Goal: Transaction & Acquisition: Purchase product/service

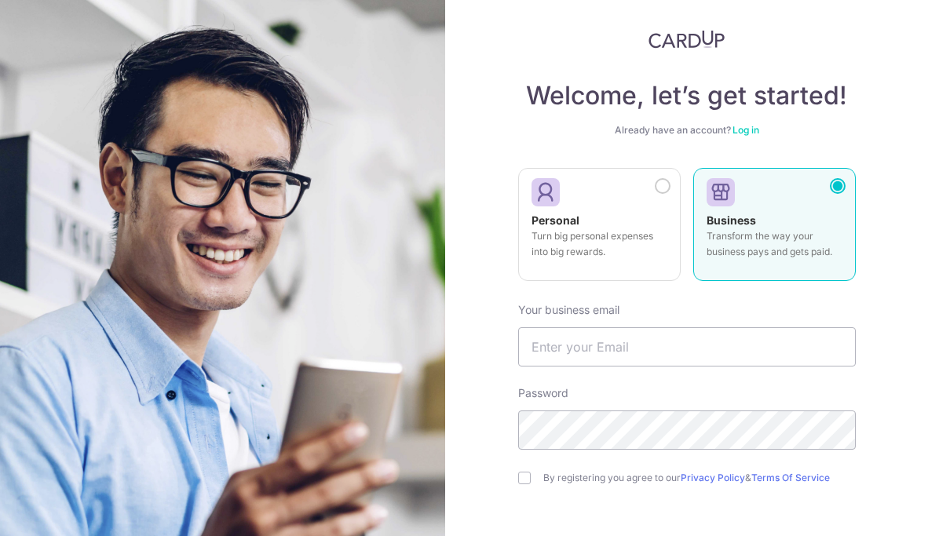
scroll to position [26, 0]
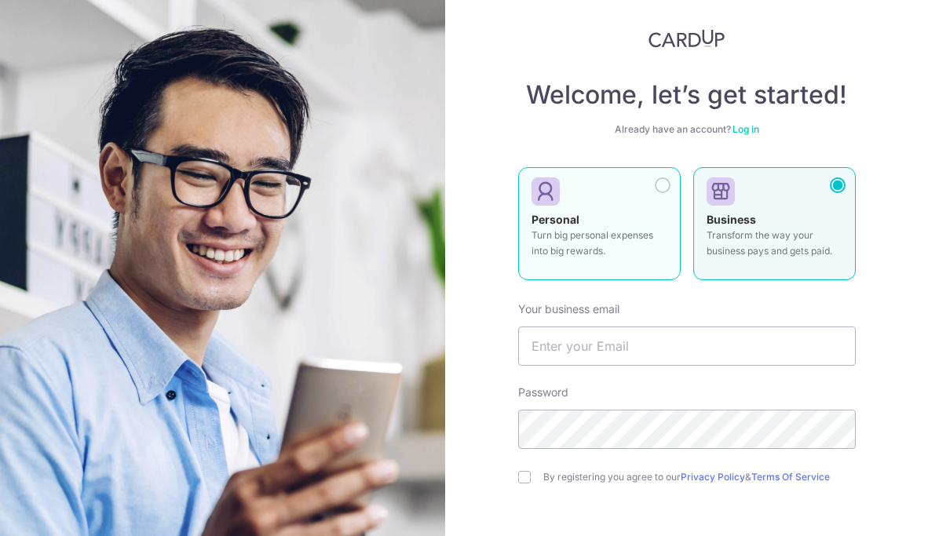
click at [628, 203] on div at bounding box center [593, 193] width 123 height 24
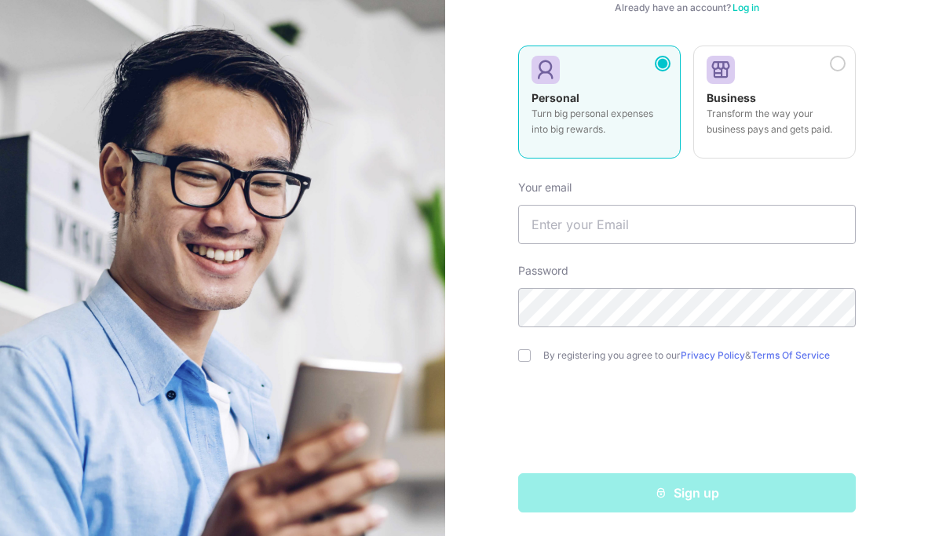
scroll to position [149, 0]
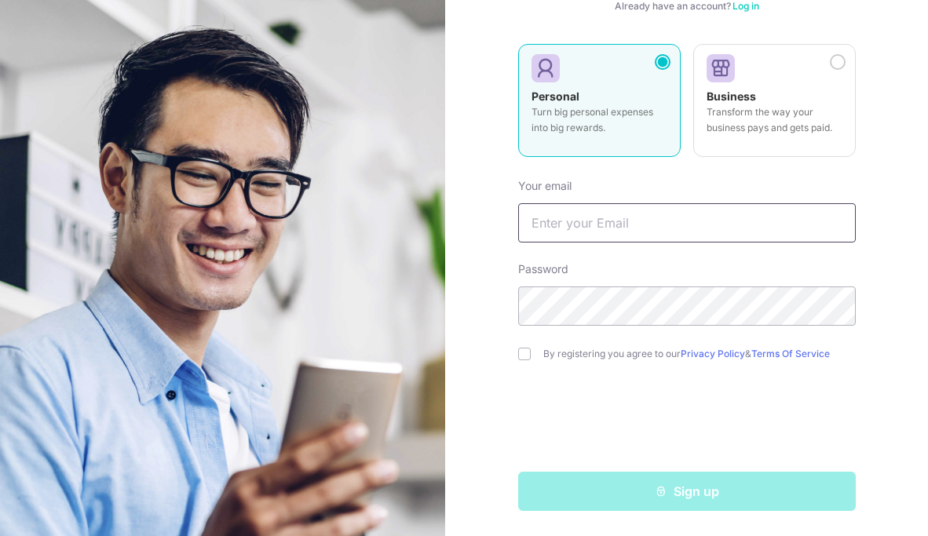
click at [621, 214] on input "text" at bounding box center [687, 222] width 338 height 39
type input "beatrixchanyl@gmail.com"
click at [519, 353] on input "checkbox" at bounding box center [524, 354] width 13 height 13
checkbox input "true"
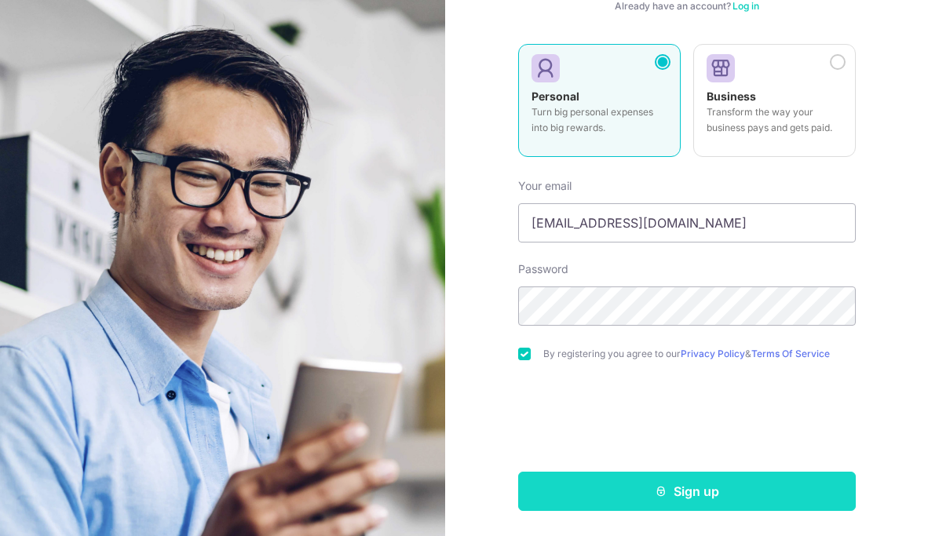
click at [624, 492] on button "Sign up" at bounding box center [687, 491] width 338 height 39
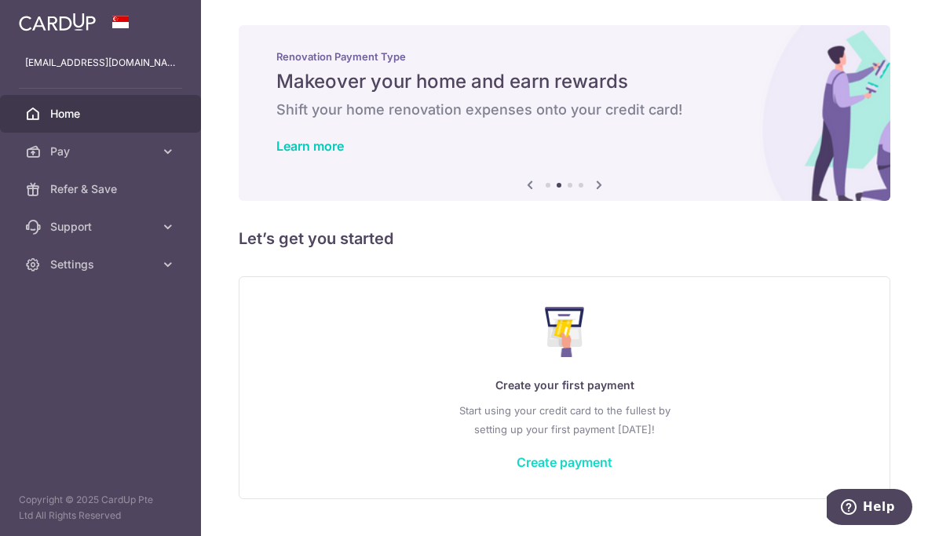
click at [544, 456] on link "Create payment" at bounding box center [565, 463] width 96 height 16
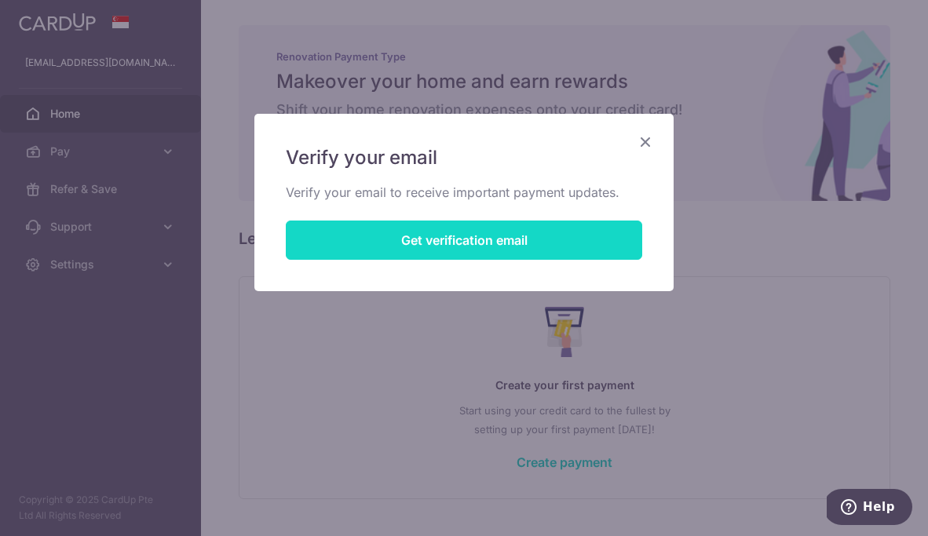
click at [511, 237] on button "Get verification email" at bounding box center [464, 240] width 356 height 39
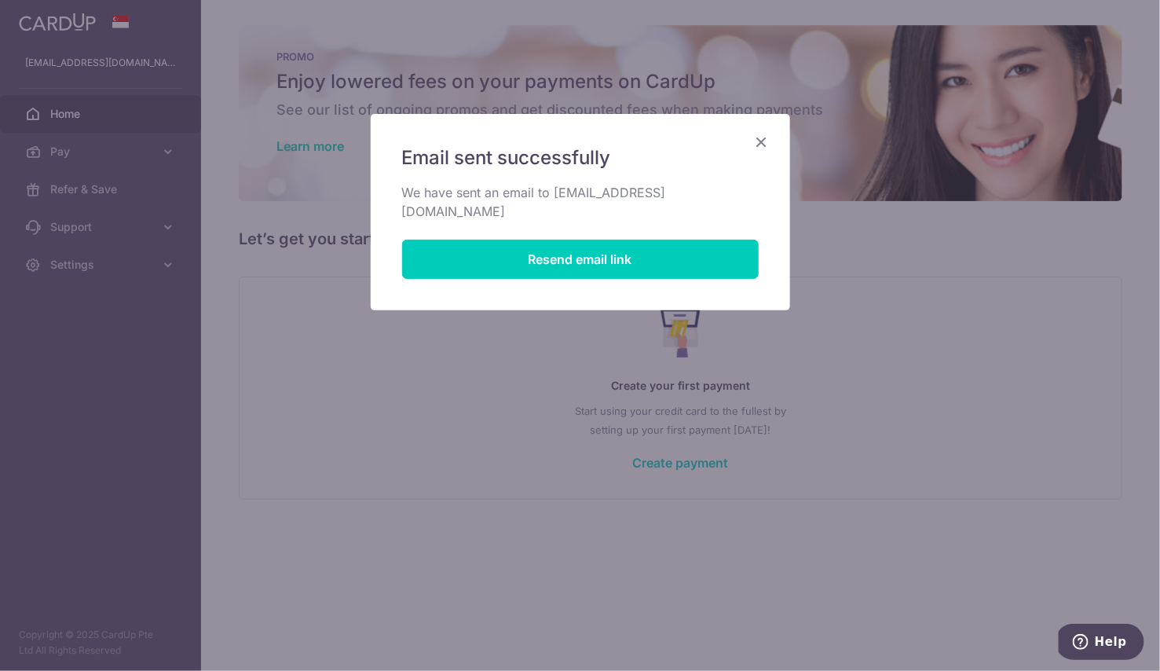
click at [759, 137] on icon "Close" at bounding box center [761, 142] width 19 height 20
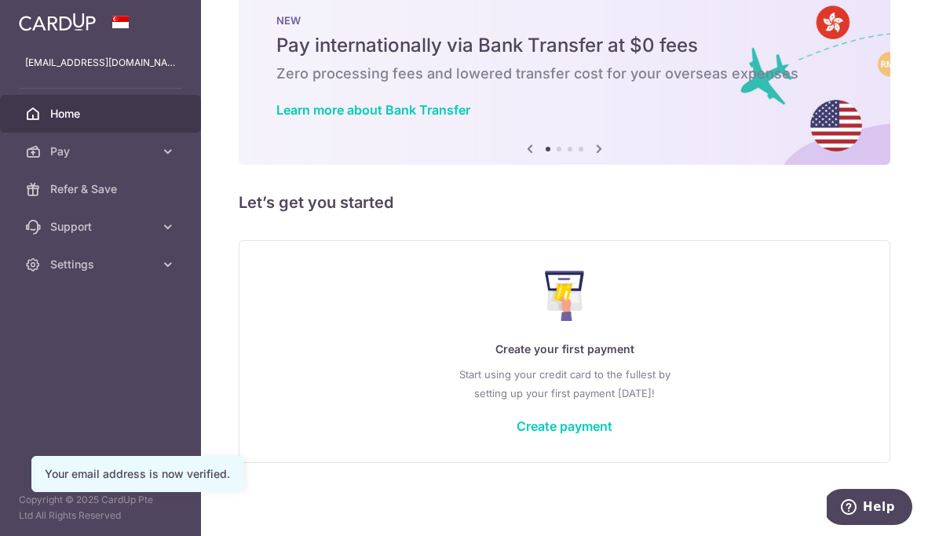
scroll to position [37, 0]
click at [517, 427] on link "Create payment" at bounding box center [565, 426] width 96 height 16
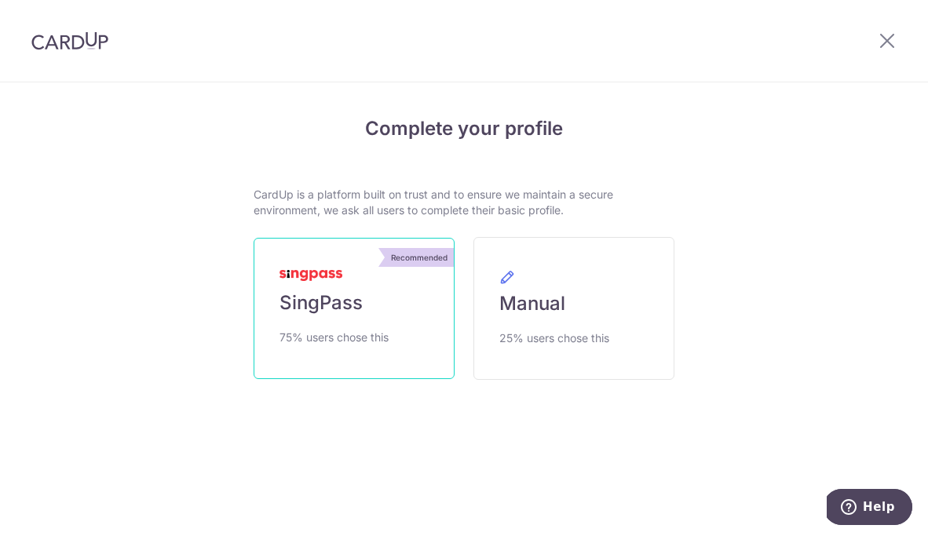
click at [387, 316] on link "Recommended SingPass 75% users chose this" at bounding box center [354, 308] width 201 height 141
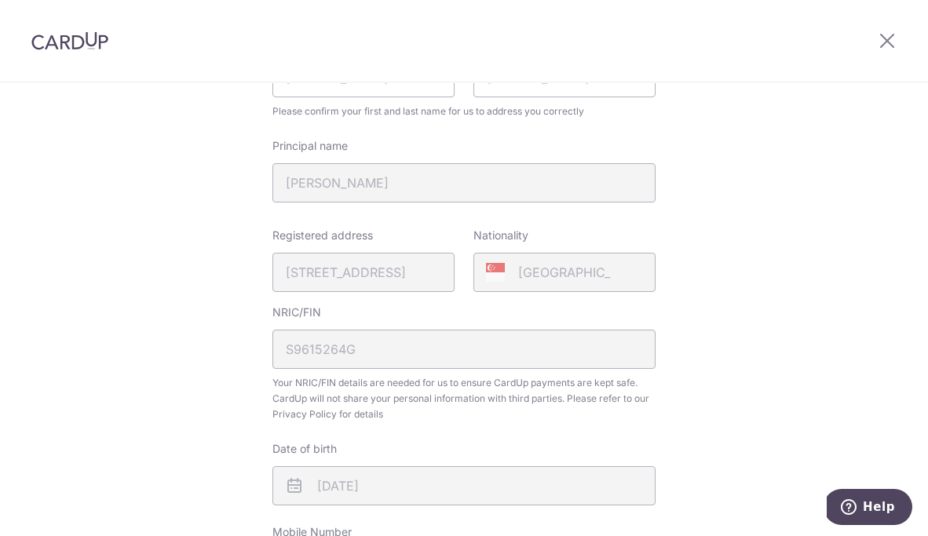
scroll to position [466, 0]
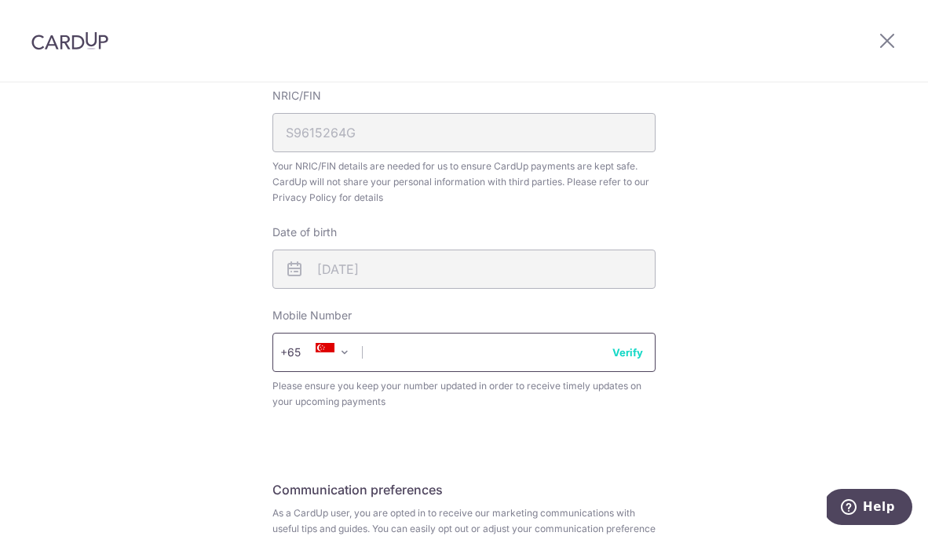
click at [526, 353] on input "text" at bounding box center [463, 352] width 383 height 39
type input "97636310"
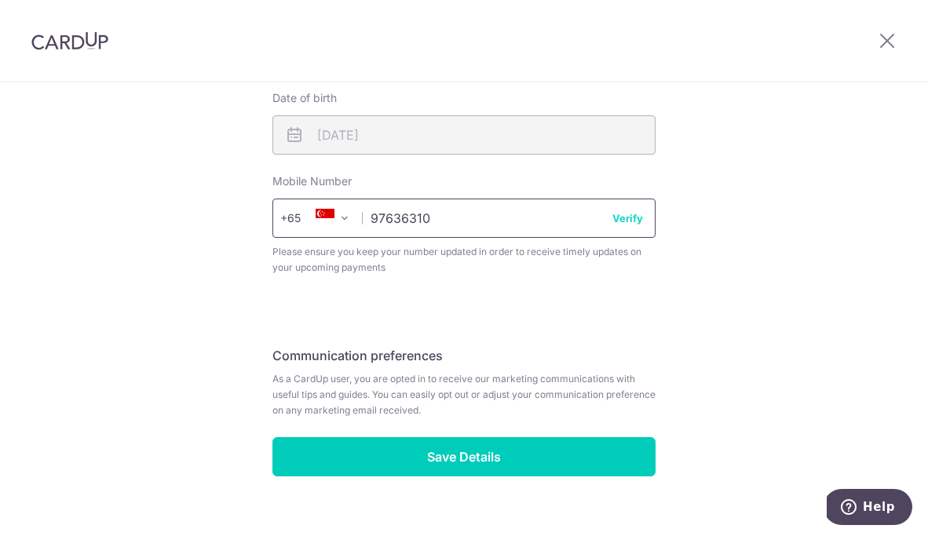
scroll to position [627, 0]
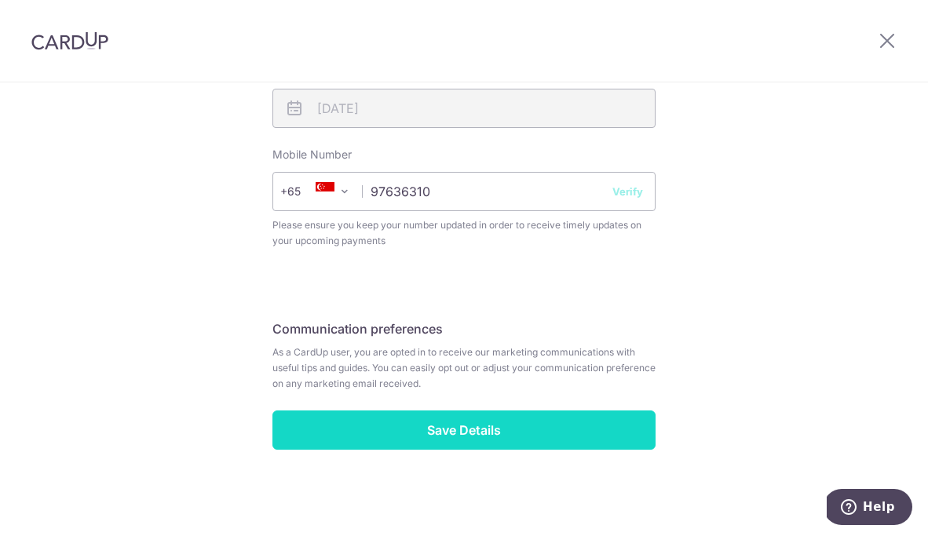
click at [445, 445] on input "Save Details" at bounding box center [463, 430] width 383 height 39
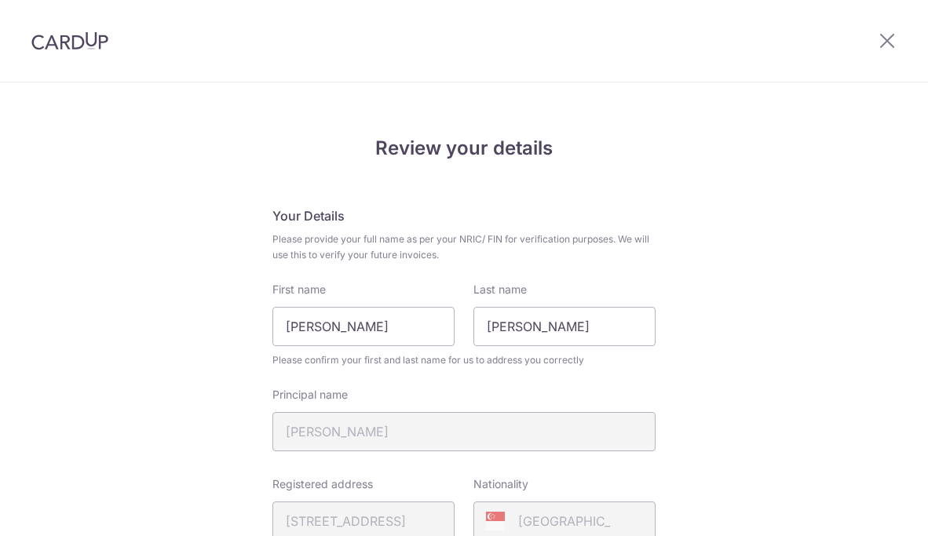
scroll to position [649, 0]
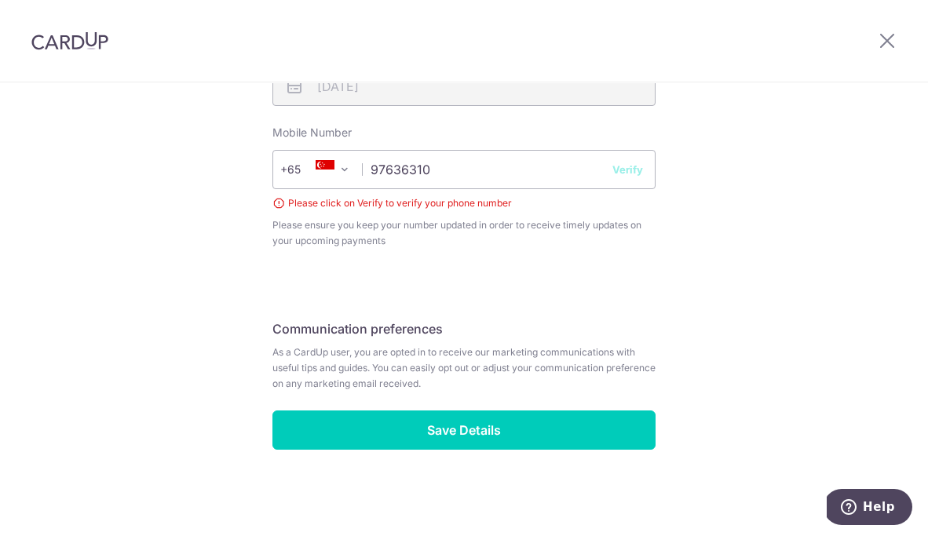
click at [626, 163] on button "Verify" at bounding box center [627, 170] width 31 height 16
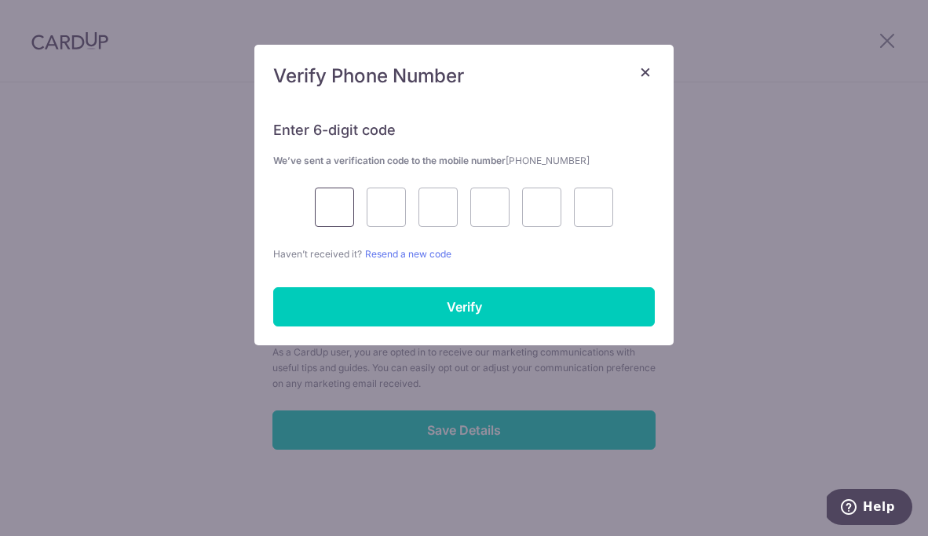
click at [339, 213] on input "text" at bounding box center [334, 207] width 39 height 39
type input "5"
type input "4"
type input "0"
type input "8"
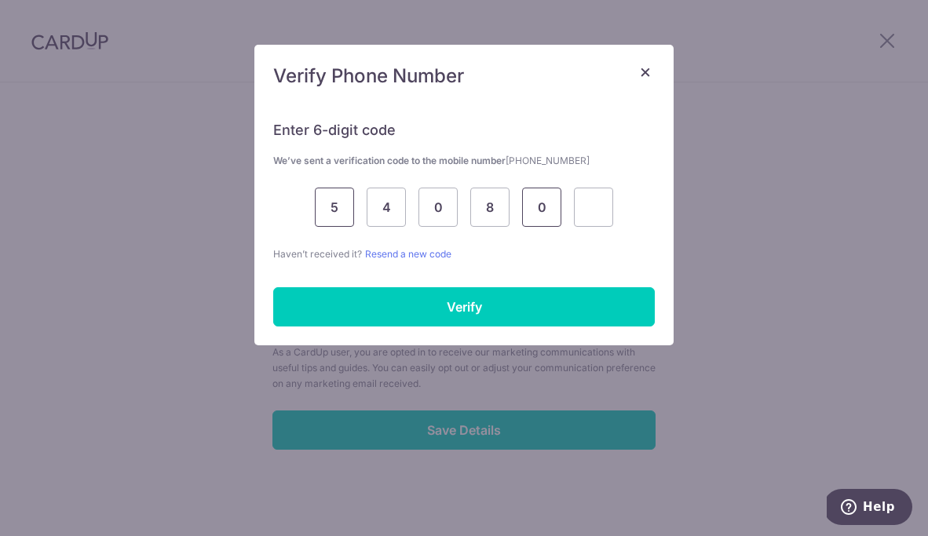
type input "0"
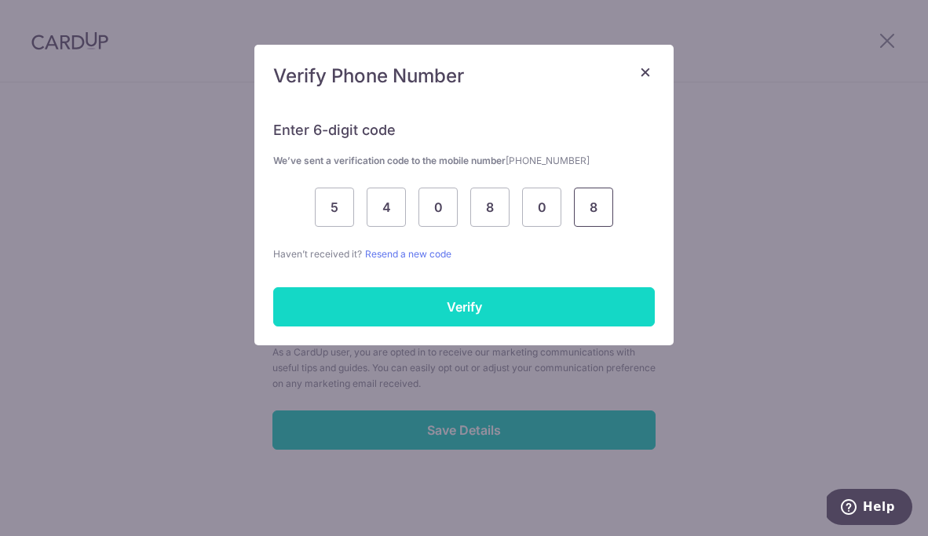
type input "8"
click at [375, 305] on input "Verify" at bounding box center [464, 306] width 382 height 39
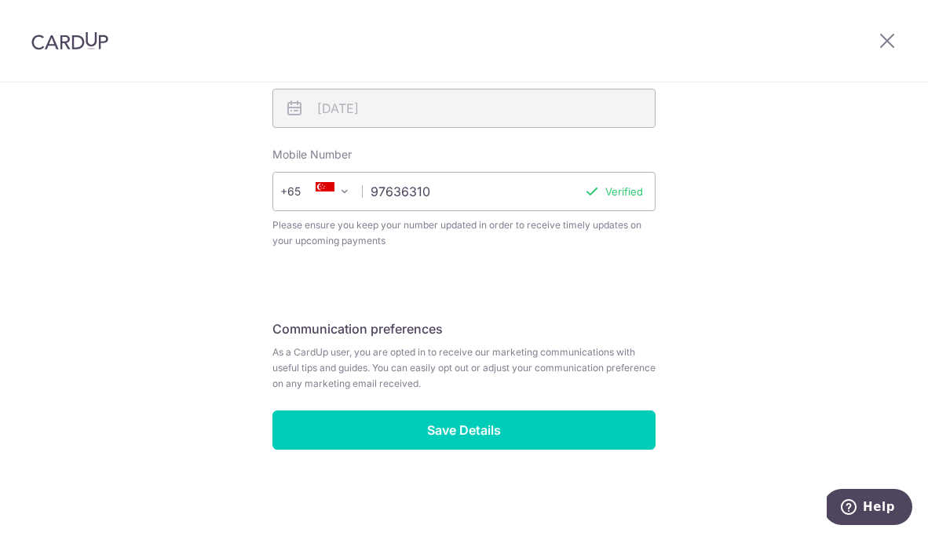
scroll to position [627, 0]
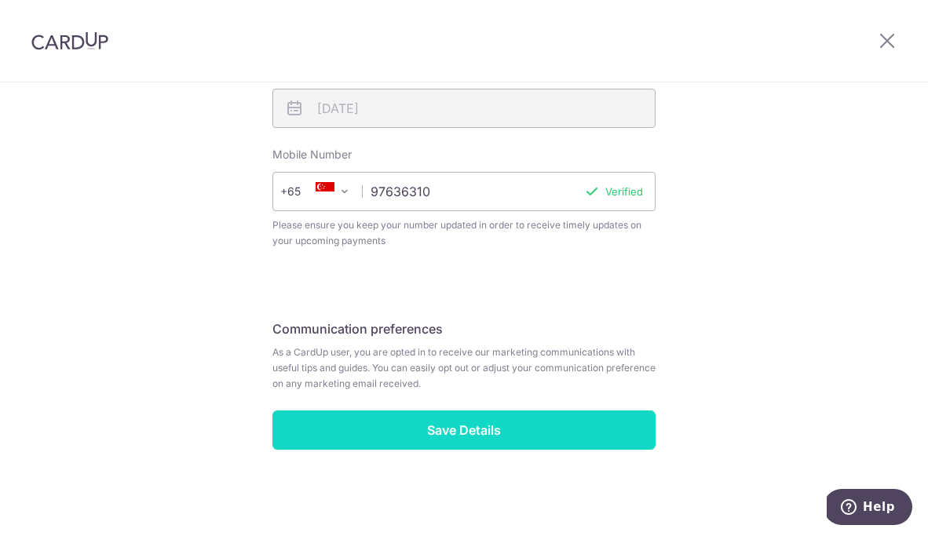
click at [418, 431] on input "Save Details" at bounding box center [463, 430] width 383 height 39
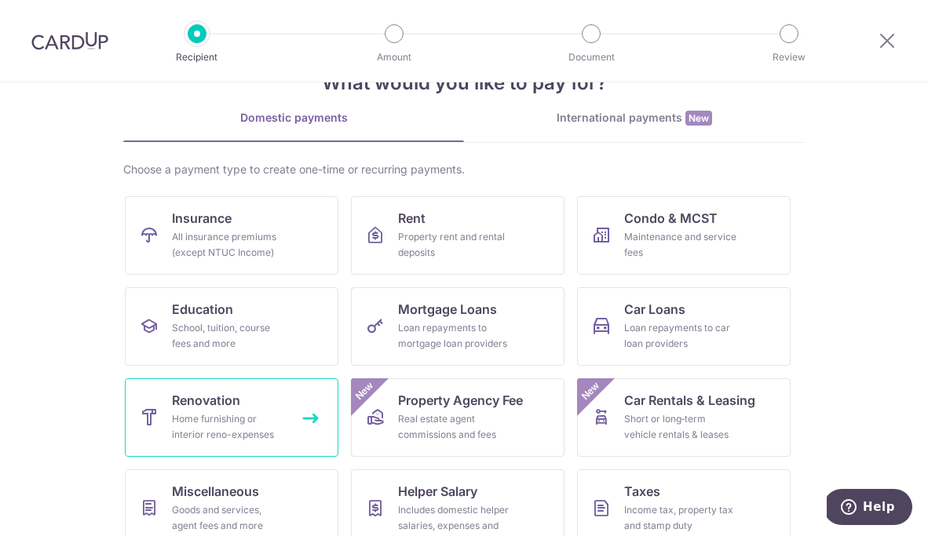
scroll to position [48, 0]
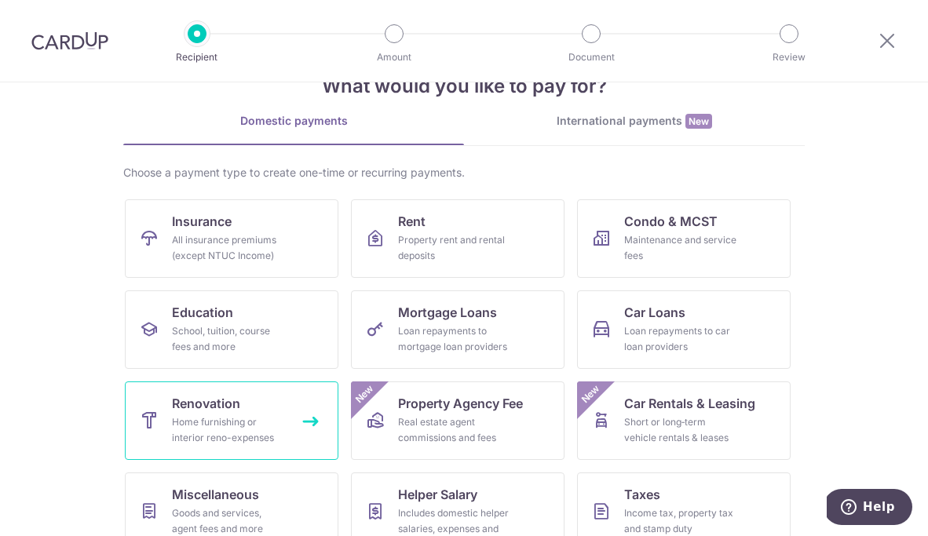
click at [262, 408] on link "Renovation Home furnishing or interior reno-expenses" at bounding box center [232, 421] width 214 height 79
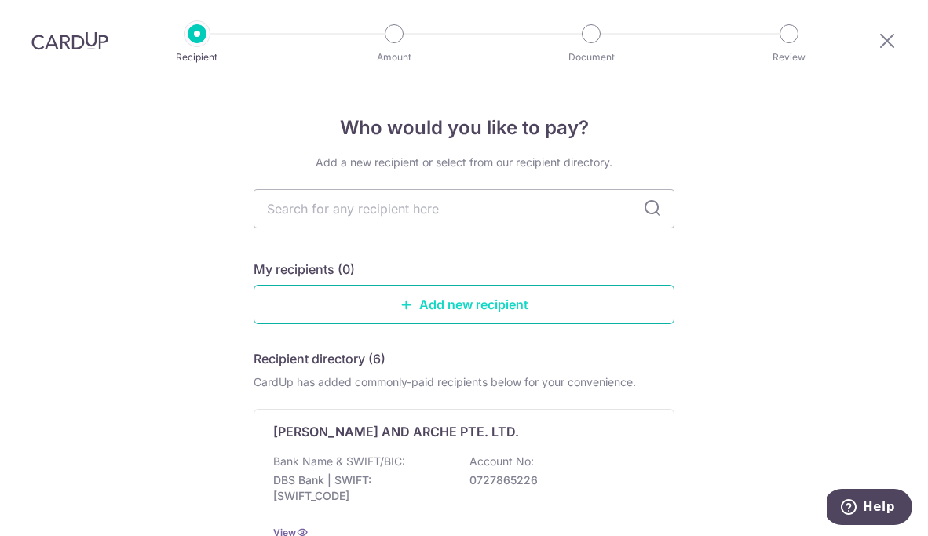
click at [481, 287] on link "Add new recipient" at bounding box center [464, 304] width 421 height 39
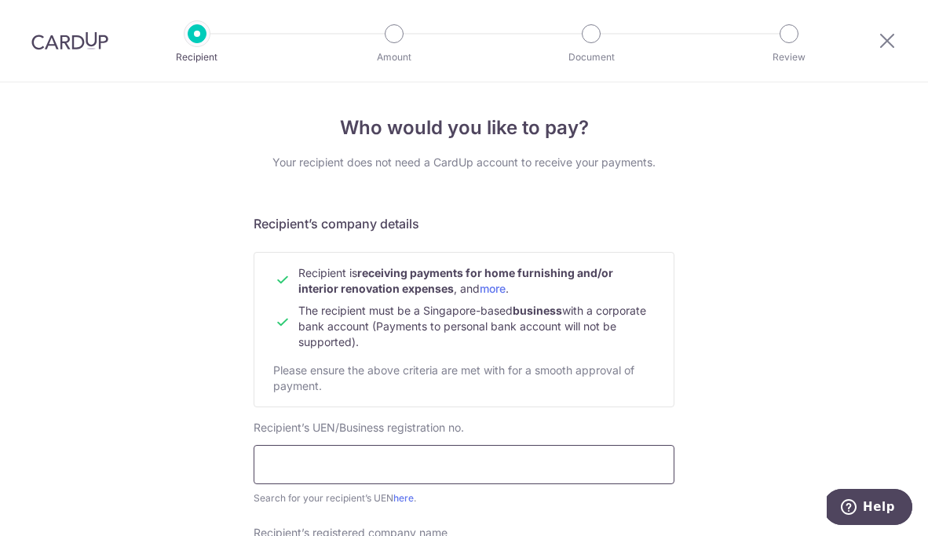
click at [525, 462] on input "text" at bounding box center [464, 464] width 421 height 39
paste input "201217770N"
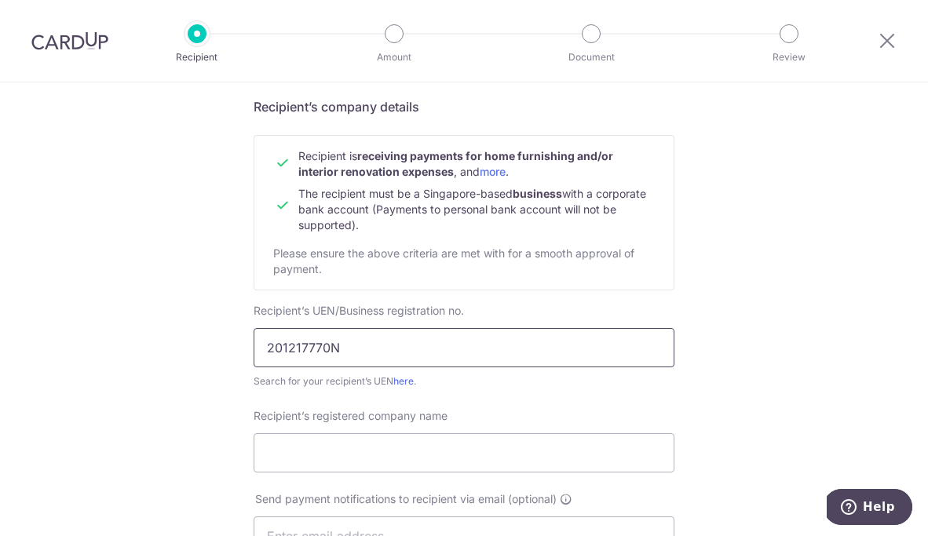
scroll to position [116, 0]
type input "201217770N"
click at [525, 459] on input "Recipient’s registered company name" at bounding box center [464, 453] width 421 height 39
paste input "PEBBLETREE DESIGNS PTE LTD"
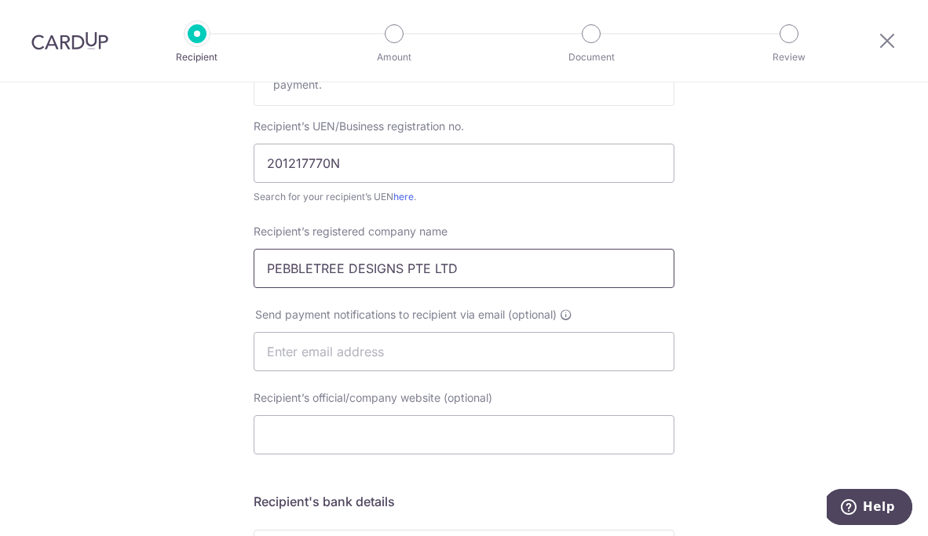
scroll to position [304, 0]
type input "PEBBLETREE DESIGNS PTE LTD"
click at [534, 354] on input "text" at bounding box center [464, 349] width 421 height 39
type input "beatrixchanyl@gmail.com"
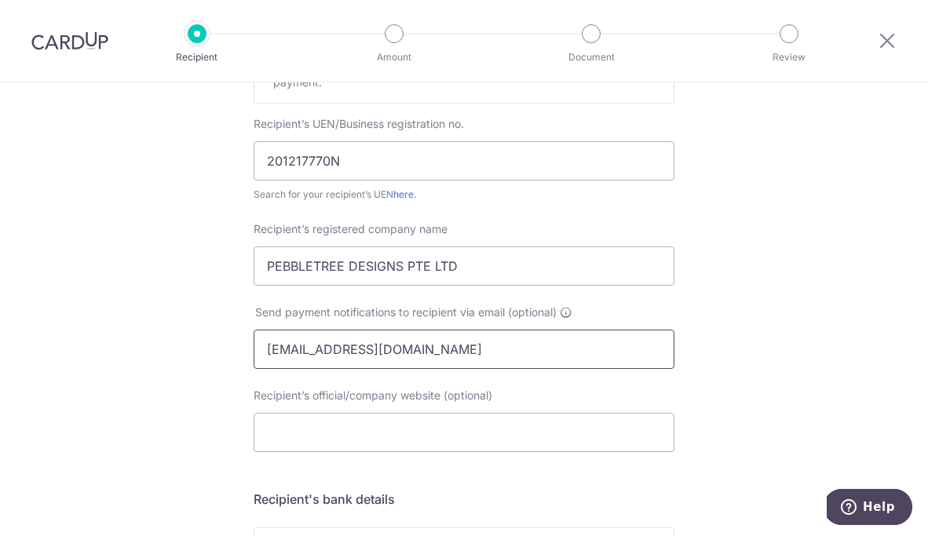
click at [426, 349] on input "[EMAIL_ADDRESS][DOMAIN_NAME]" at bounding box center [464, 349] width 421 height 39
click at [263, 411] on div "Recipient’s official/company website (optional)" at bounding box center [464, 420] width 421 height 64
click at [315, 336] on input "[EMAIL_ADDRESS][DOMAIN_NAME]" at bounding box center [464, 349] width 421 height 39
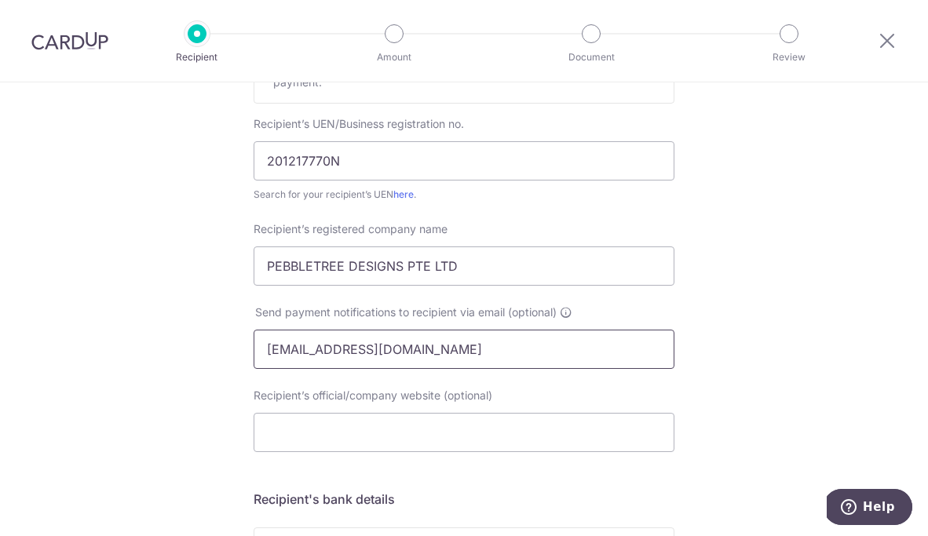
click at [315, 336] on input "[EMAIL_ADDRESS][DOMAIN_NAME]" at bounding box center [464, 349] width 421 height 39
click at [154, 461] on div "Who would you like to pay? Your recipient does not need a CardUp account to rec…" at bounding box center [464, 369] width 928 height 1181
click at [324, 441] on input "Recipient’s official/company website (optional)" at bounding box center [464, 432] width 421 height 39
paste input "PEBBLETREE DESIGNS PTE LTD"
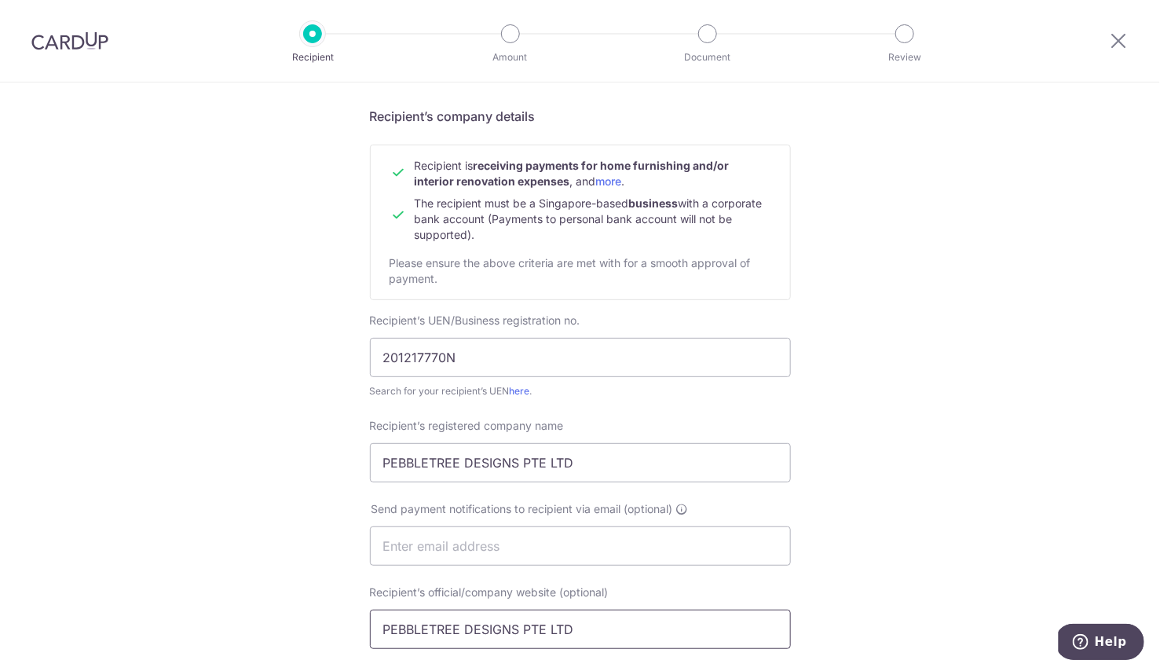
scroll to position [92, 0]
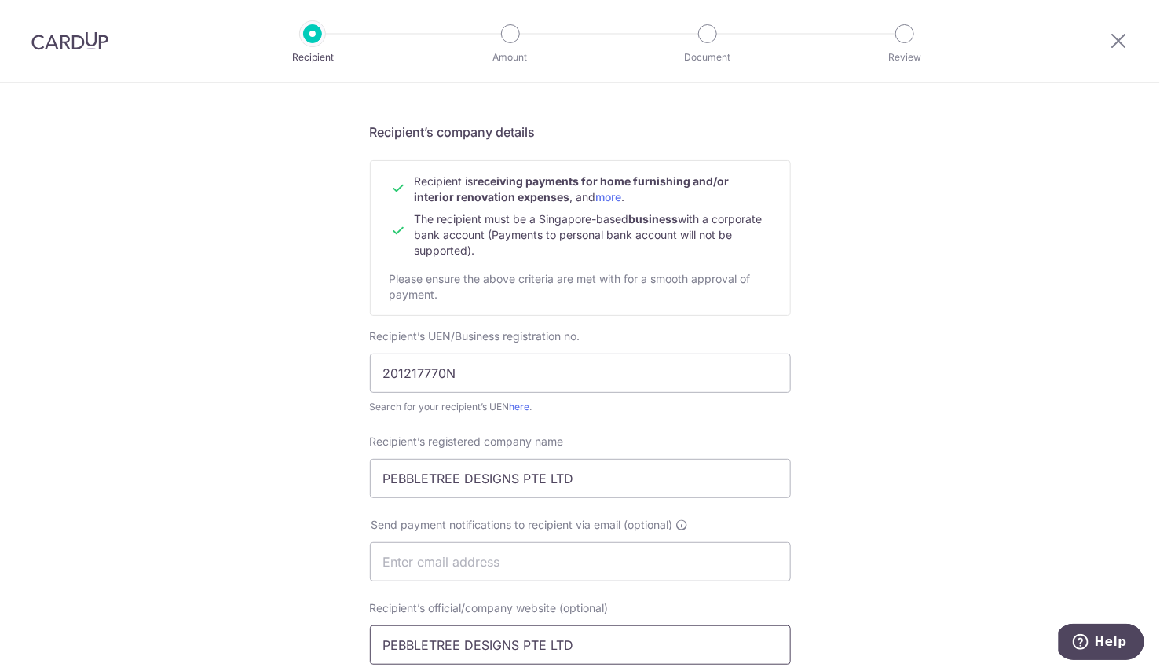
type input "PEBBLETREE DESIGNS PTE LTD"
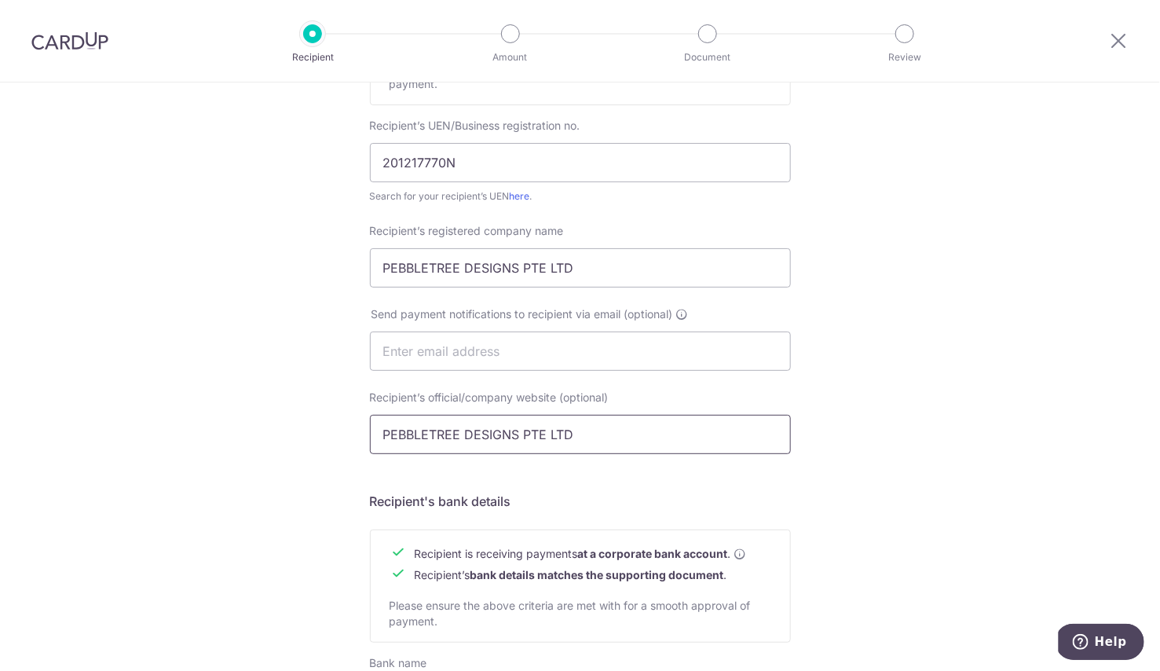
scroll to position [305, 0]
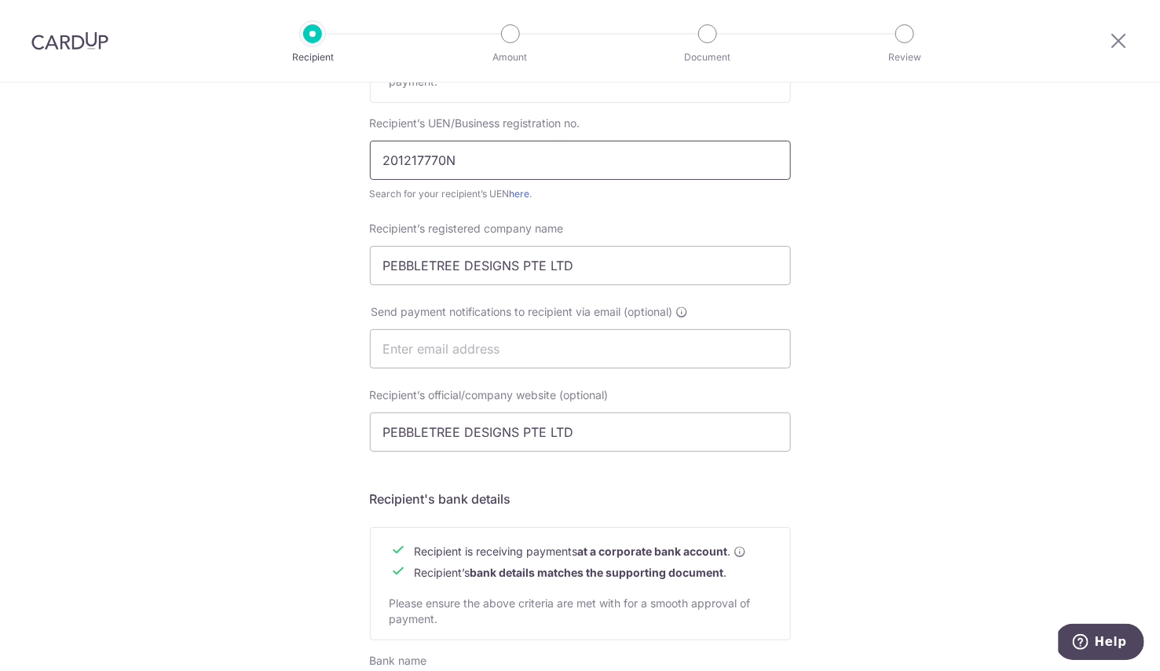
click at [431, 159] on input "201217770N" at bounding box center [580, 160] width 421 height 39
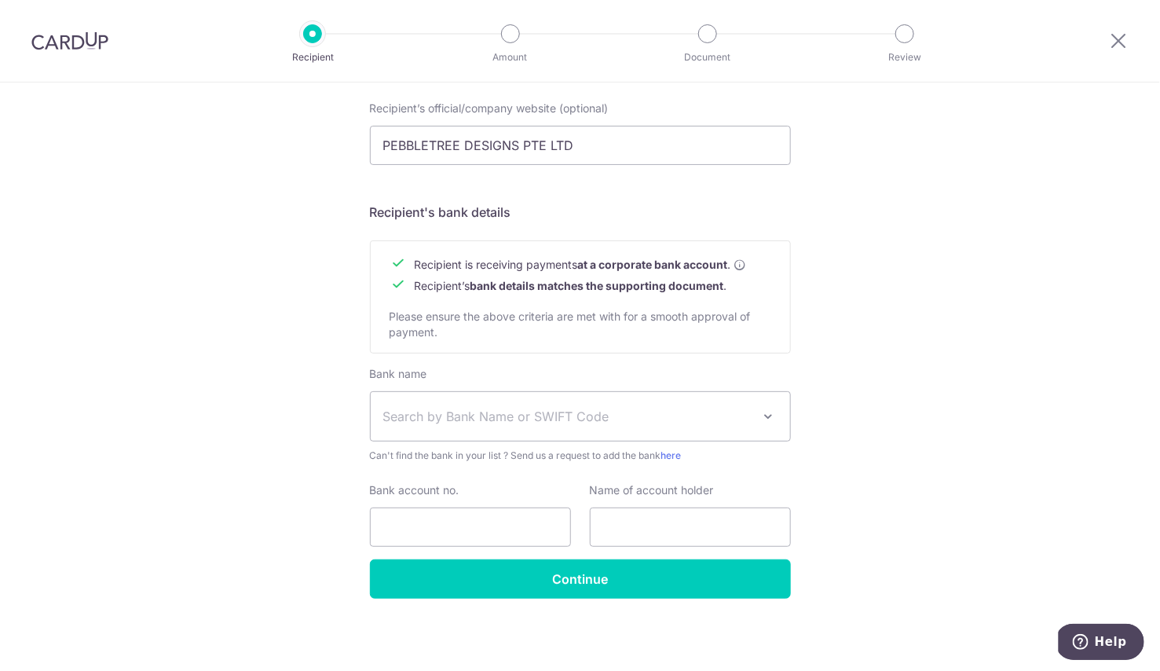
scroll to position [0, 0]
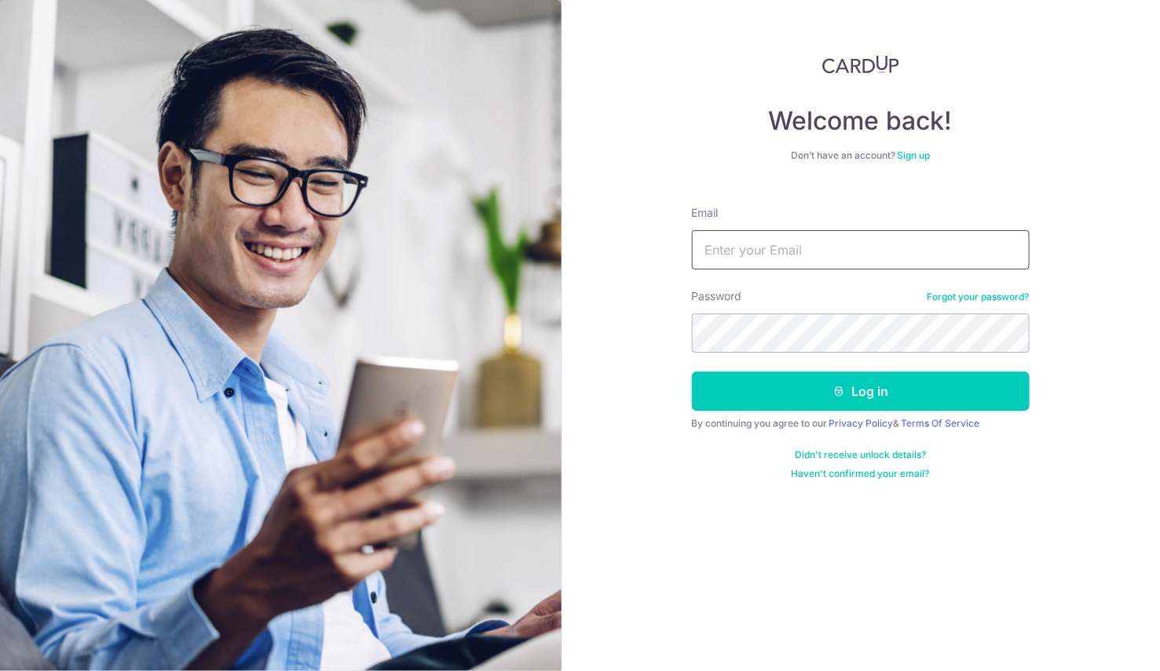
type input "beatrixchan"
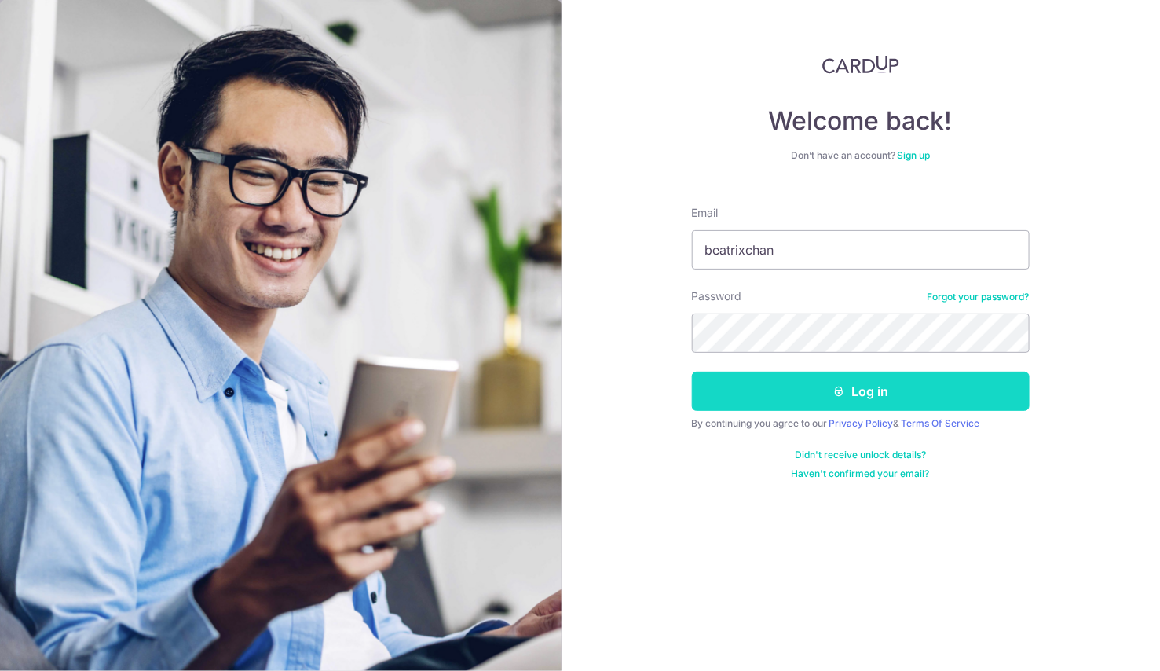
click at [868, 383] on button "Log in" at bounding box center [861, 390] width 338 height 39
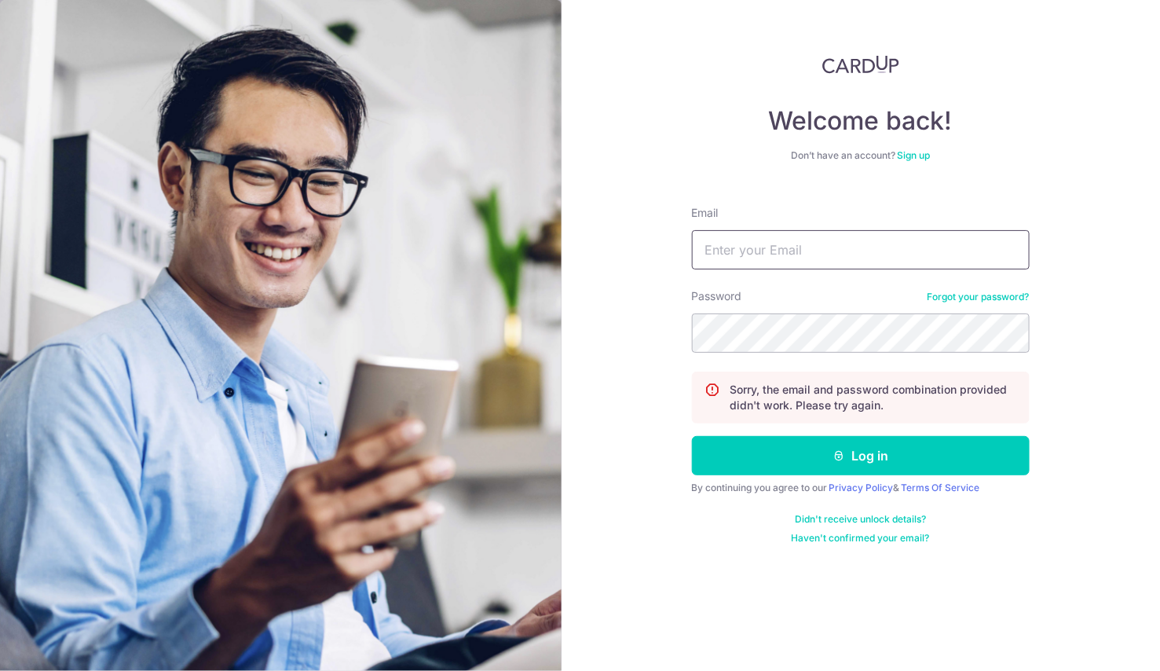
click at [829, 251] on input "Email" at bounding box center [861, 249] width 338 height 39
type input "[EMAIL_ADDRESS][DOMAIN_NAME]"
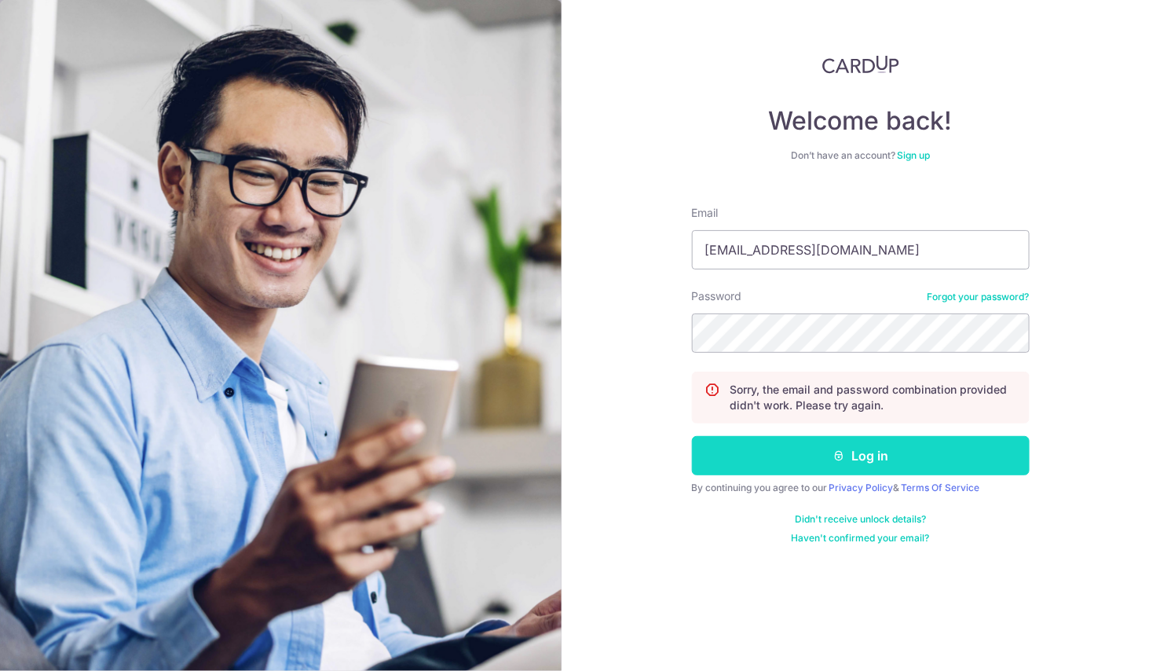
click at [912, 444] on button "Log in" at bounding box center [861, 455] width 338 height 39
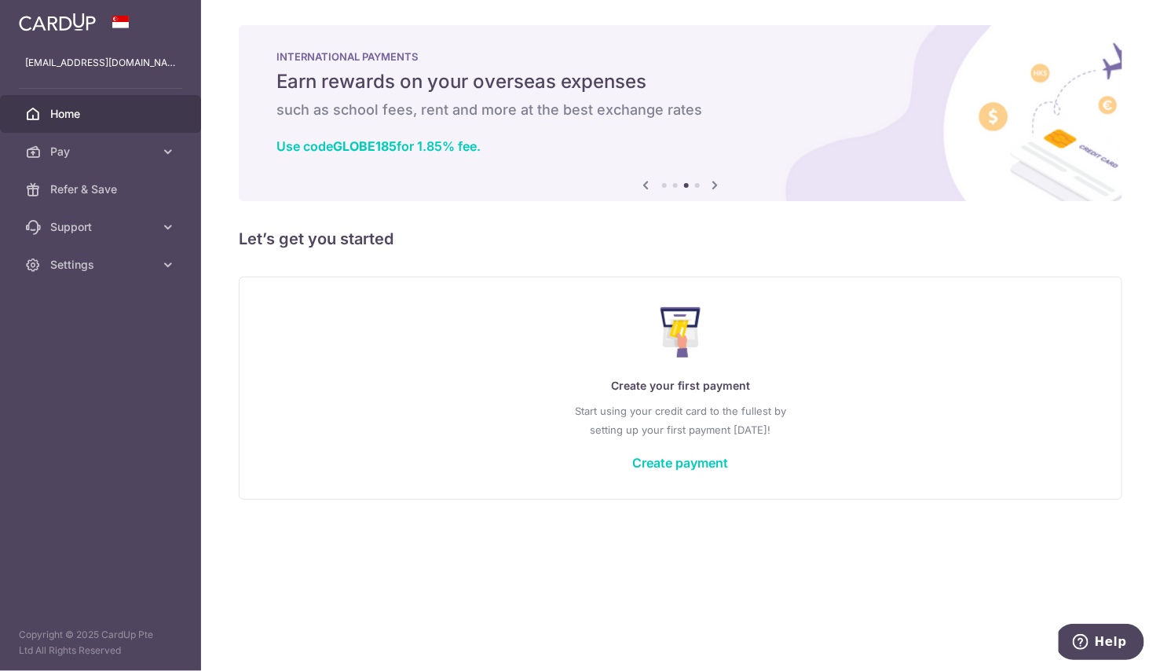
click at [521, 325] on div "Create your first payment Start using your credit card to the fullest by settin…" at bounding box center [680, 387] width 844 height 186
click at [695, 451] on div "Create your first payment Start using your credit card to the fullest by settin…" at bounding box center [680, 387] width 844 height 186
click at [693, 466] on link "Create payment" at bounding box center [681, 463] width 96 height 16
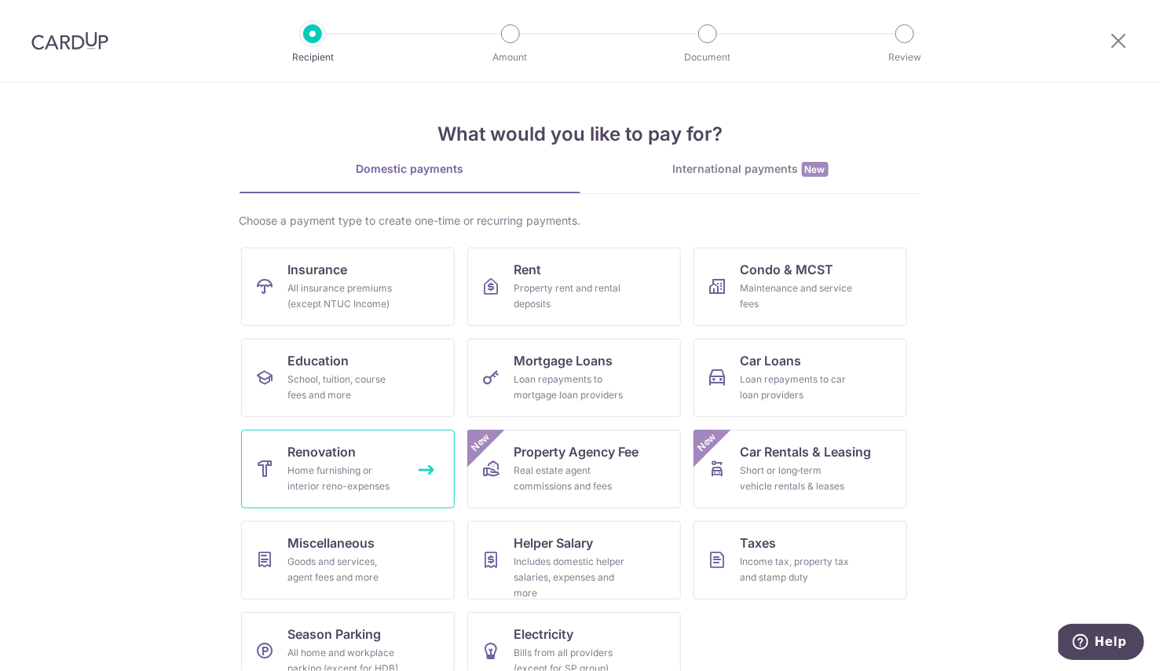
click at [385, 455] on link "Renovation Home furnishing or interior reno-expenses" at bounding box center [348, 469] width 214 height 79
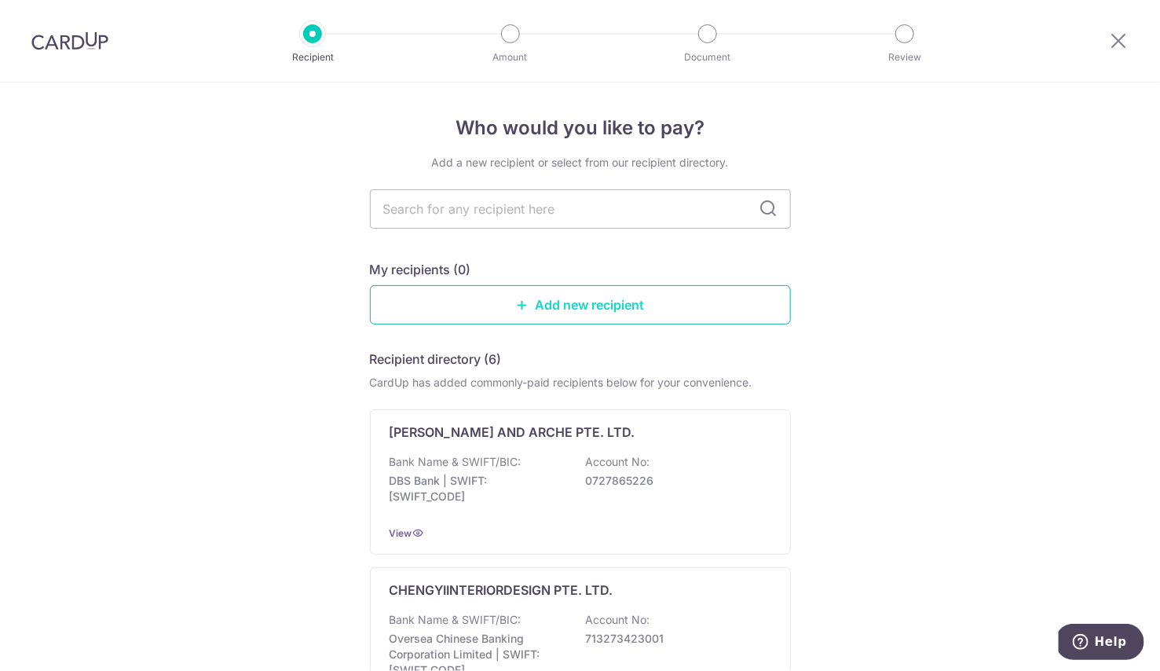
click at [563, 305] on link "Add new recipient" at bounding box center [580, 304] width 421 height 39
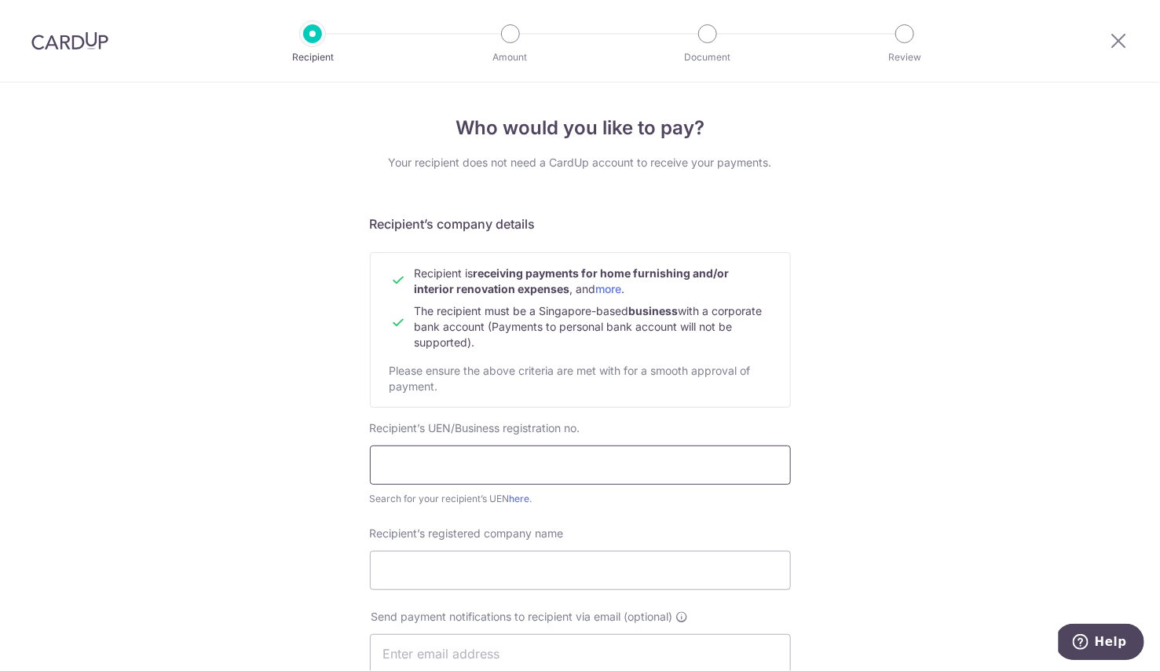
click at [547, 457] on input "text" at bounding box center [580, 464] width 421 height 39
paste input "201217770N"
type input "201217770N"
click at [459, 576] on input "Recipient’s registered company name" at bounding box center [580, 569] width 421 height 39
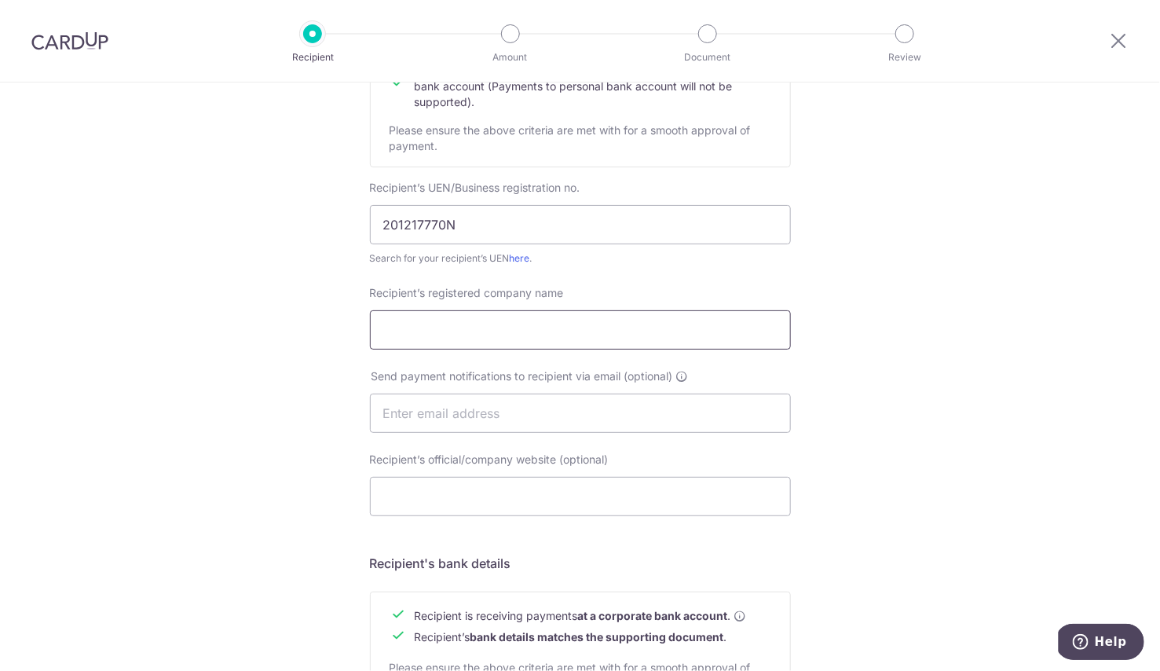
scroll to position [241, 0]
paste input "PEBBLETREE DESIGNS PTE LTD"
type input "PEBBLETREE DESIGNS PTE LTD"
click at [448, 405] on input "text" at bounding box center [580, 412] width 421 height 39
click at [427, 514] on div "Recipient’s official/company website (optional) Telephone" at bounding box center [580, 492] width 440 height 83
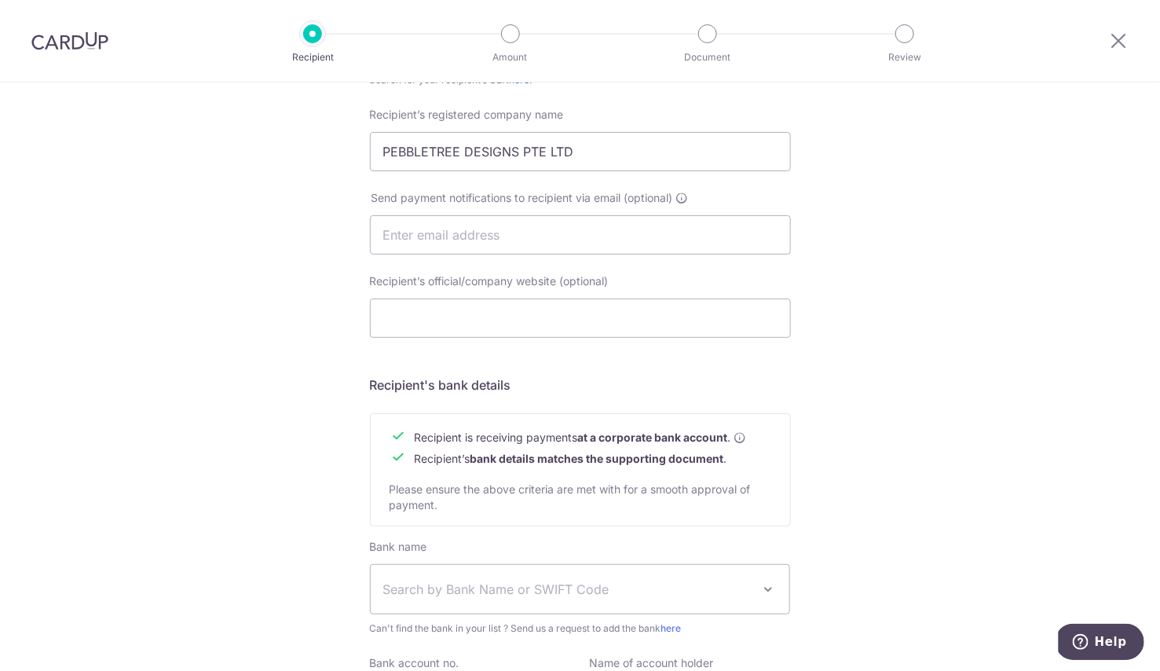
scroll to position [488, 0]
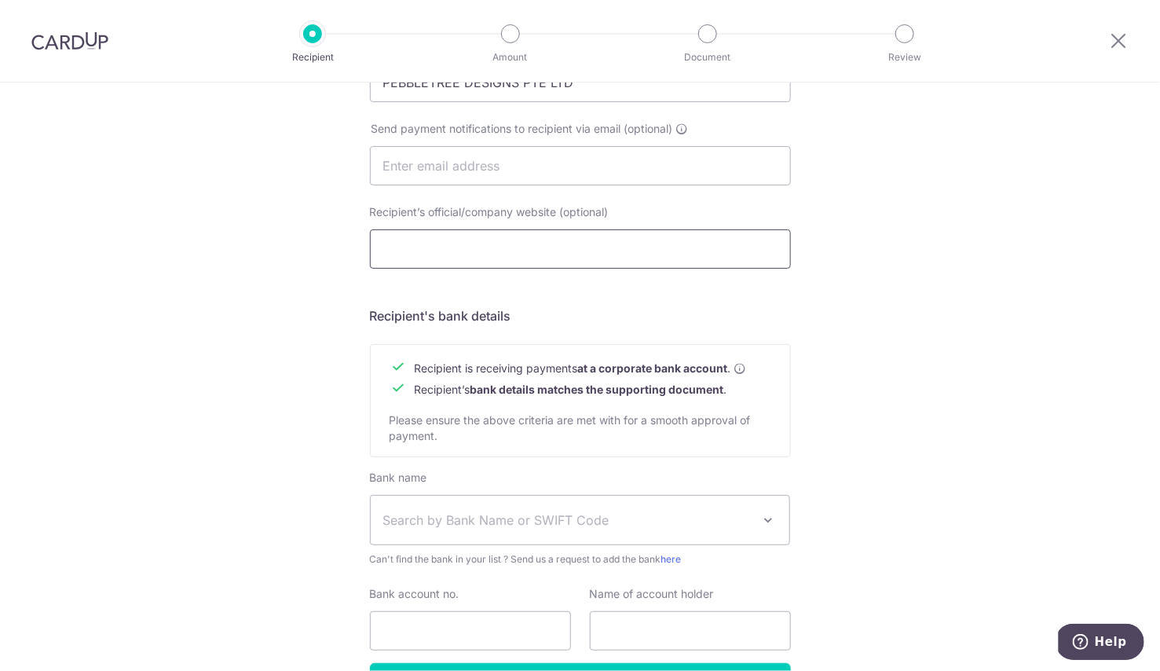
click at [436, 249] on input "Recipient’s official/company website (optional)" at bounding box center [580, 248] width 421 height 39
paste input "PEBBLETREE DESIGNS PTE LTD"
type input "PEBBLETREE DESIGNS PTE LTD"
click at [436, 249] on input "PEBBLETREE DESIGNS PTE LTD" at bounding box center [580, 248] width 421 height 39
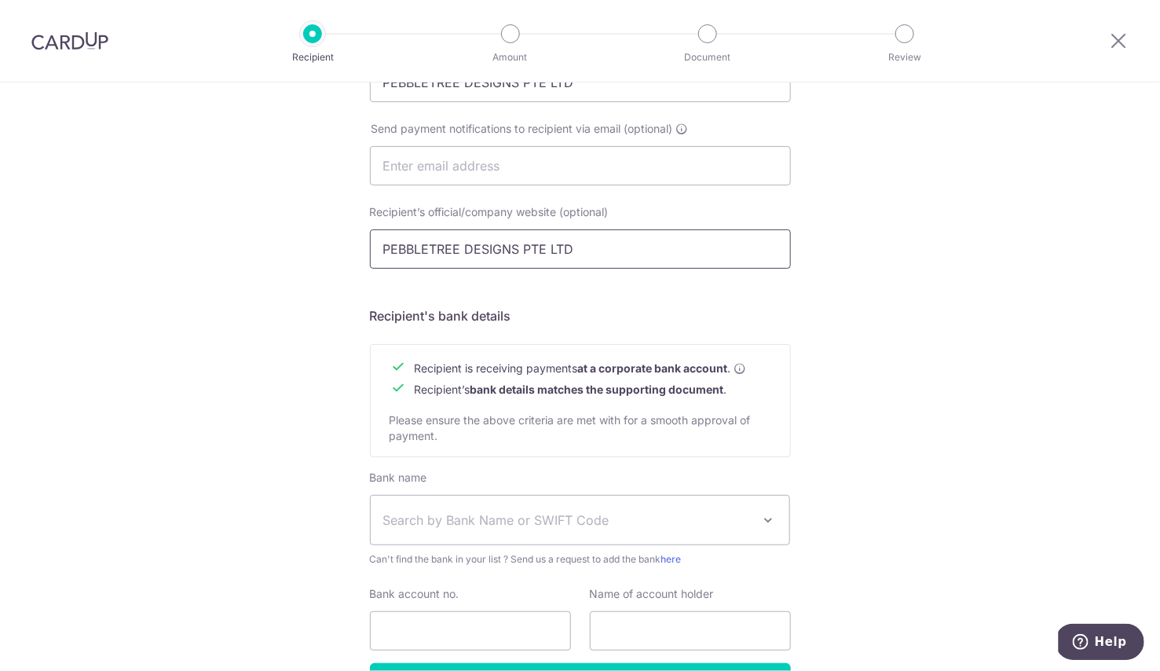
click at [436, 249] on input "PEBBLETREE DESIGNS PTE LTD" at bounding box center [580, 248] width 421 height 39
click at [546, 513] on span "Search by Bank Name or SWIFT Code" at bounding box center [567, 519] width 369 height 19
click at [545, 524] on span "Search by Bank Name or SWIFT Code" at bounding box center [567, 519] width 369 height 19
click at [474, 520] on span "Search by Bank Name or SWIFT Code" at bounding box center [567, 519] width 369 height 19
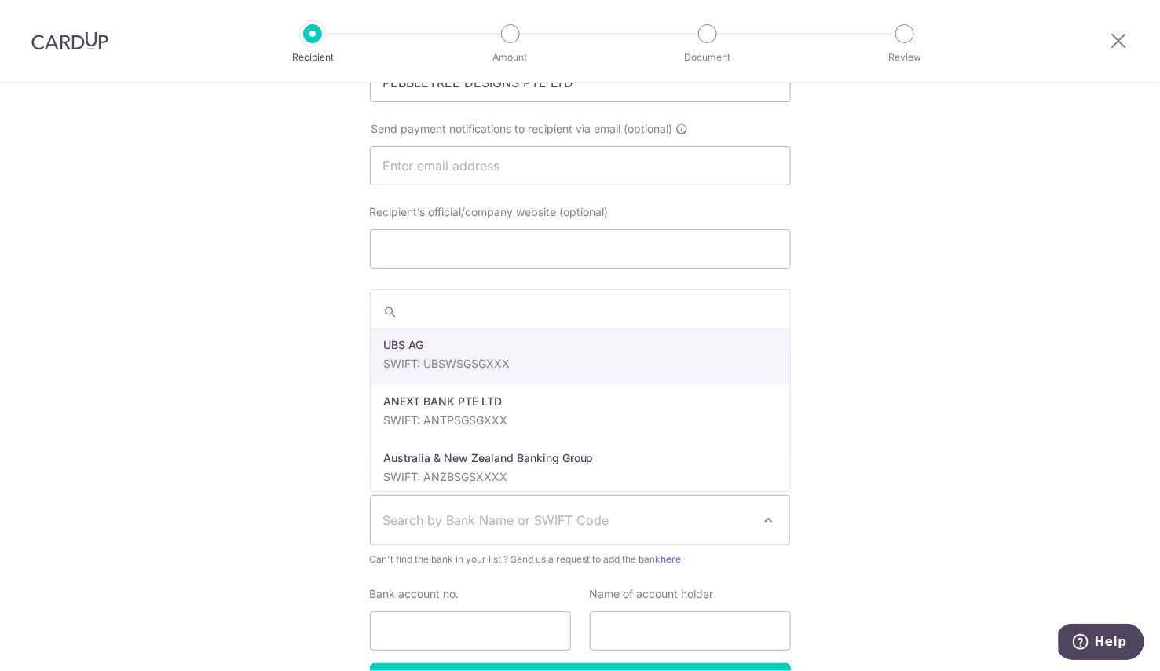
click at [474, 520] on span "Search by Bank Name or SWIFT Code" at bounding box center [567, 519] width 369 height 19
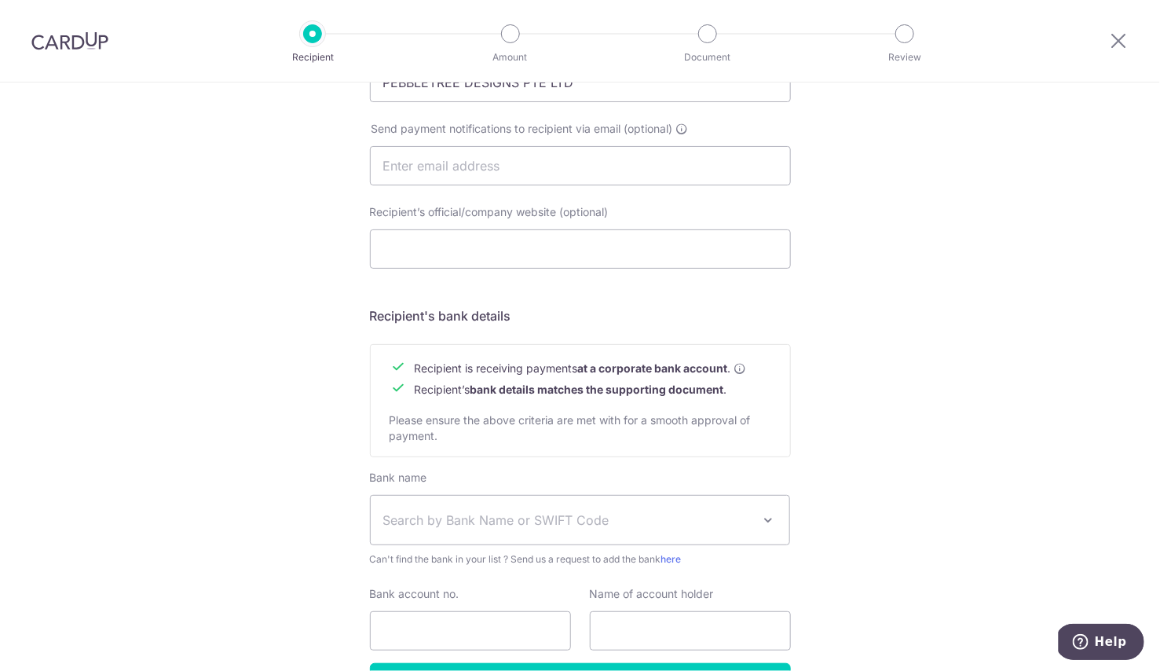
click at [510, 523] on span "Search by Bank Name or SWIFT Code" at bounding box center [567, 519] width 369 height 19
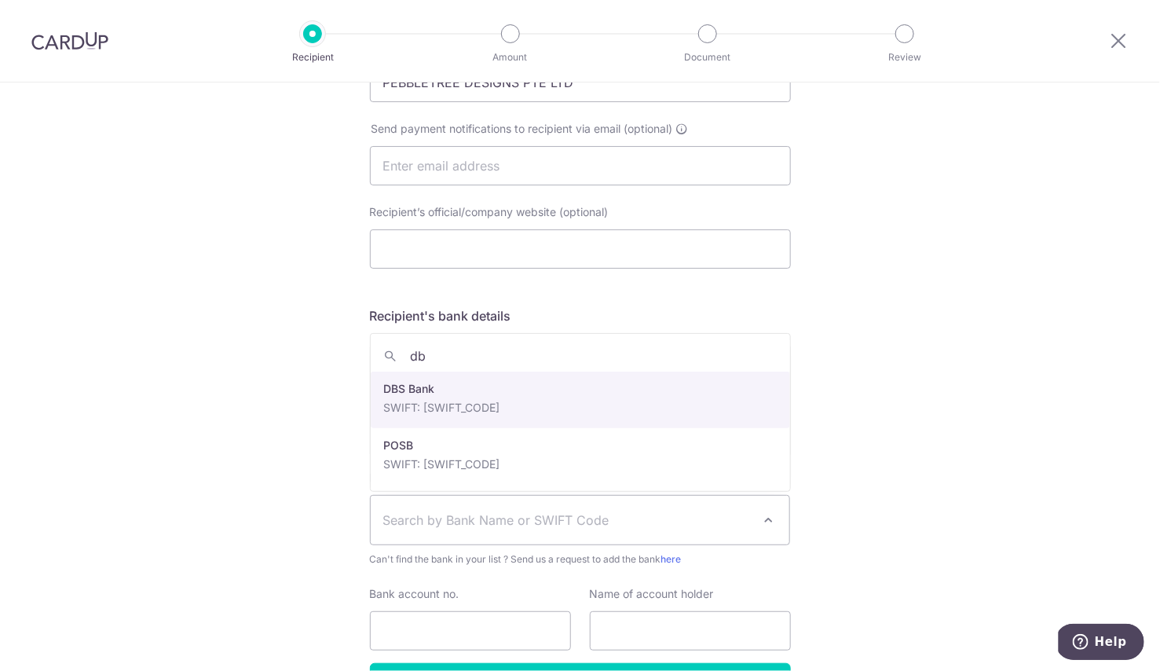
type input "db"
select select "6"
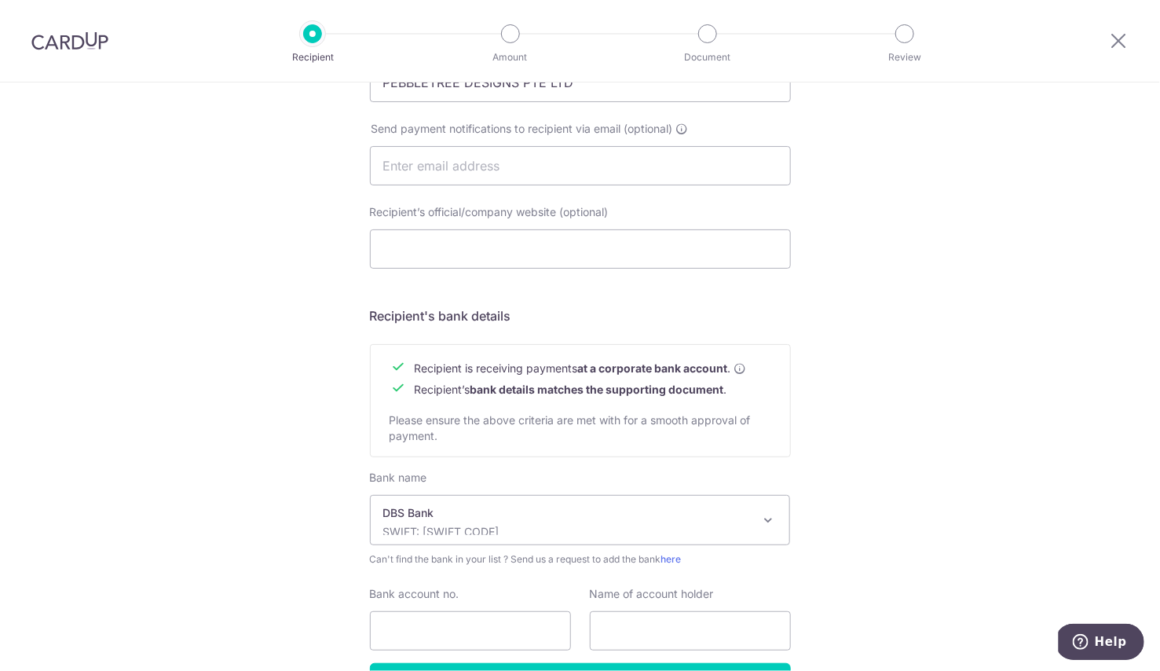
scroll to position [591, 0]
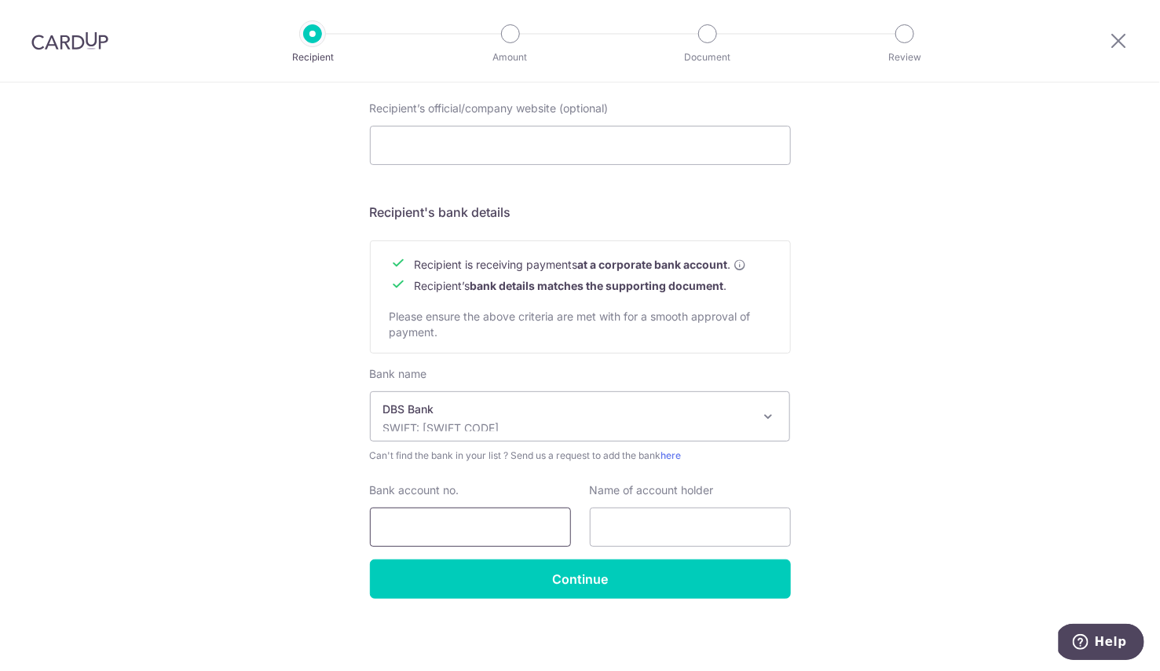
click at [473, 517] on input "Bank account no." at bounding box center [470, 526] width 201 height 39
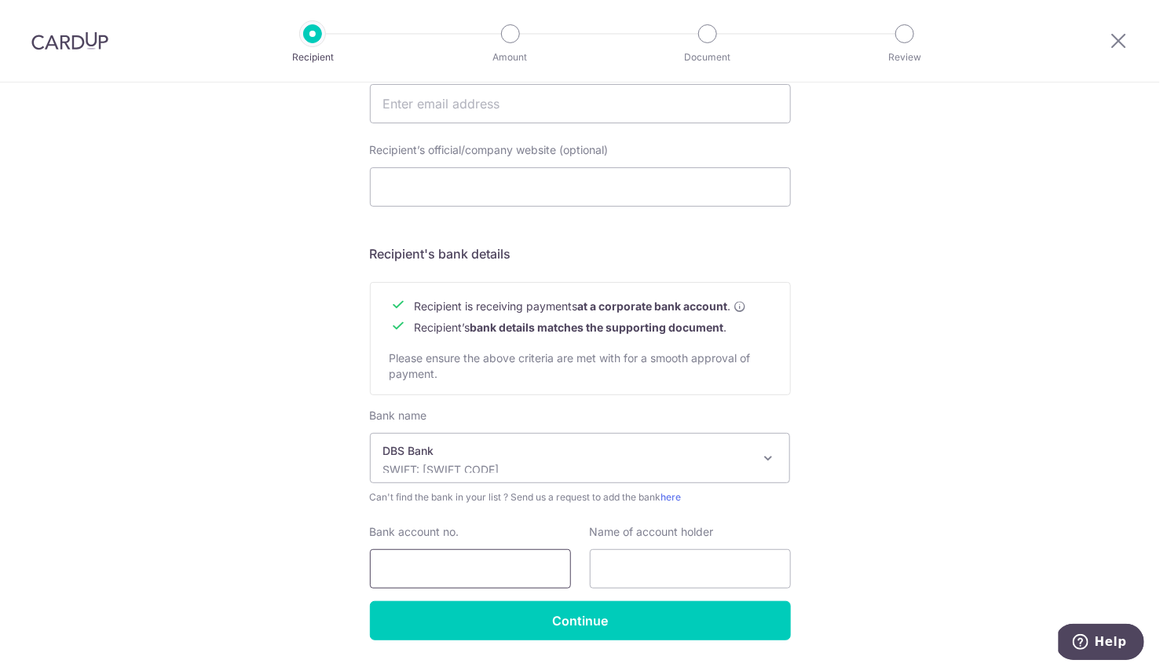
scroll to position [544, 0]
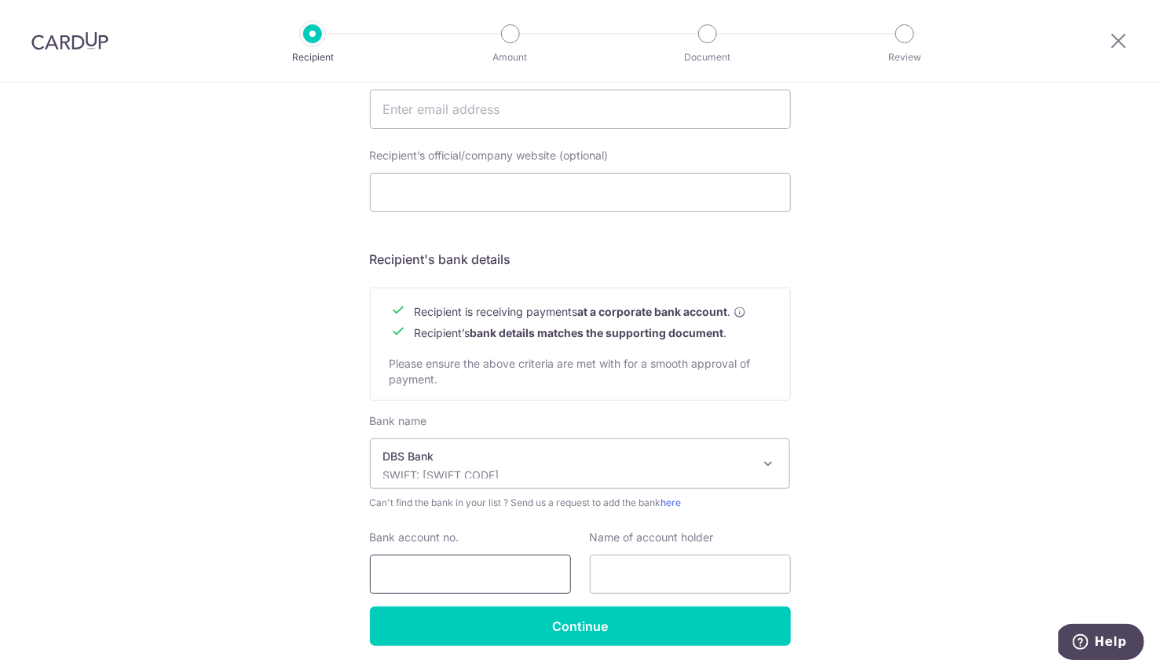
paste input "003 947097 5"
type input "003 947097 5"
click at [643, 549] on div "Name of account holder" at bounding box center [690, 561] width 201 height 64
click at [647, 568] on input "text" at bounding box center [690, 573] width 201 height 39
paste input "May Wong"
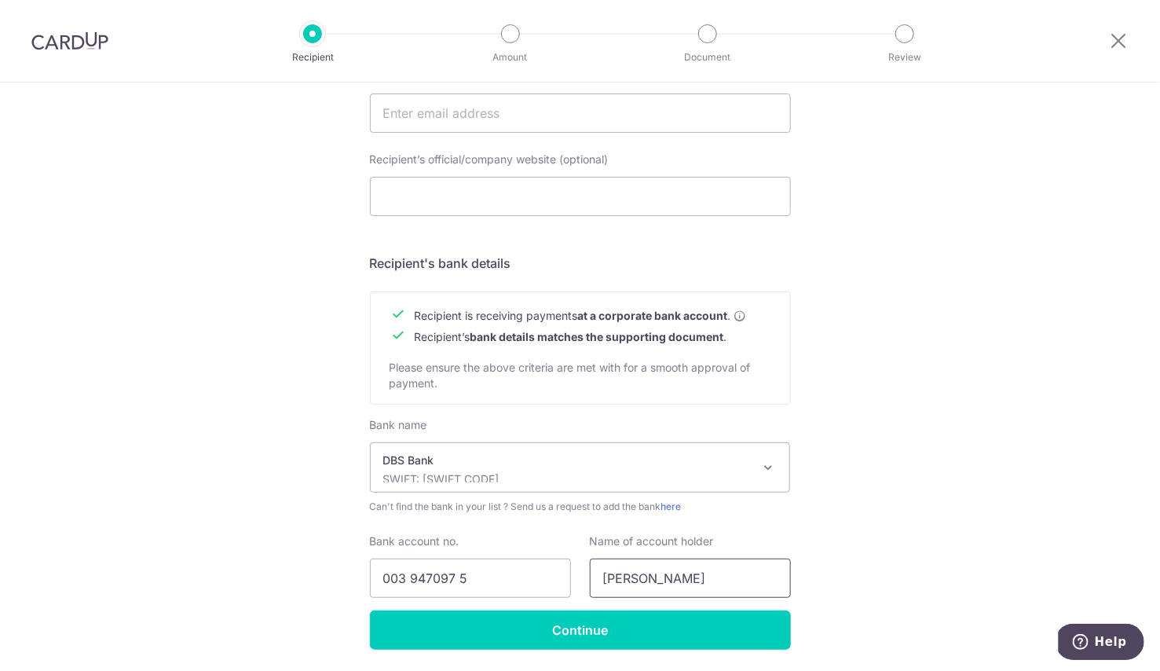
scroll to position [591, 0]
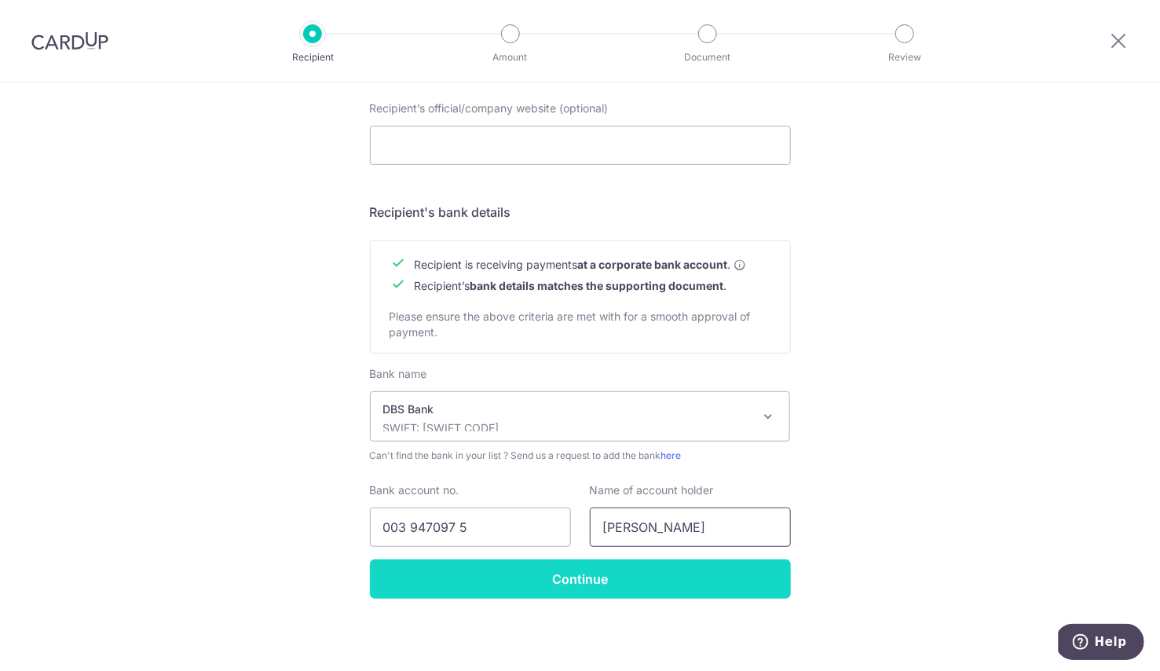
type input "May Wong"
click at [687, 580] on input "Continue" at bounding box center [580, 578] width 421 height 39
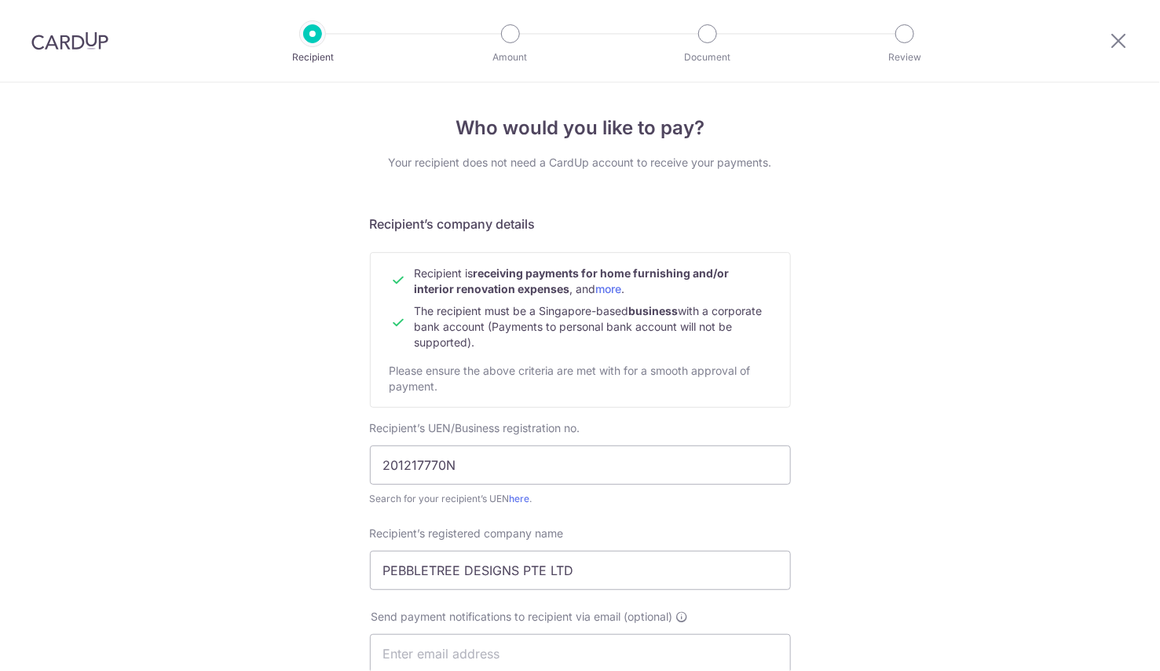
scroll to position [629, 0]
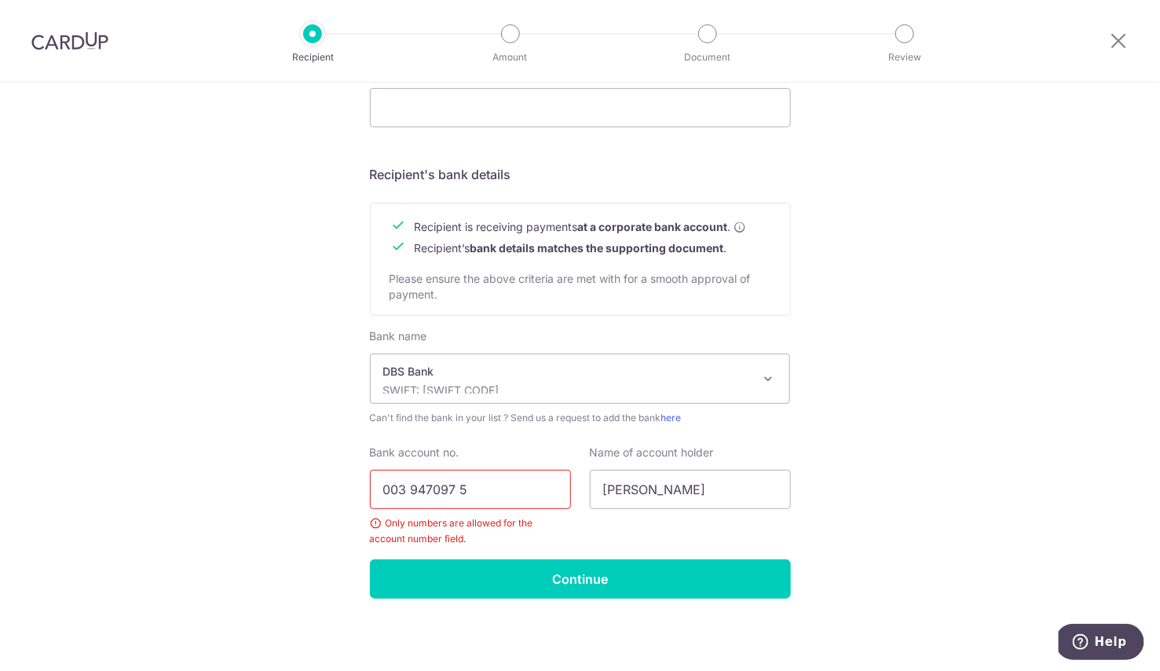
click at [404, 483] on input "003 947097 5" at bounding box center [470, 489] width 201 height 39
click at [455, 489] on input "003947097 5" at bounding box center [470, 489] width 201 height 39
type input "0039470975"
click at [506, 554] on div "Bank name UBS AG ANEXT BANK PTE LTD Australia & New Zealand Banking Group BANGK…" at bounding box center [580, 443] width 421 height 231
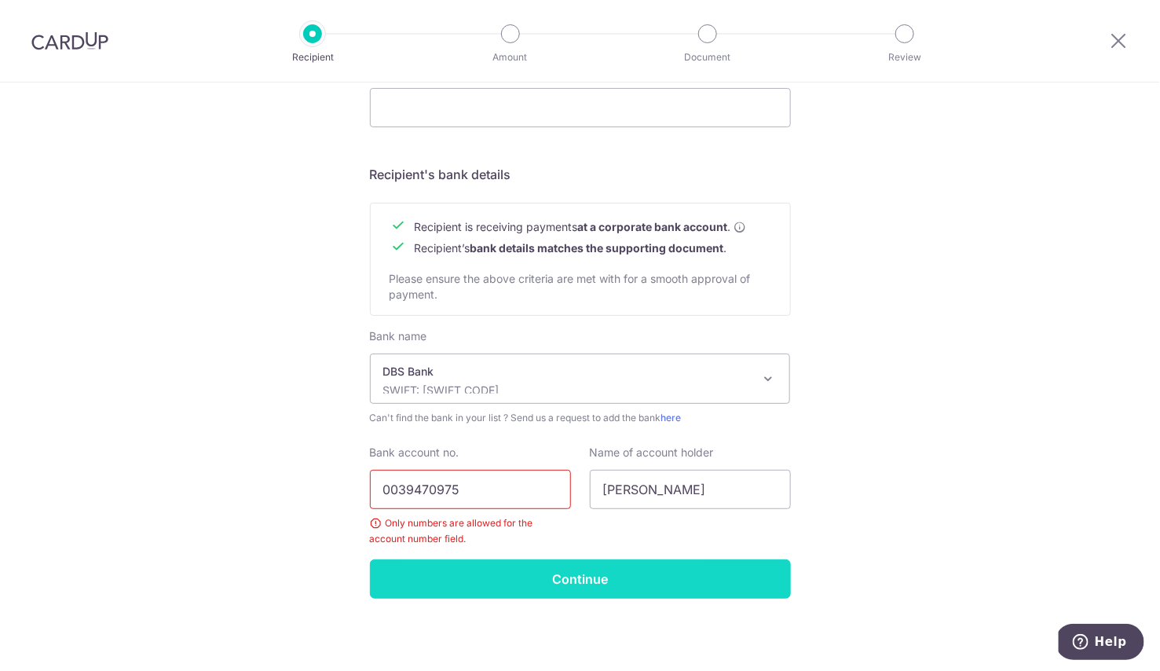
click at [506, 575] on input "Continue" at bounding box center [580, 578] width 421 height 39
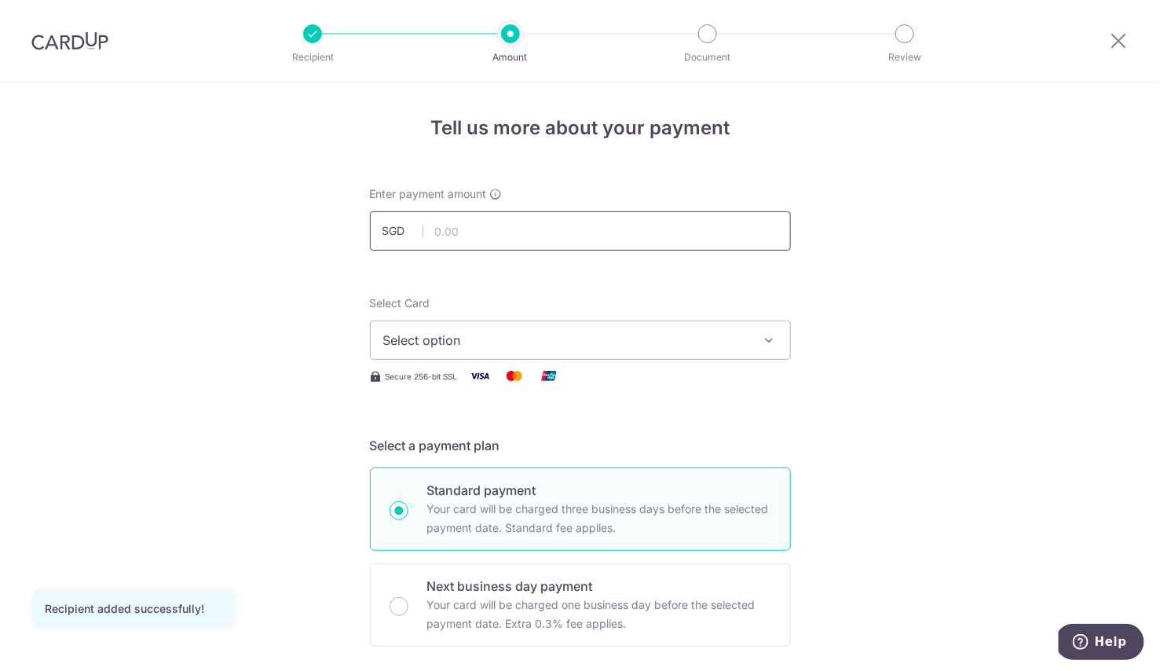
click at [534, 232] on input "text" at bounding box center [580, 230] width 421 height 39
paste input "MILELION"
click at [495, 229] on input "MILELION" at bounding box center [580, 230] width 421 height 39
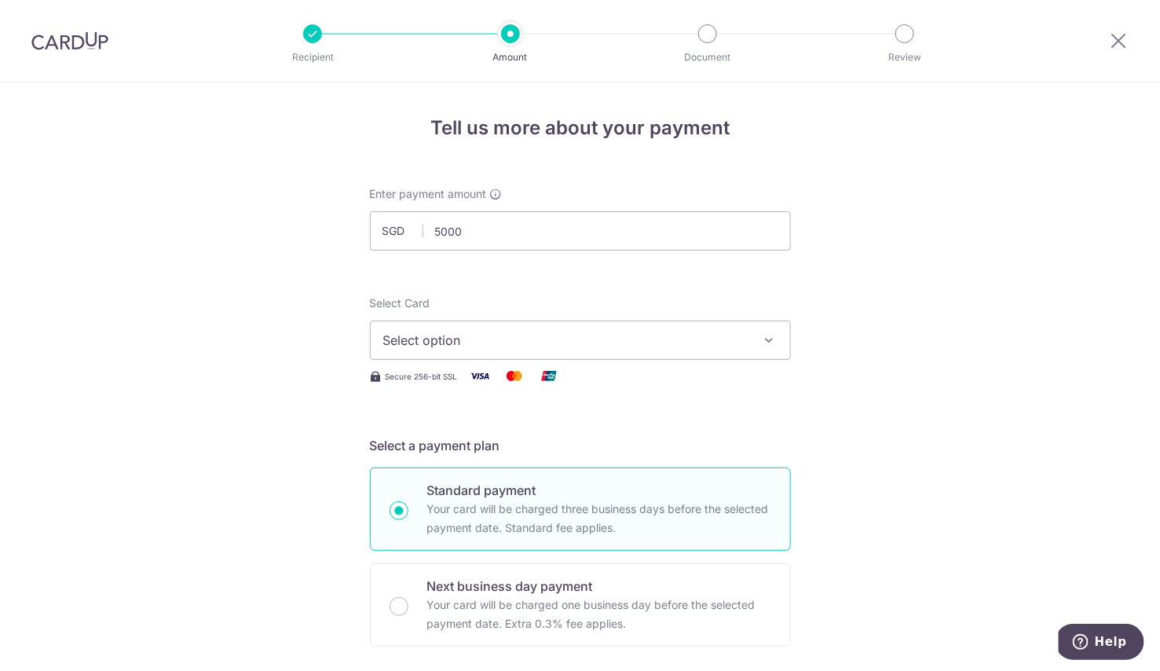
type input "5,000.00"
click at [485, 338] on span "Select option" at bounding box center [566, 340] width 366 height 19
click at [481, 370] on link "Add credit card" at bounding box center [580, 384] width 419 height 28
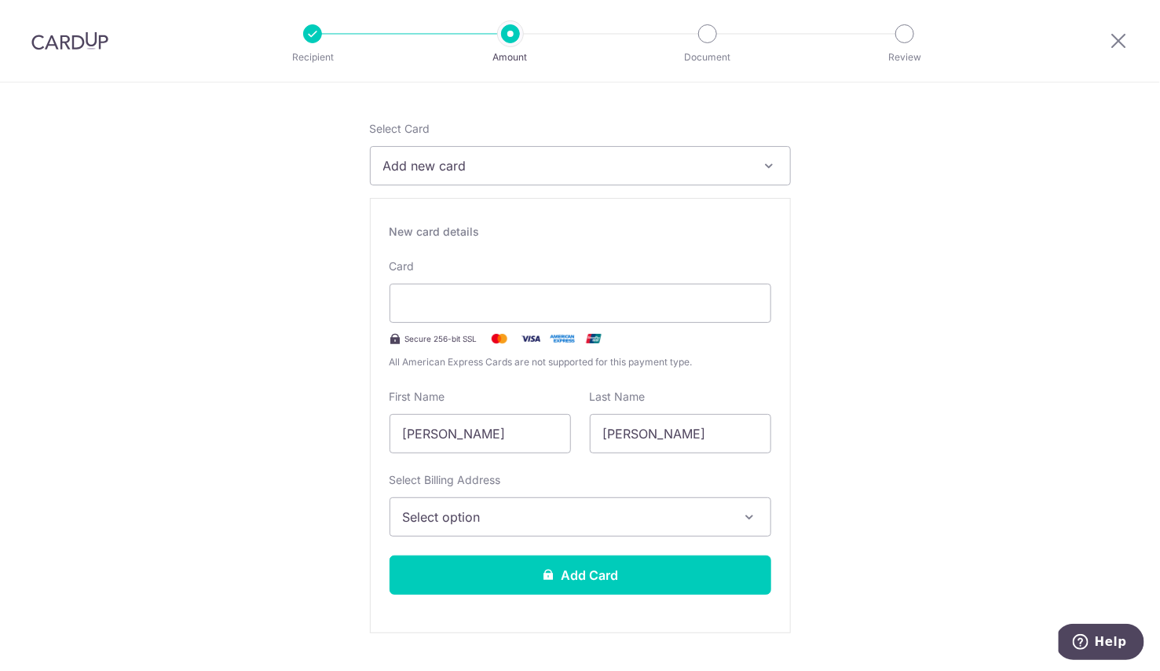
scroll to position [178, 0]
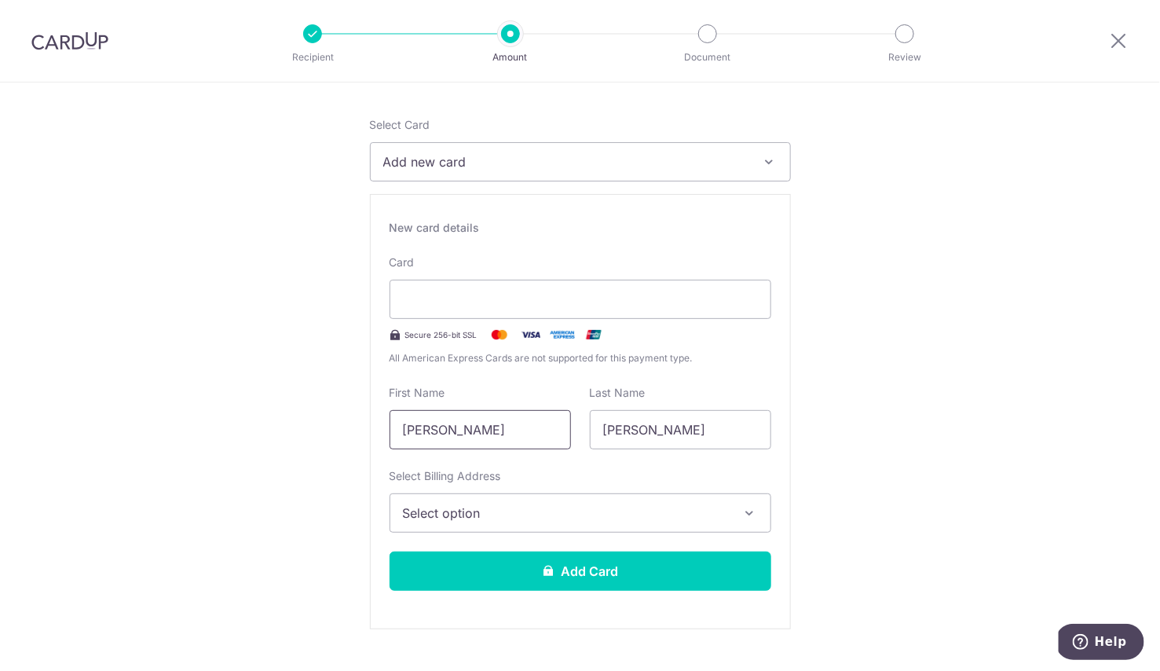
click at [534, 431] on input "Chan Yew Ling" at bounding box center [479, 429] width 181 height 39
type input "[PERSON_NAME]"
click at [682, 421] on input "[PERSON_NAME]" at bounding box center [680, 429] width 181 height 39
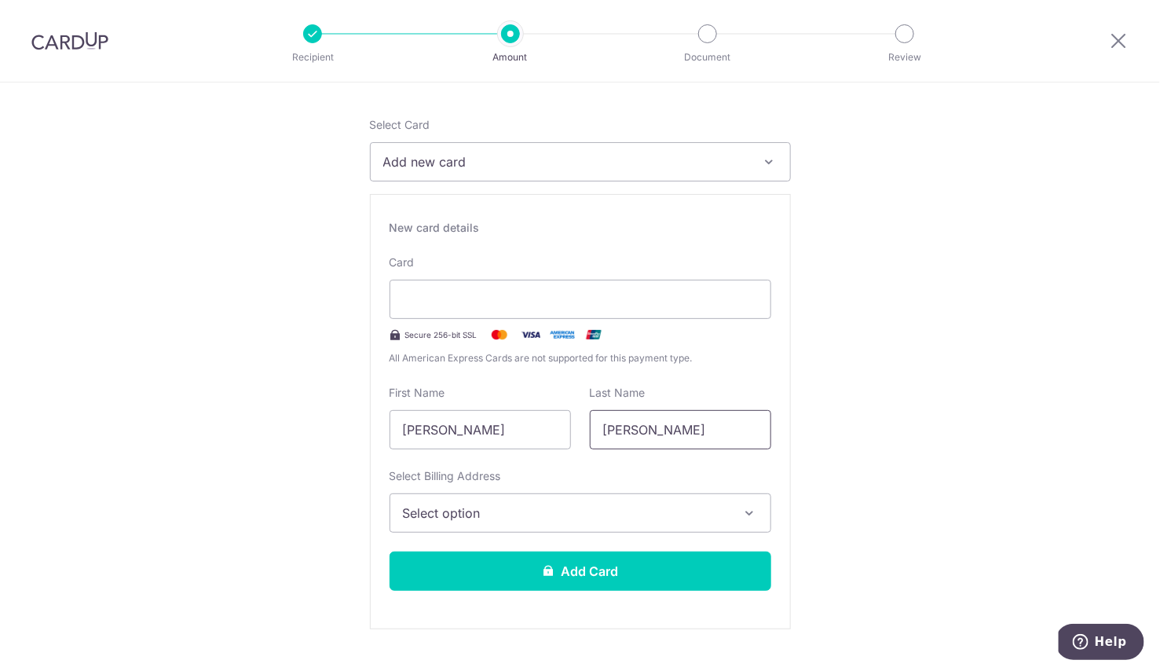
click at [682, 421] on input "[PERSON_NAME]" at bounding box center [680, 429] width 181 height 39
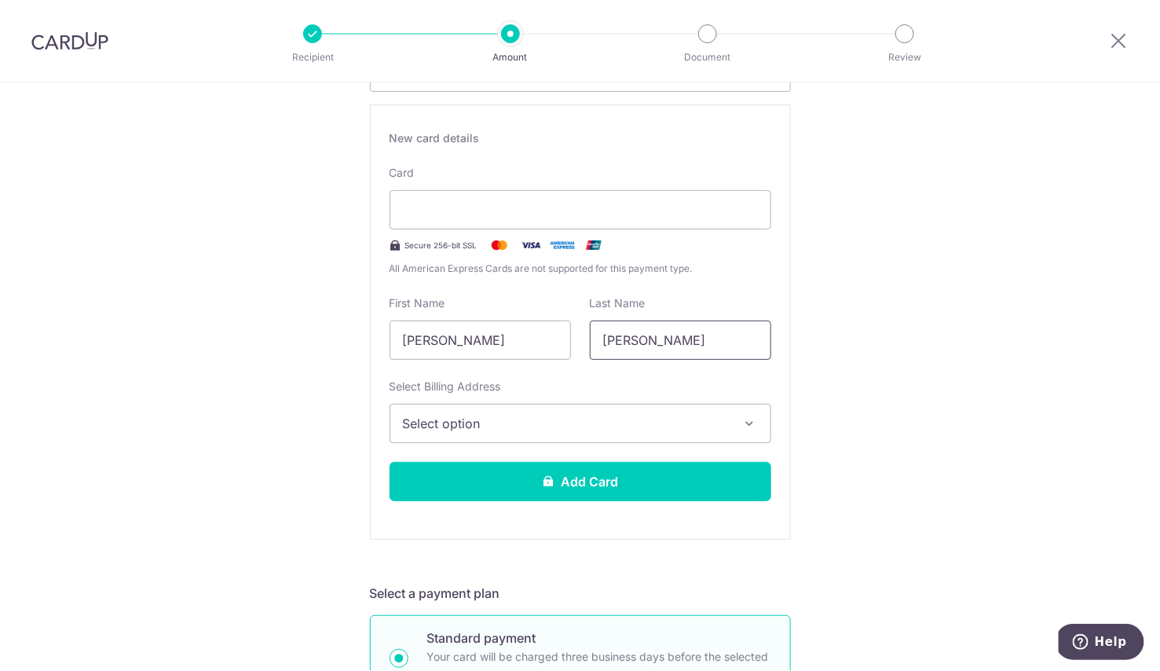
scroll to position [291, 0]
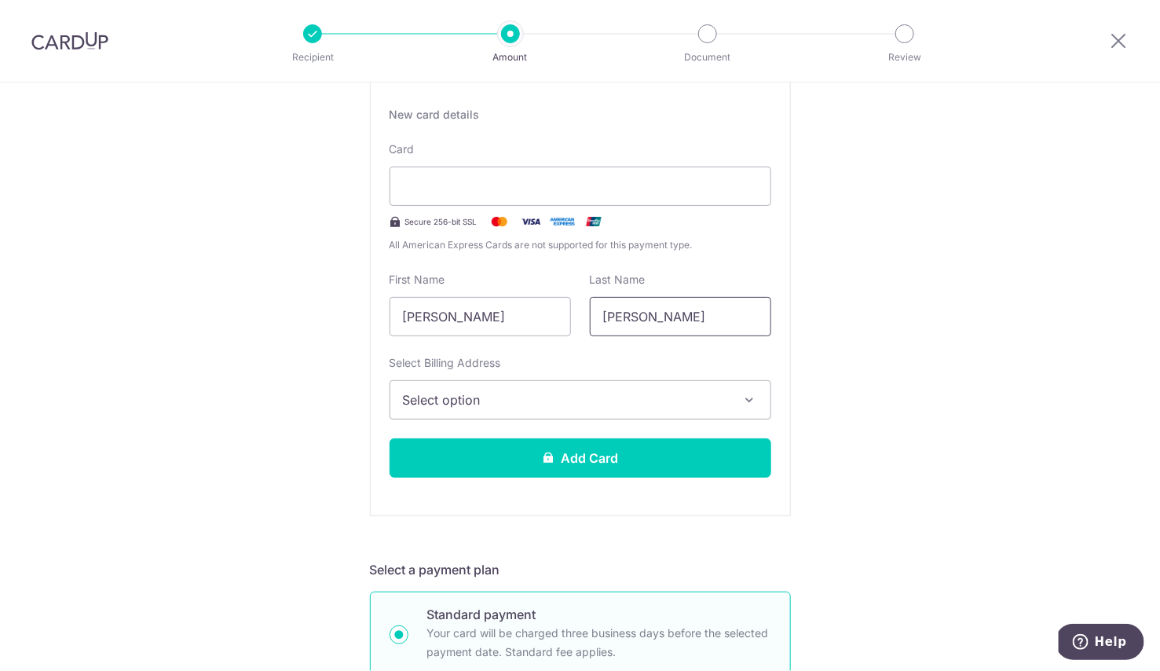
type input "Chan"
click at [615, 404] on span "Select option" at bounding box center [566, 399] width 327 height 19
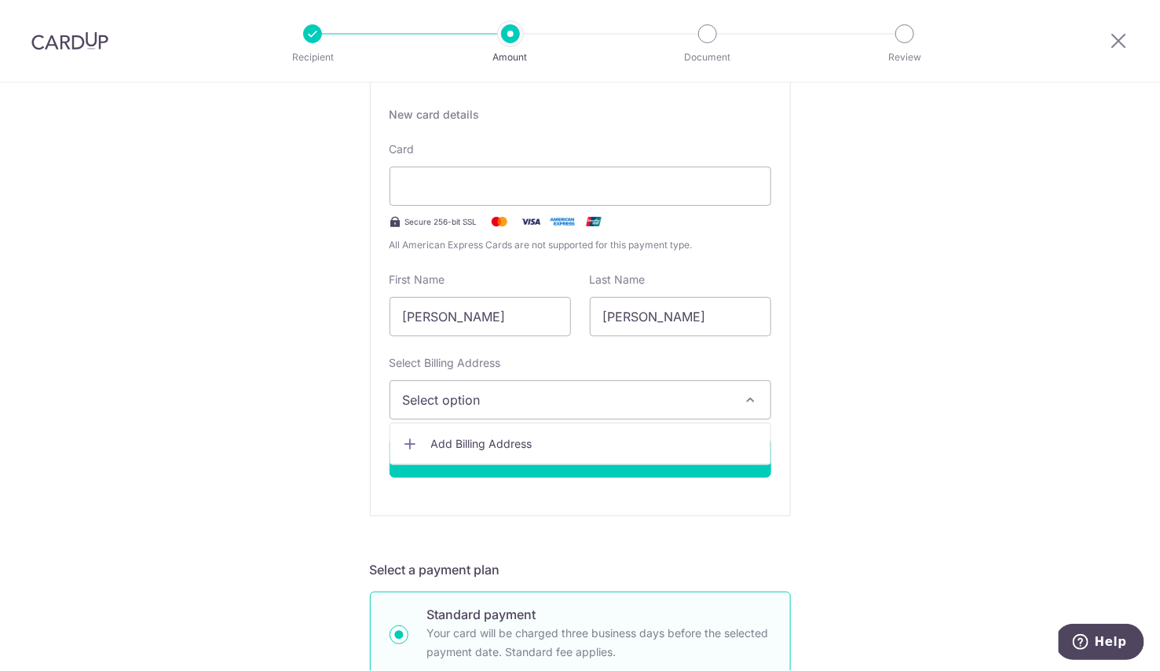
click at [615, 392] on span "Select option" at bounding box center [566, 399] width 327 height 19
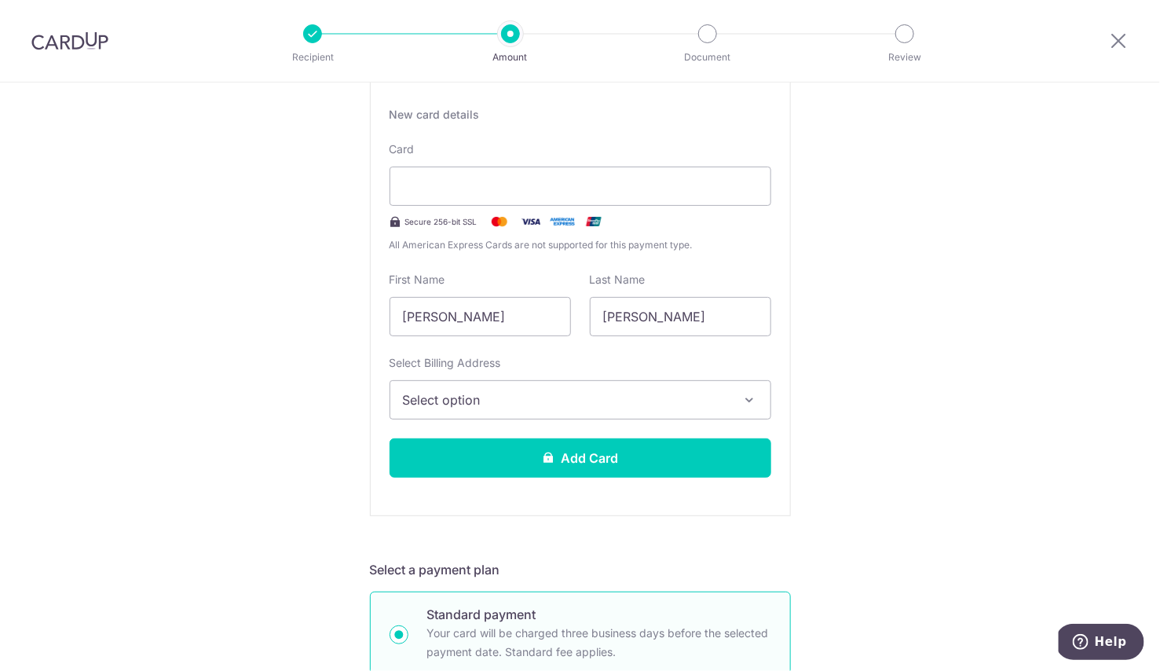
click at [605, 397] on span "Select option" at bounding box center [566, 399] width 327 height 19
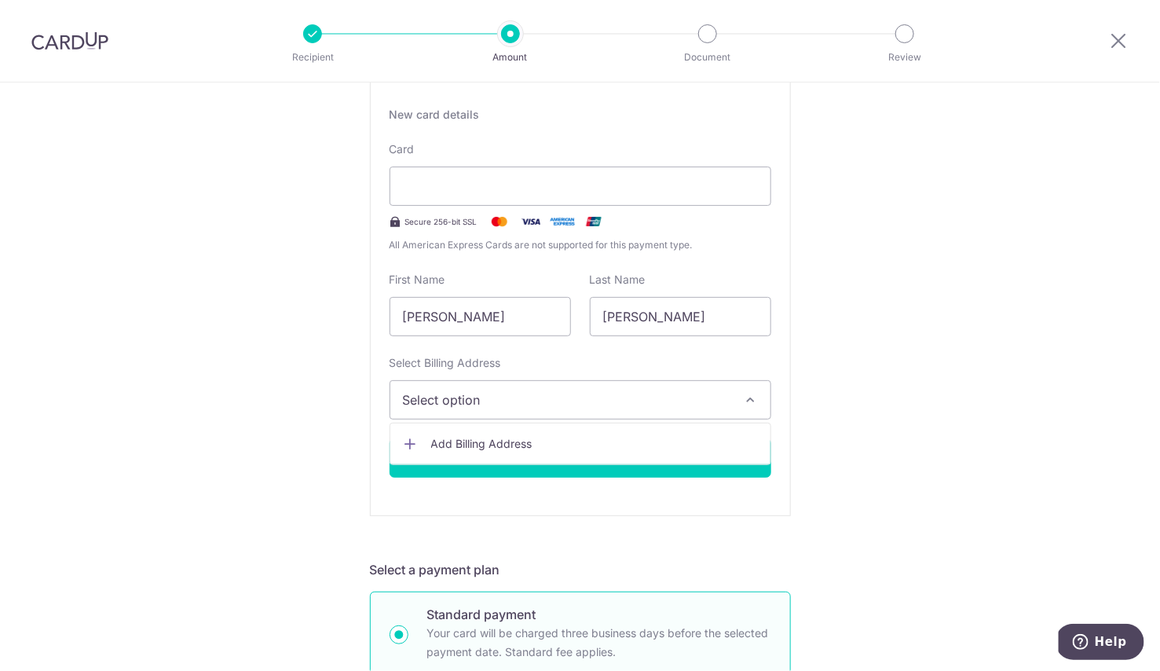
click at [605, 448] on span "Add Billing Address" at bounding box center [594, 444] width 327 height 16
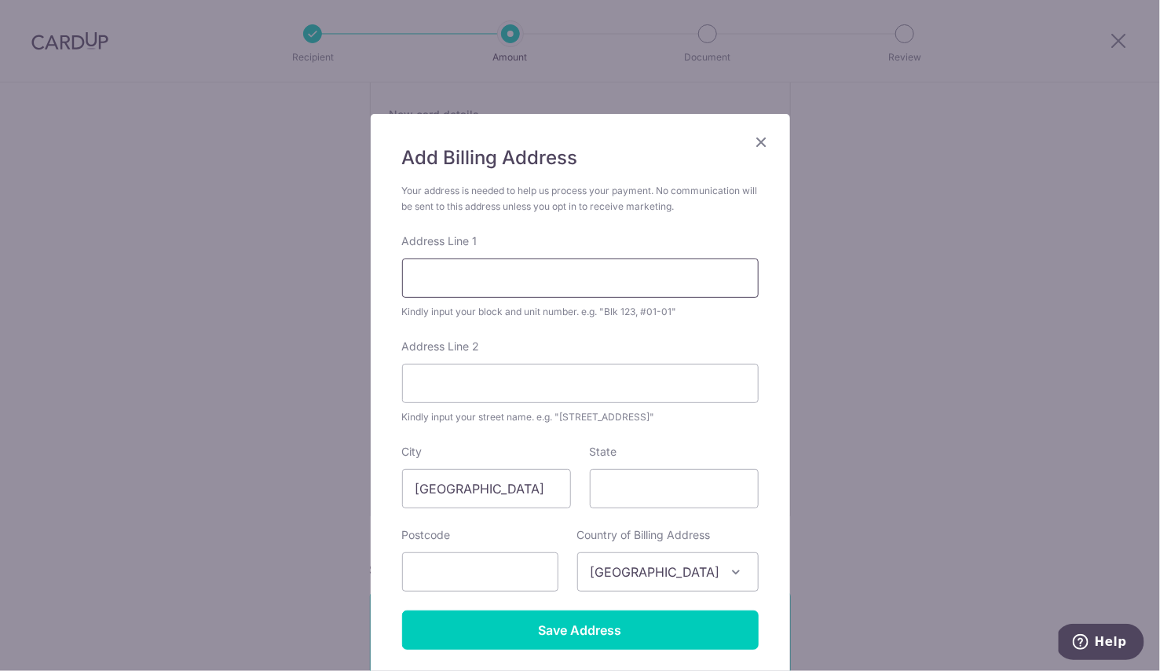
click at [556, 272] on input "Address Line 1" at bounding box center [580, 277] width 356 height 39
type input "310C Punggol Walk"
type input "06-588"
type input "823310"
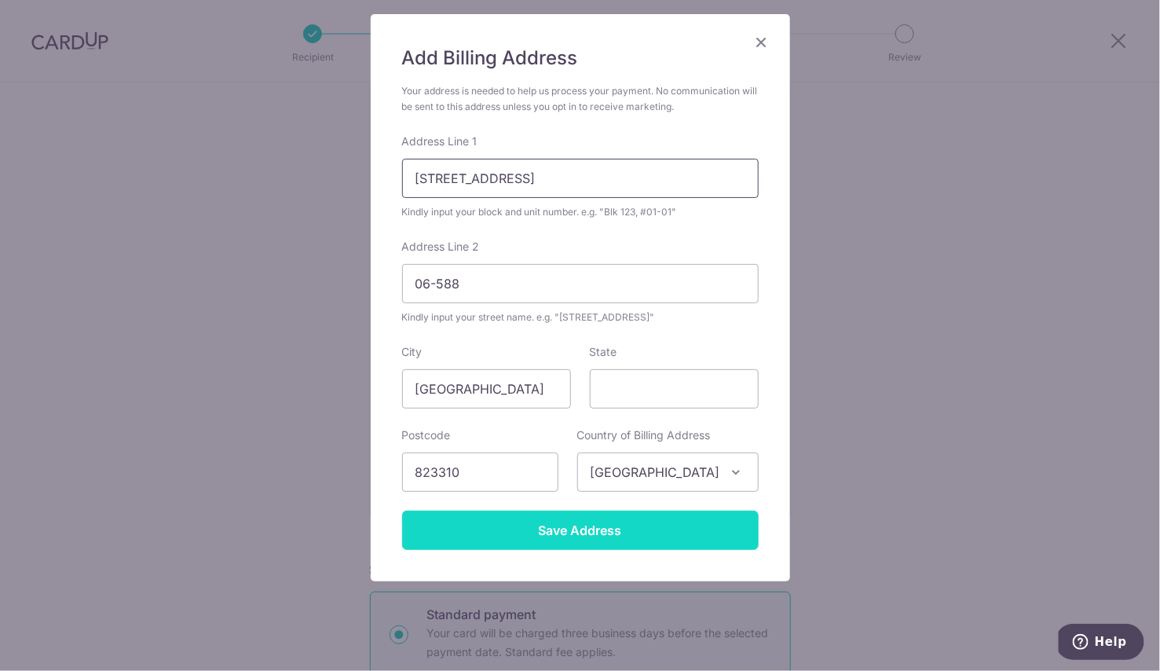
scroll to position [111, 0]
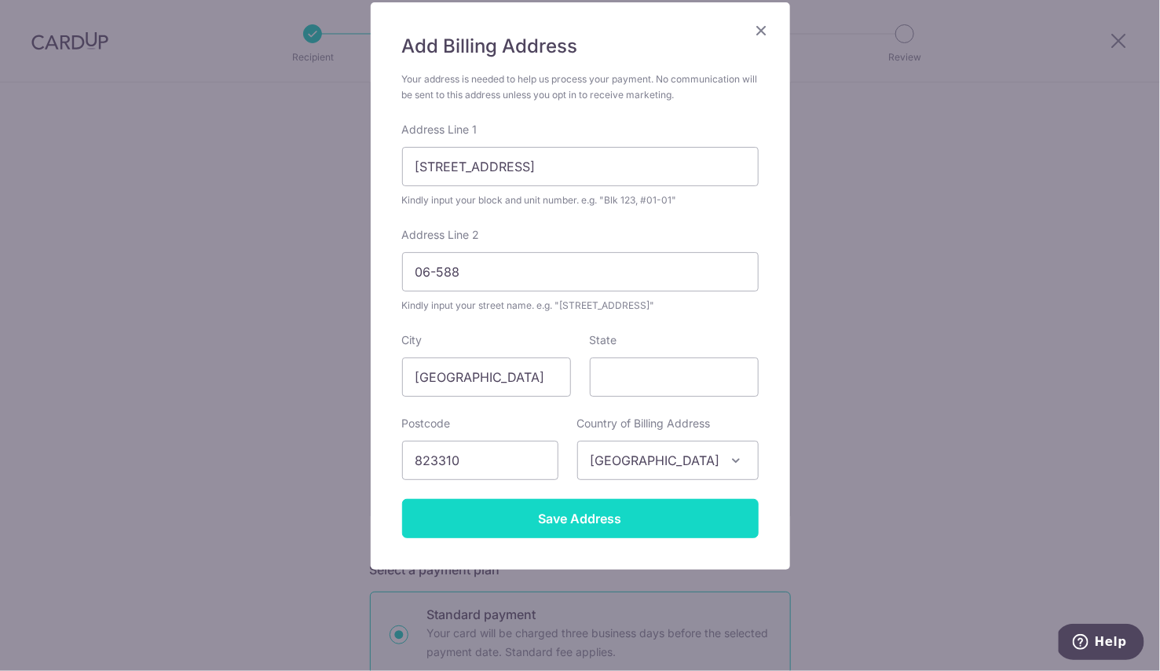
click at [533, 514] on input "Save Address" at bounding box center [580, 518] width 356 height 39
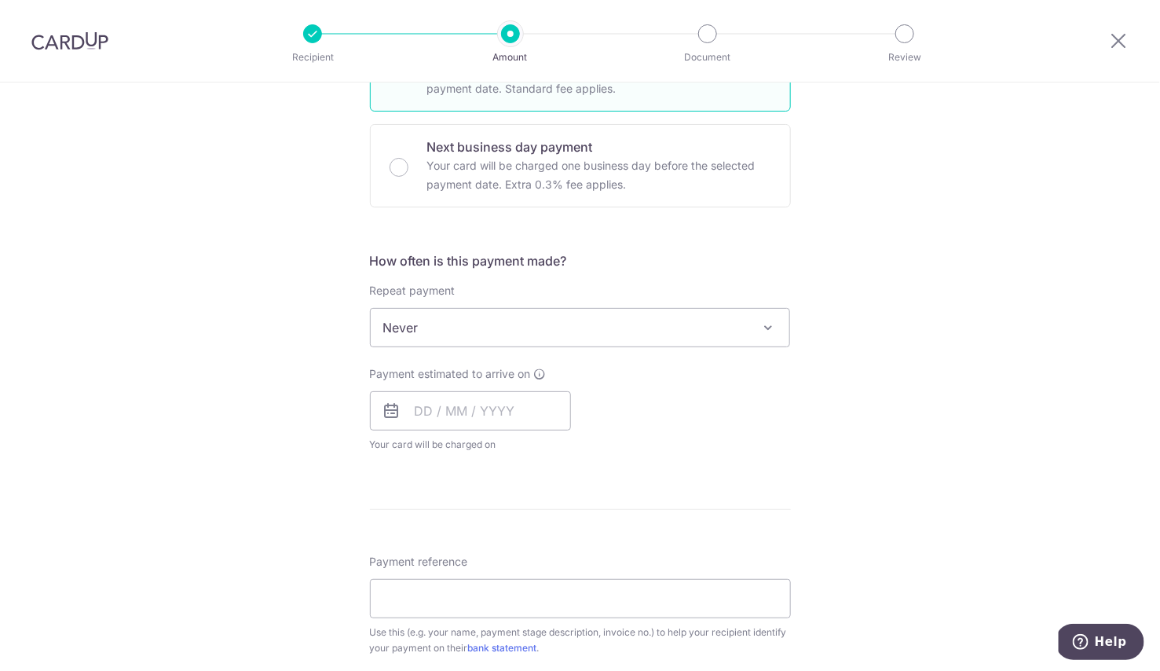
scroll to position [857, 0]
click at [421, 405] on input "text" at bounding box center [470, 408] width 201 height 39
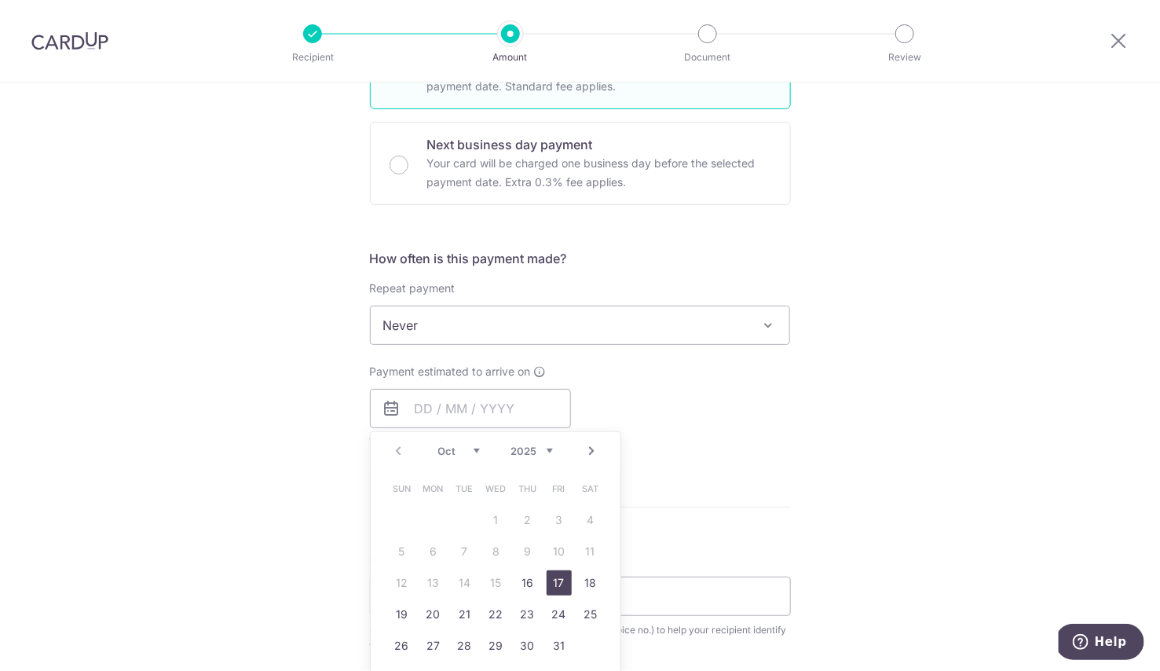
click at [557, 582] on link "17" at bounding box center [558, 582] width 25 height 25
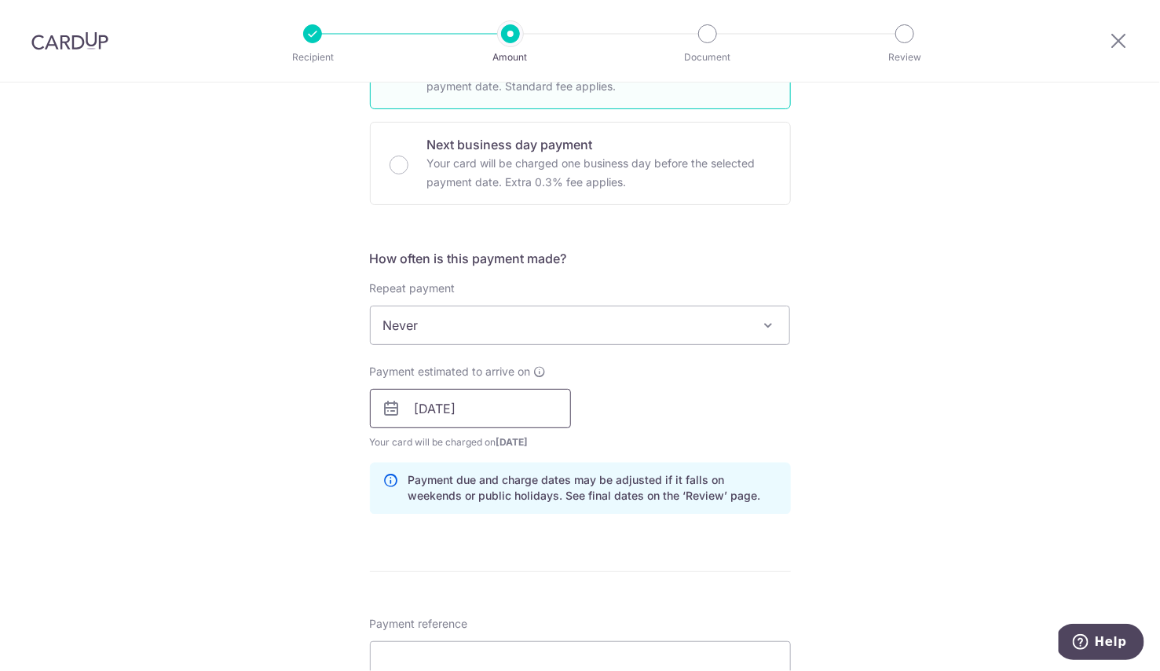
click at [426, 411] on input "17/10/2025" at bounding box center [470, 408] width 201 height 39
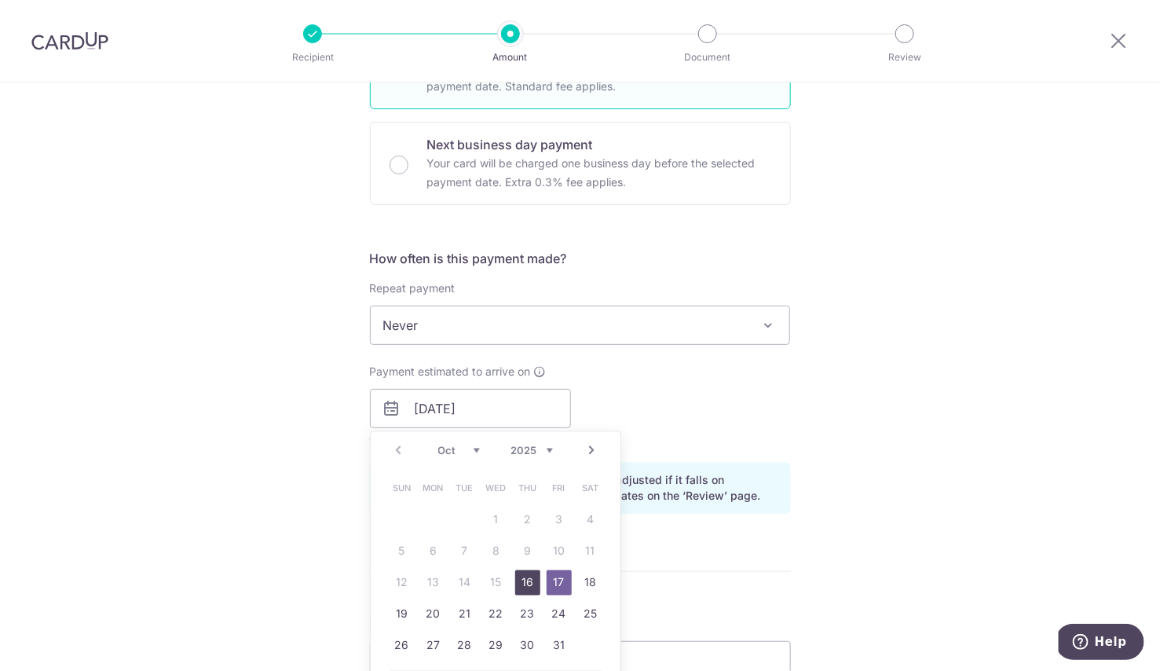
click at [526, 576] on link "16" at bounding box center [527, 582] width 25 height 25
type input "[DATE]"
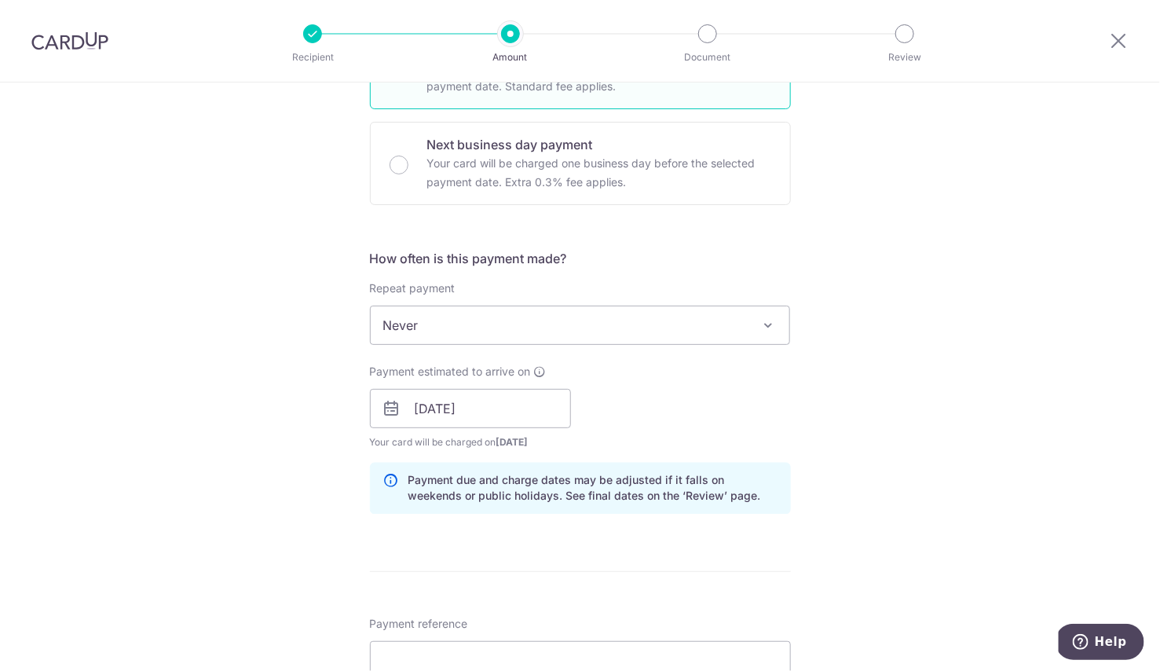
click at [723, 552] on form "Enter payment amount SGD 5,000.00 5000.00 Recipient added successfully! Select …" at bounding box center [580, 243] width 421 height 1828
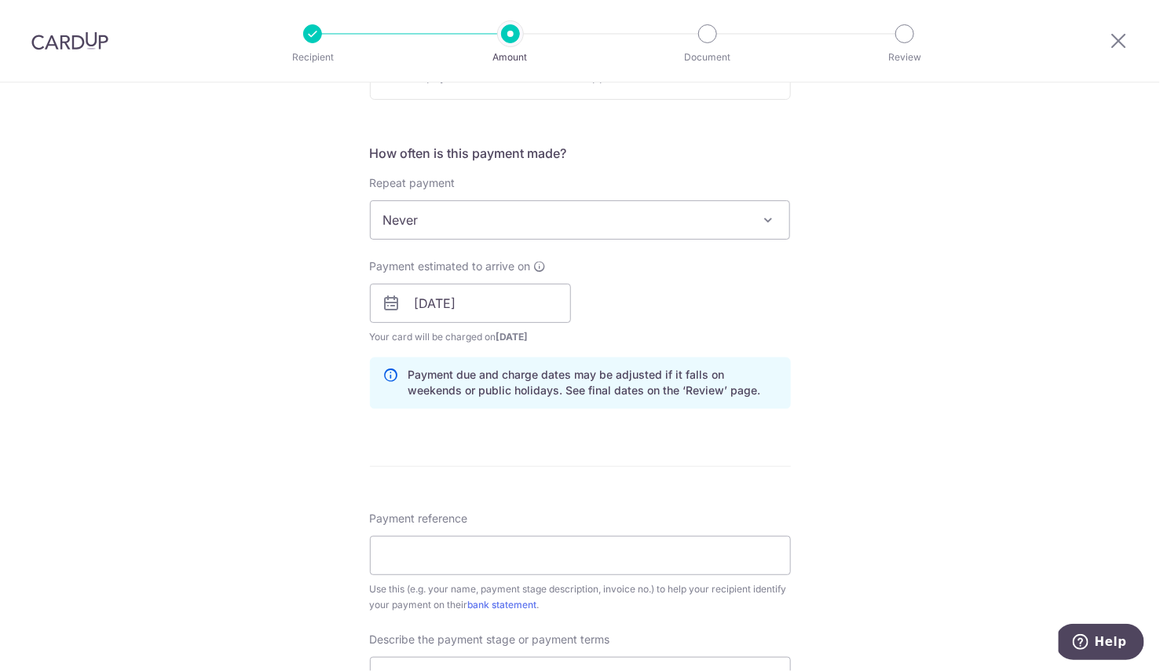
scroll to position [1178, 0]
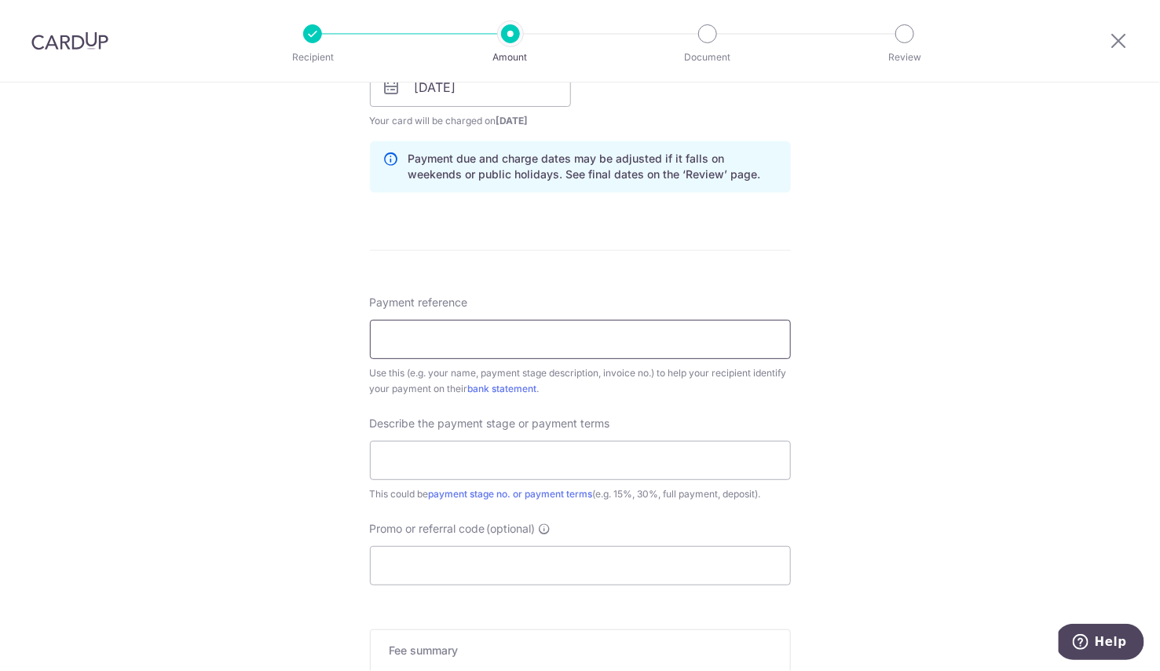
click at [622, 340] on input "Payment reference" at bounding box center [580, 339] width 421 height 39
type input "[PERSON_NAME]"
click at [600, 468] on input "text" at bounding box center [580, 459] width 421 height 39
type input "$5000"
click at [598, 570] on input "Promo or referral code (optional)" at bounding box center [580, 565] width 421 height 39
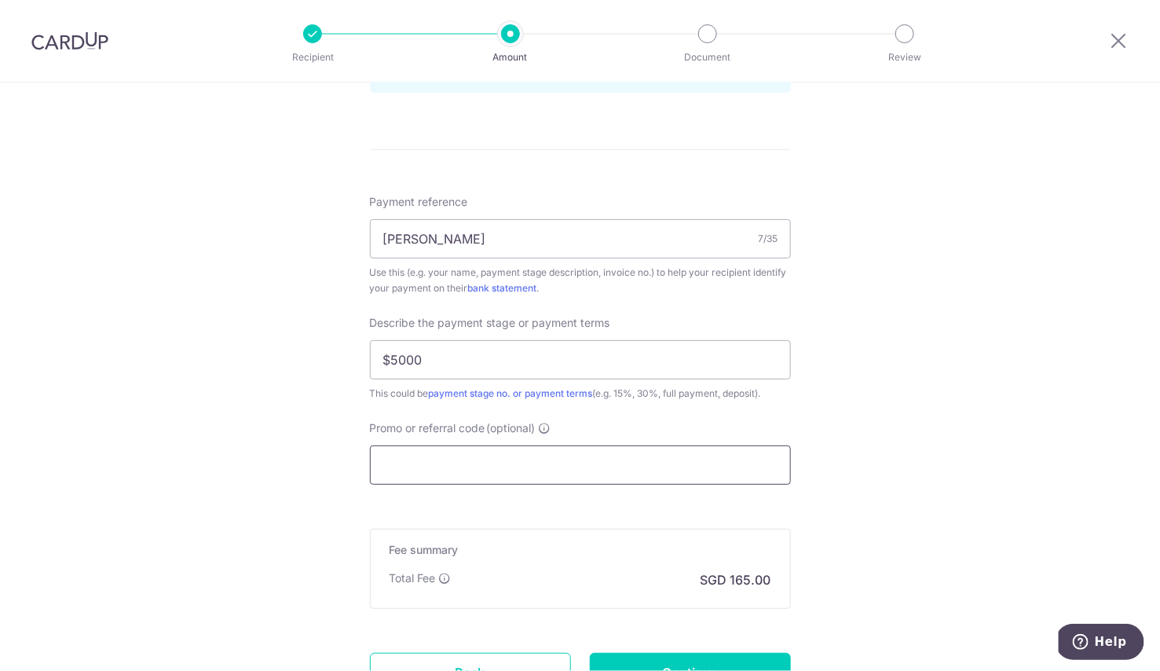
scroll to position [1347, 0]
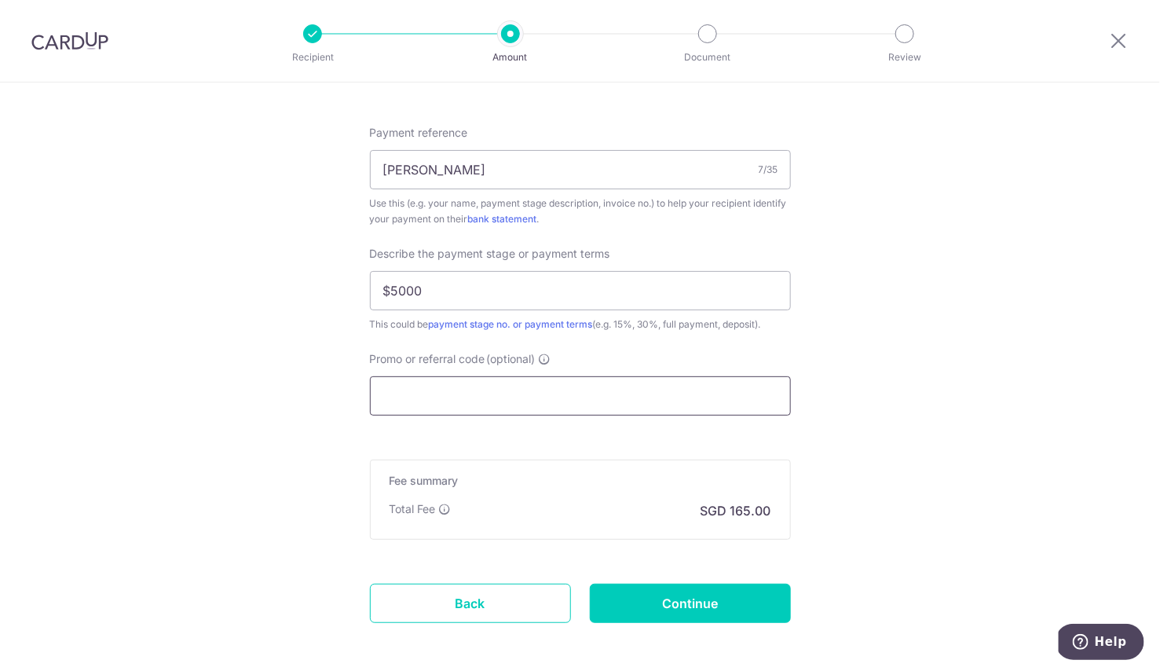
paste input "MILELION"
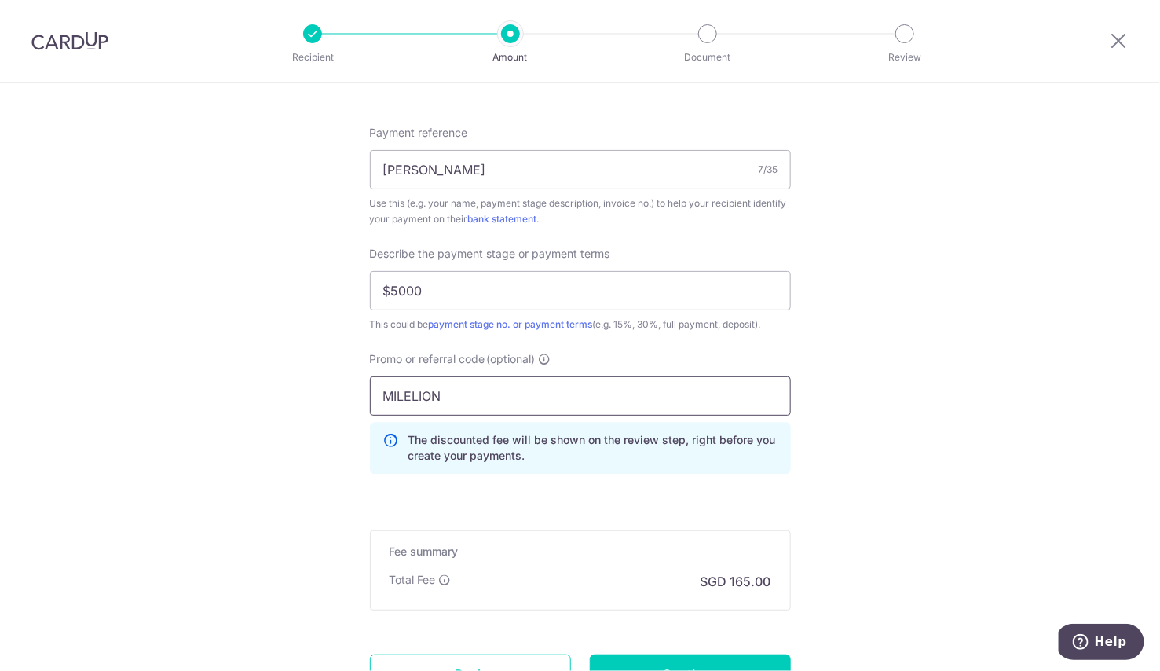
type input "MILELION"
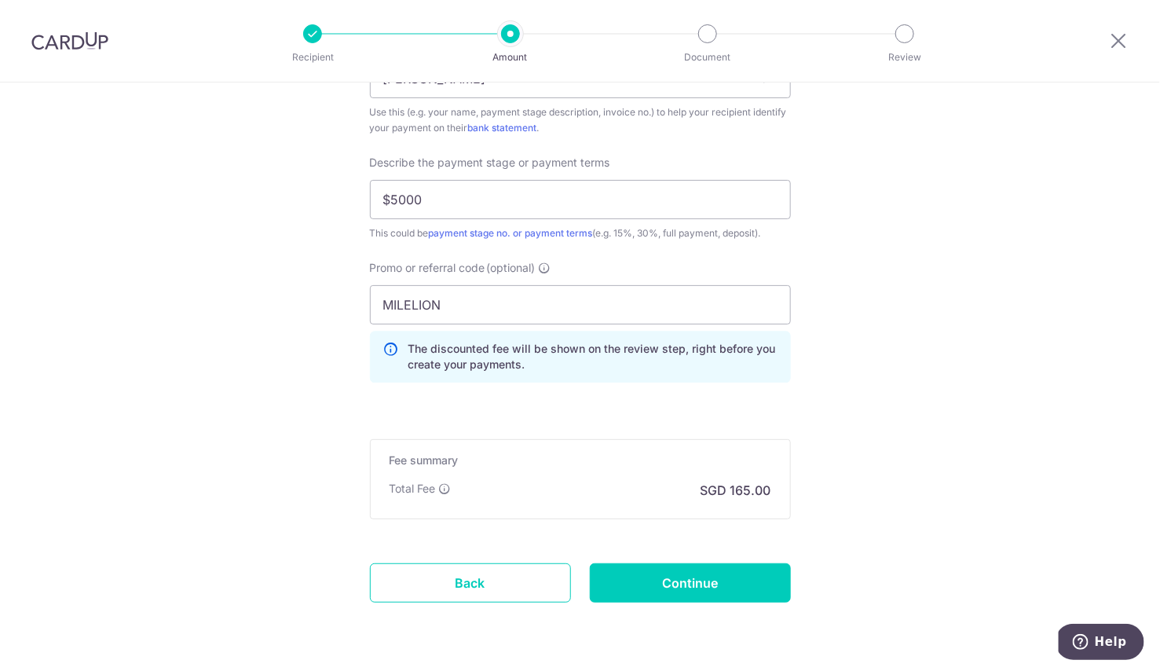
scroll to position [1443, 0]
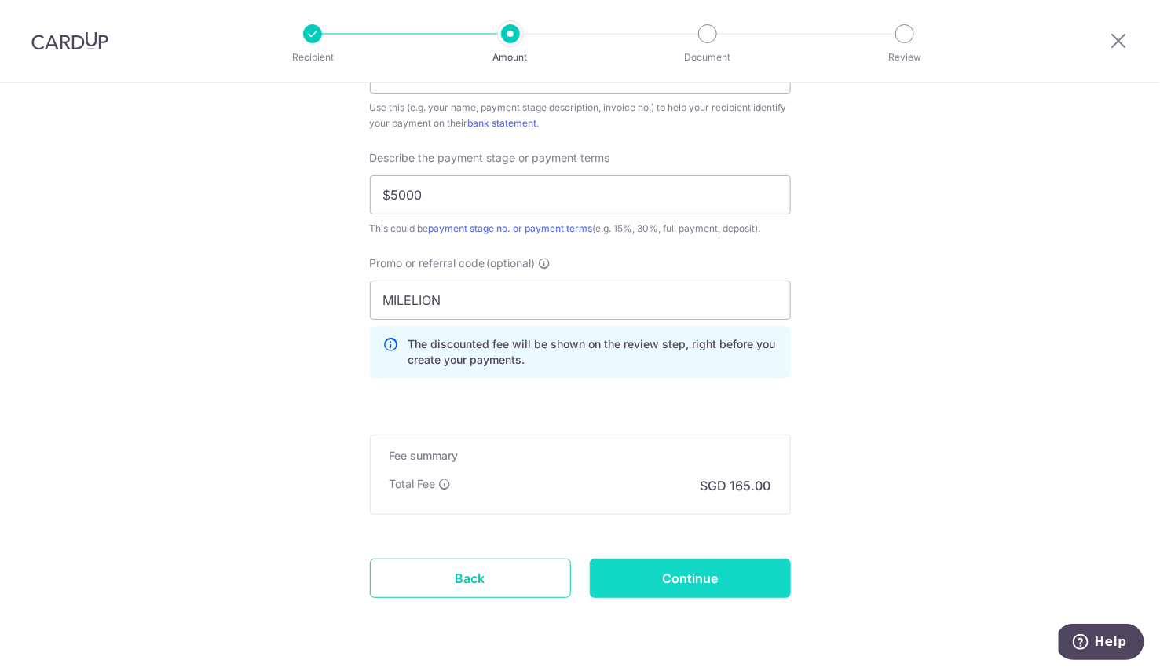
click at [642, 568] on input "Continue" at bounding box center [690, 577] width 201 height 39
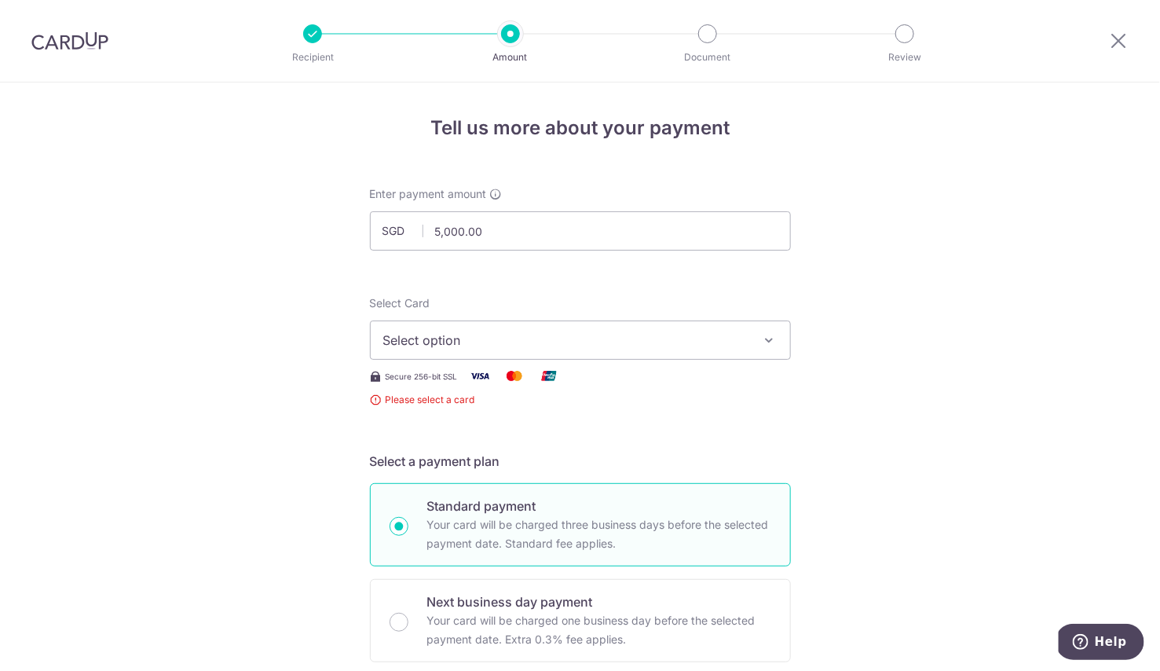
click at [583, 345] on span "Select option" at bounding box center [566, 340] width 366 height 19
click at [554, 395] on link "Add credit card" at bounding box center [580, 384] width 419 height 28
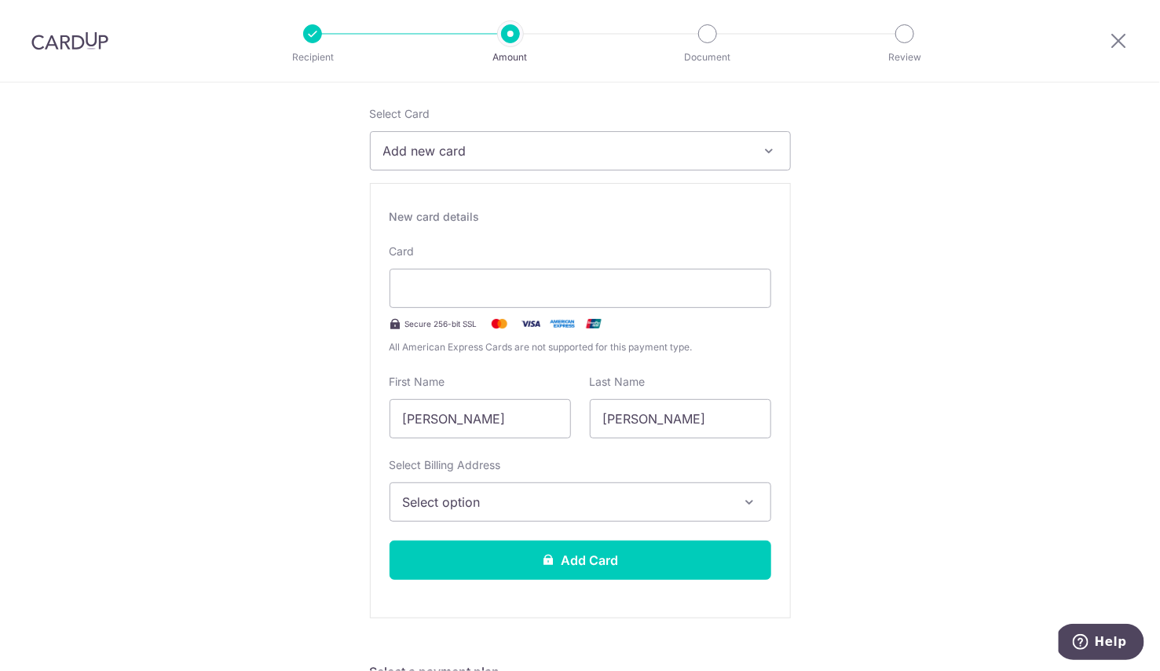
scroll to position [131, 0]
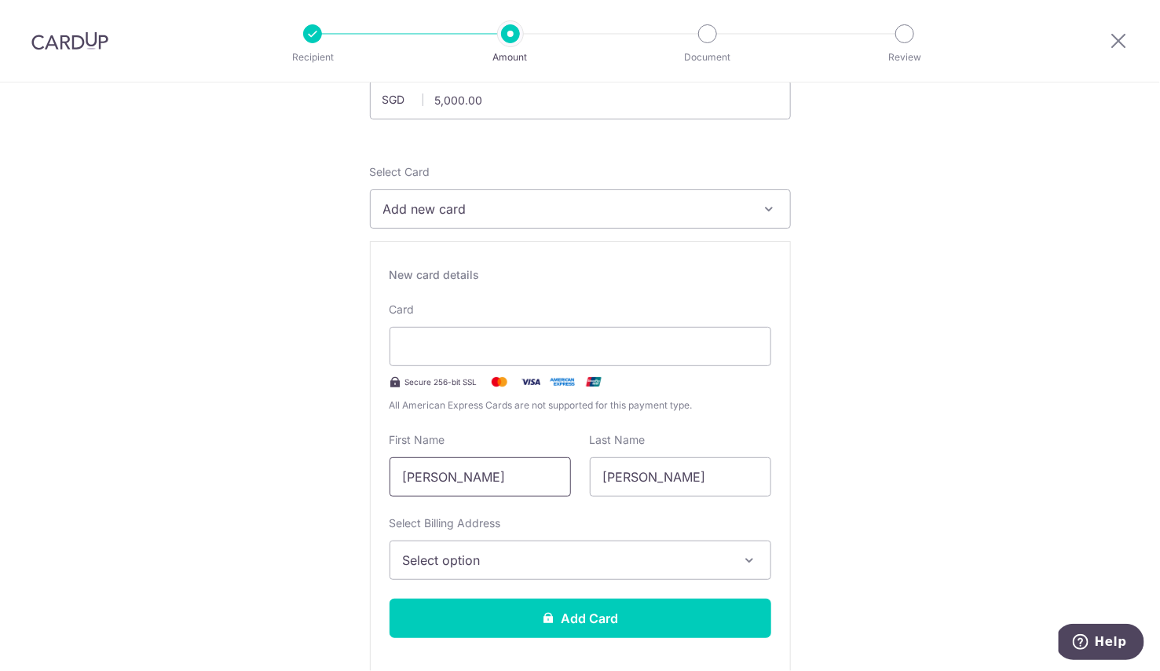
click at [514, 477] on input "[PERSON_NAME]" at bounding box center [479, 476] width 181 height 39
type input "[PERSON_NAME]"
click at [650, 490] on input "[PERSON_NAME]" at bounding box center [680, 476] width 181 height 39
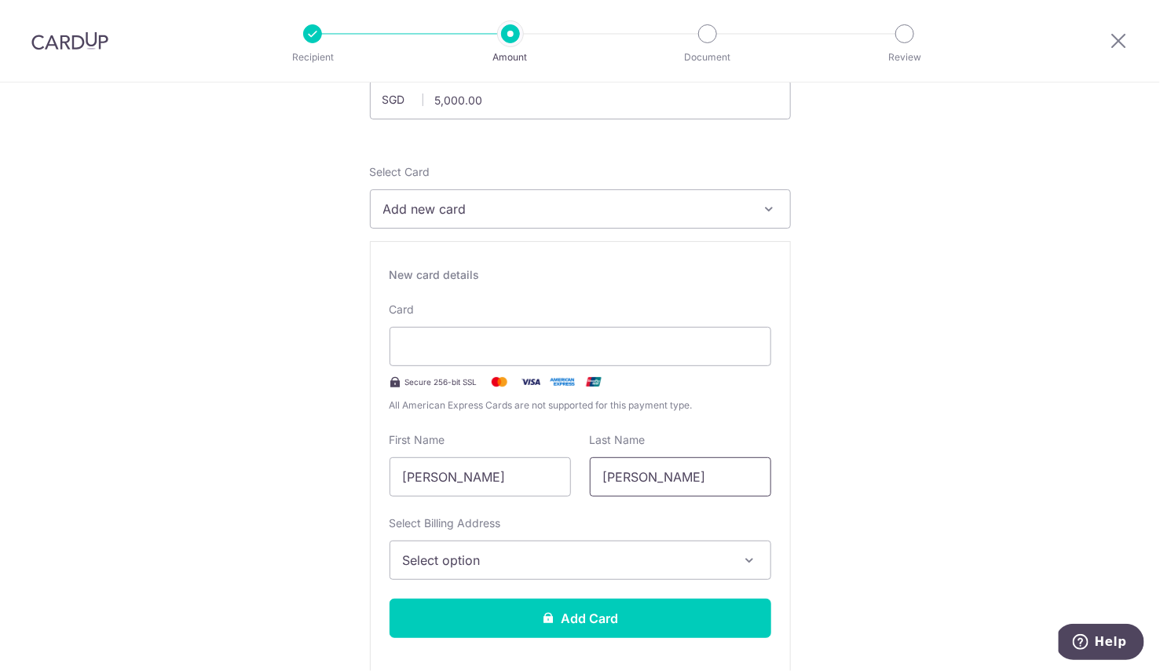
click at [650, 490] on input "[PERSON_NAME]" at bounding box center [680, 476] width 181 height 39
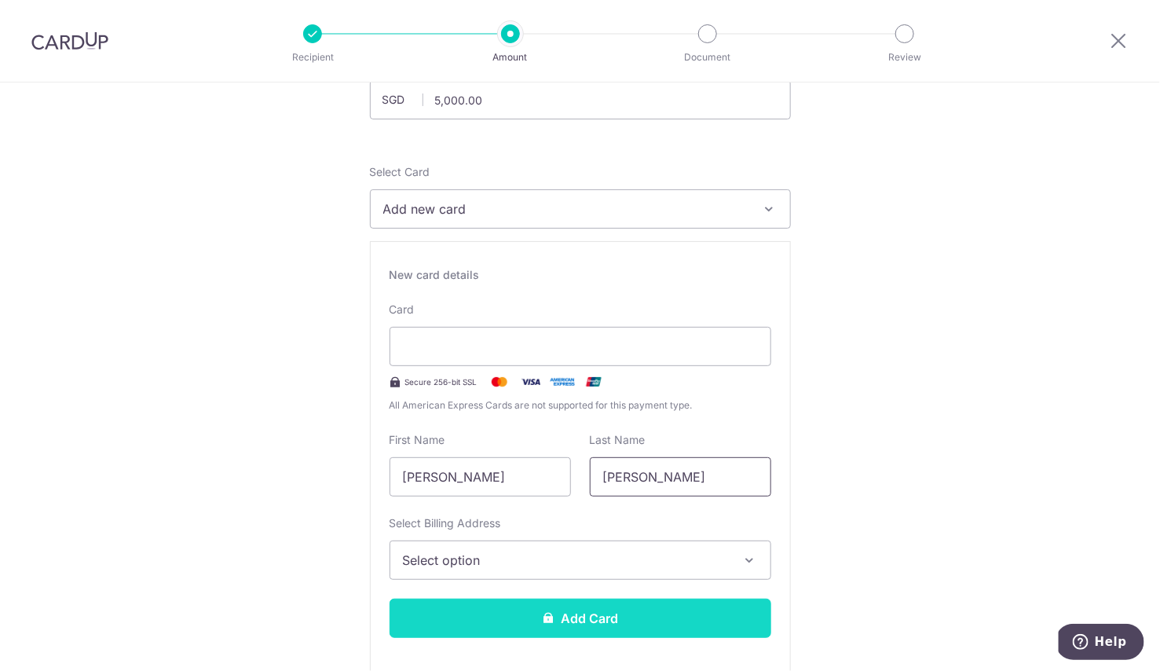
type input "[PERSON_NAME]"
click at [598, 611] on button "Add Card" at bounding box center [580, 617] width 382 height 39
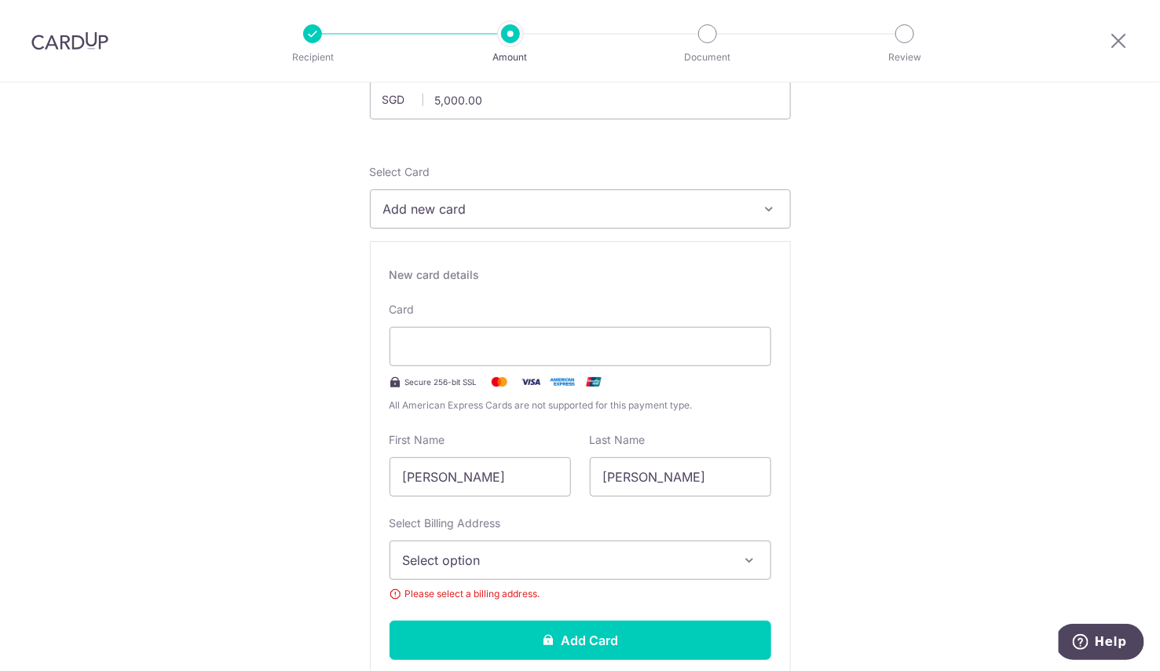
click at [570, 543] on button "Select option" at bounding box center [580, 559] width 382 height 39
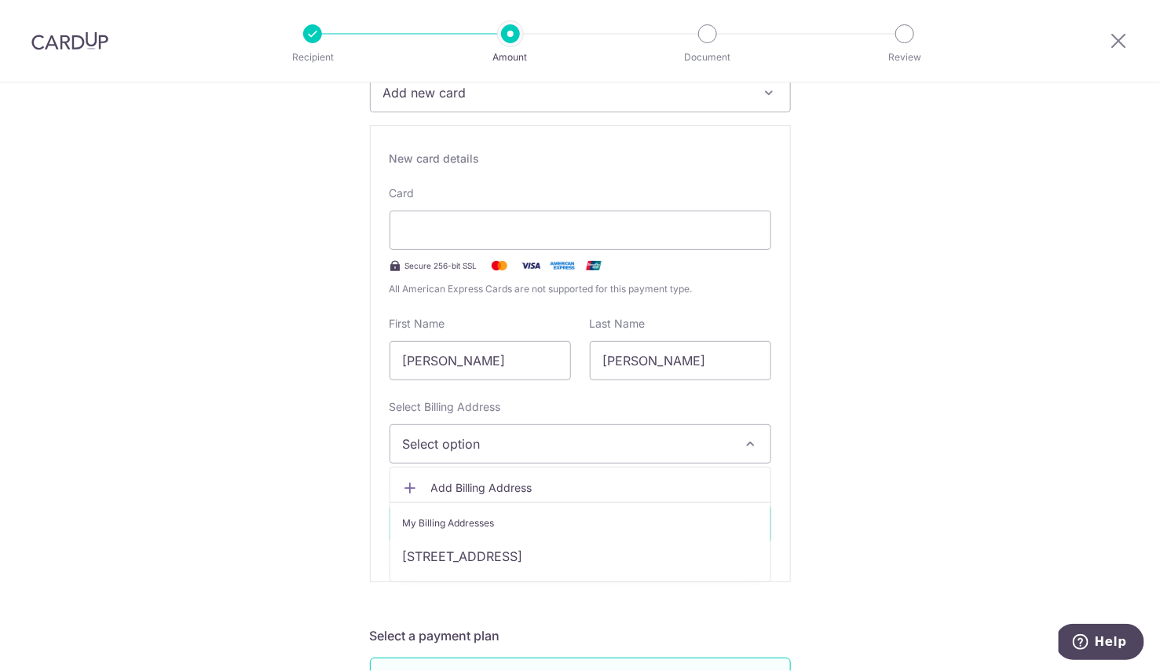
scroll to position [248, 0]
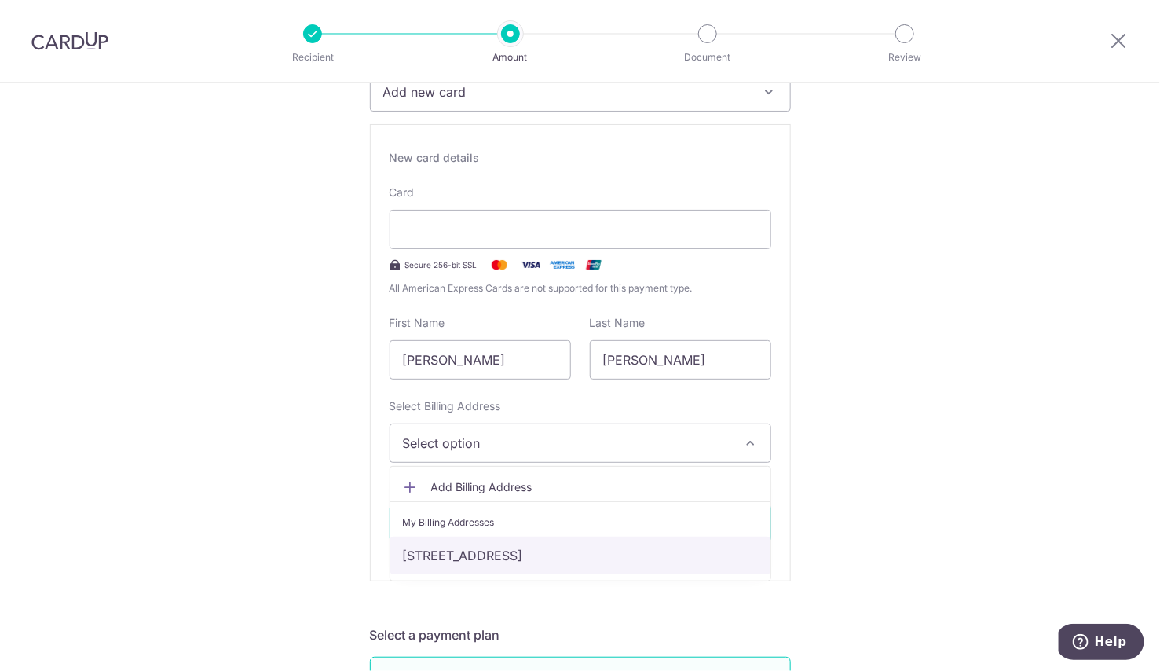
click at [582, 547] on link "[STREET_ADDRESS]" at bounding box center [580, 555] width 380 height 38
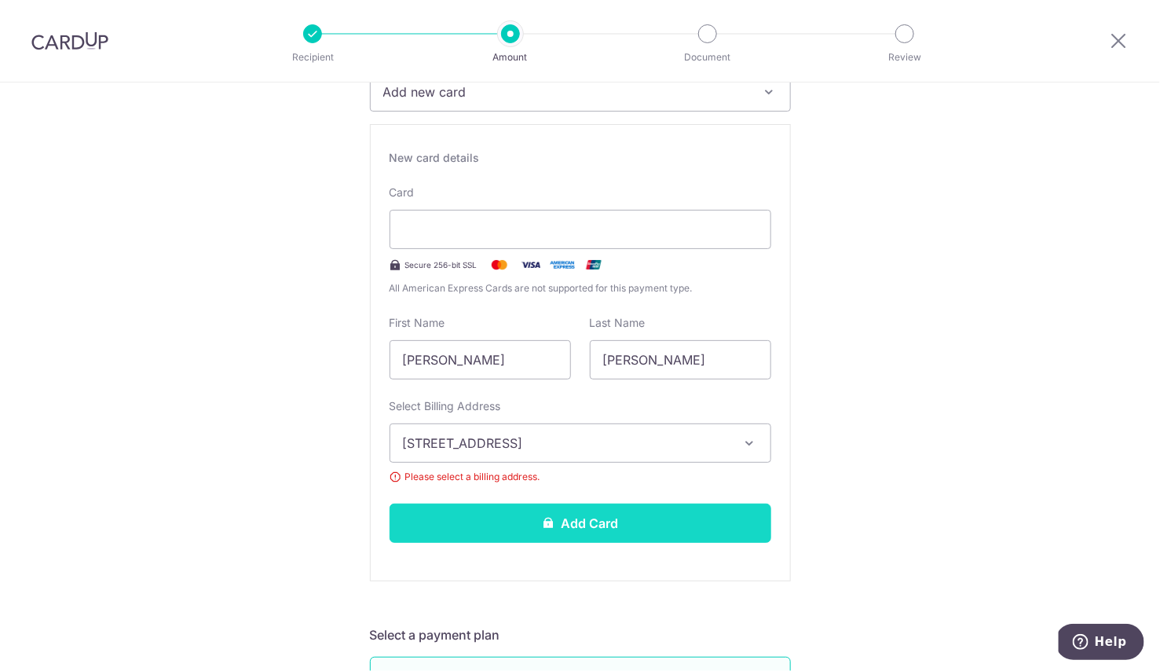
click at [598, 513] on button "Add Card" at bounding box center [580, 522] width 382 height 39
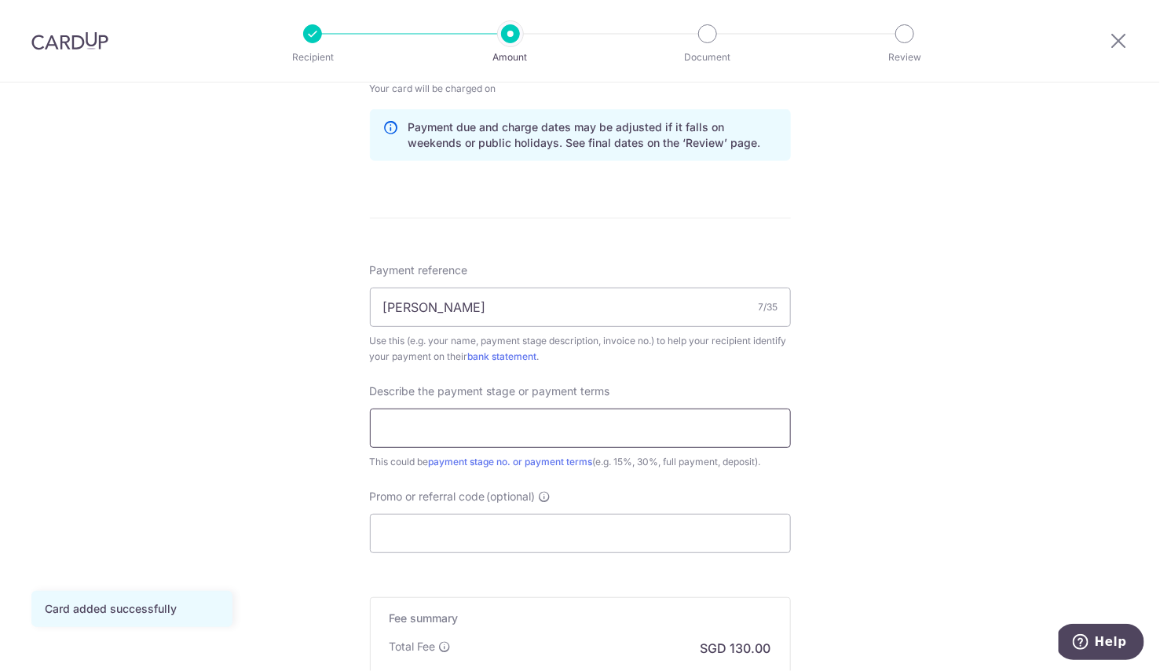
scroll to position [998, 0]
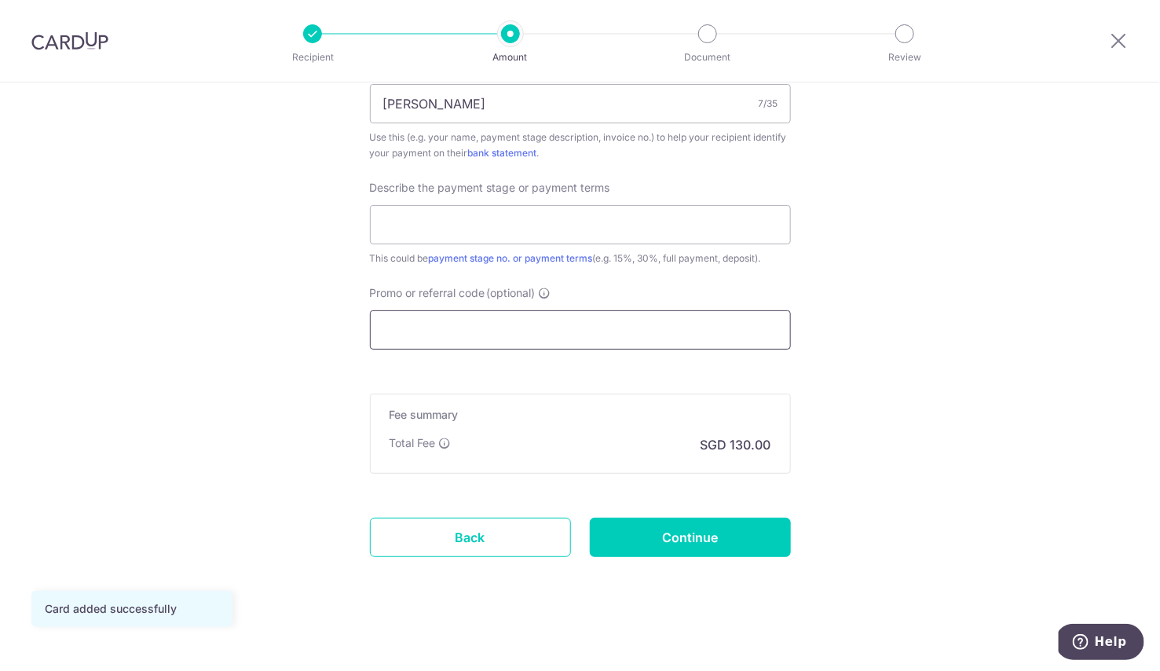
click at [580, 320] on input "Promo or referral code (optional)" at bounding box center [580, 329] width 421 height 39
paste input "MILELION"
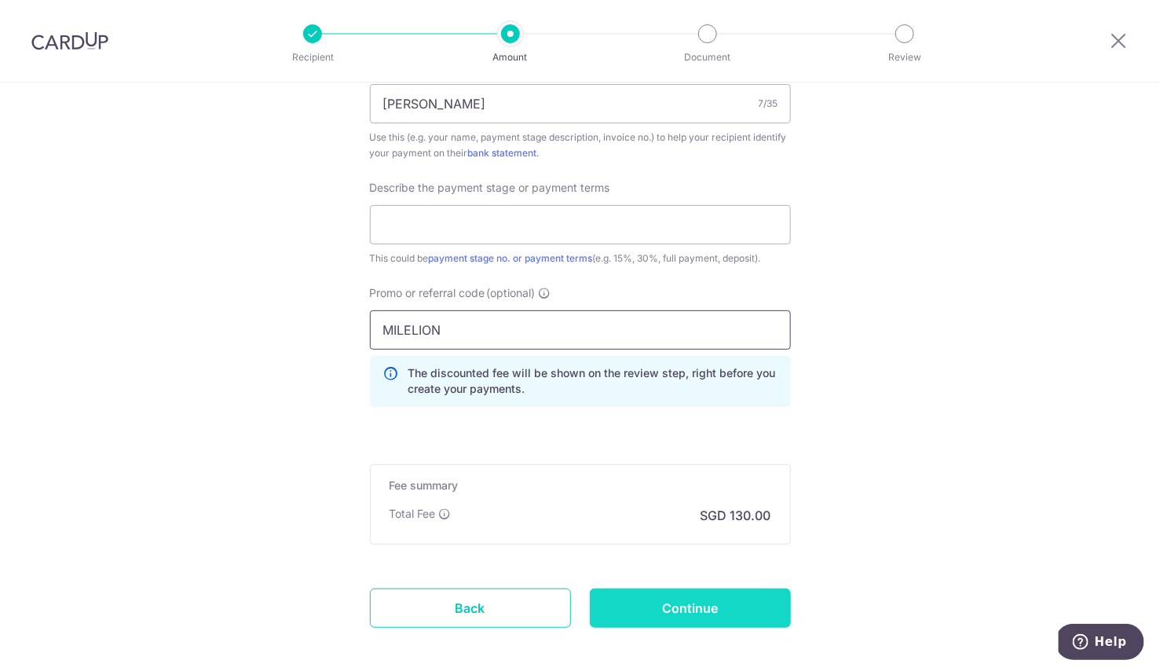
type input "MILELION"
click at [663, 599] on input "Continue" at bounding box center [690, 607] width 201 height 39
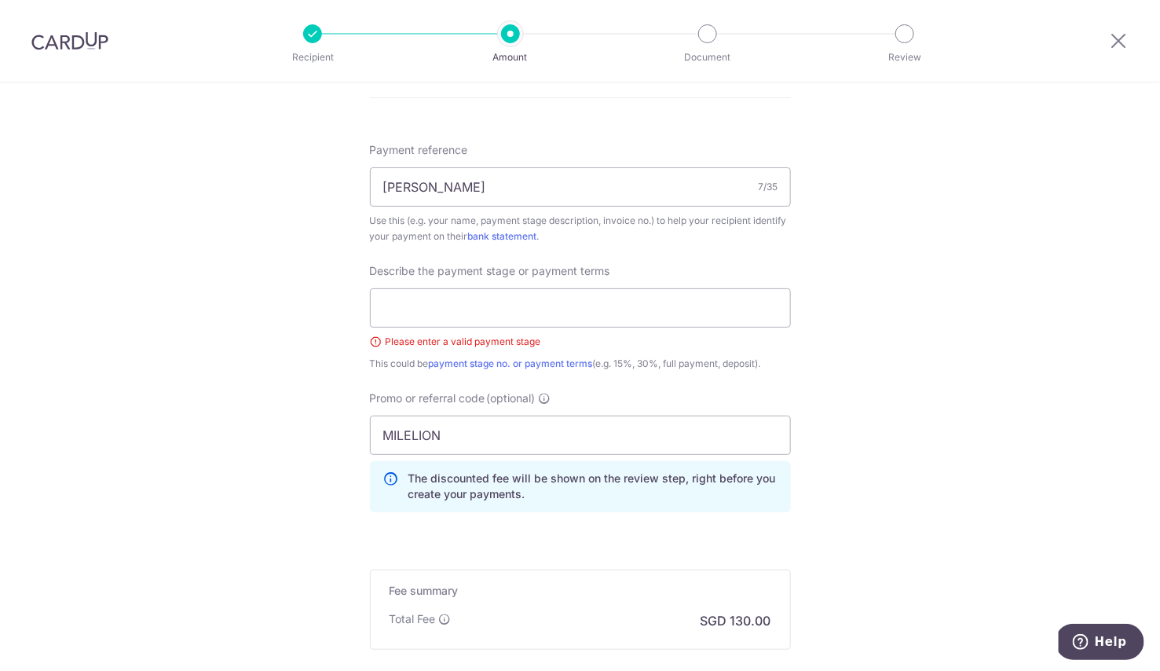
scroll to position [883, 0]
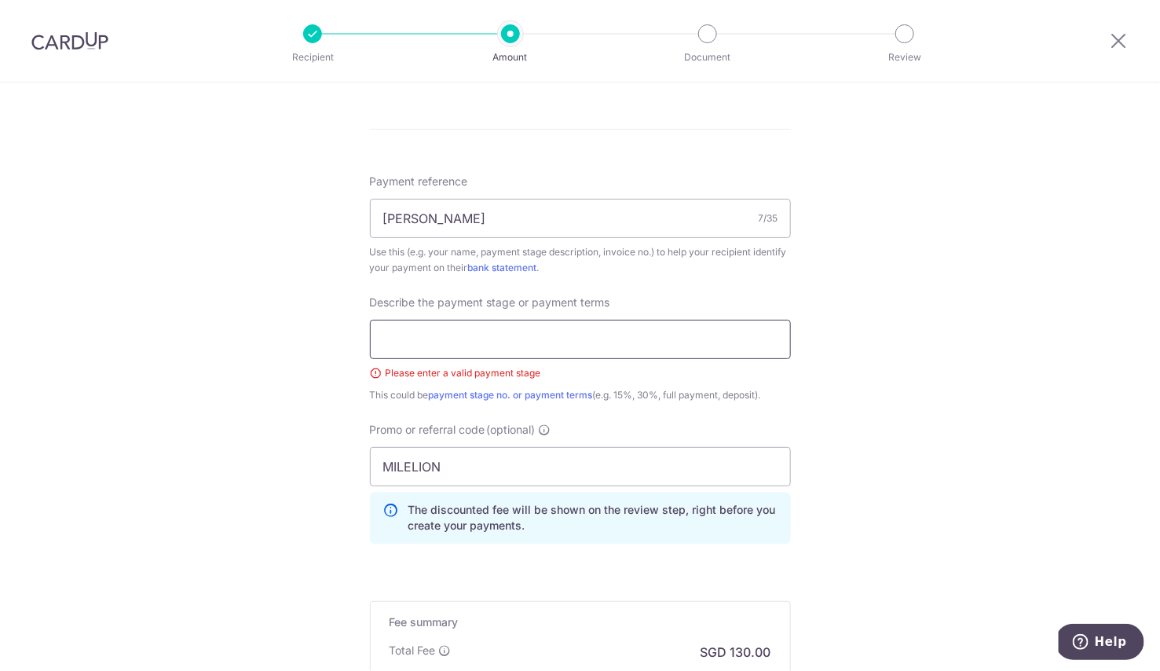
click at [594, 342] on input "text" at bounding box center [580, 339] width 421 height 39
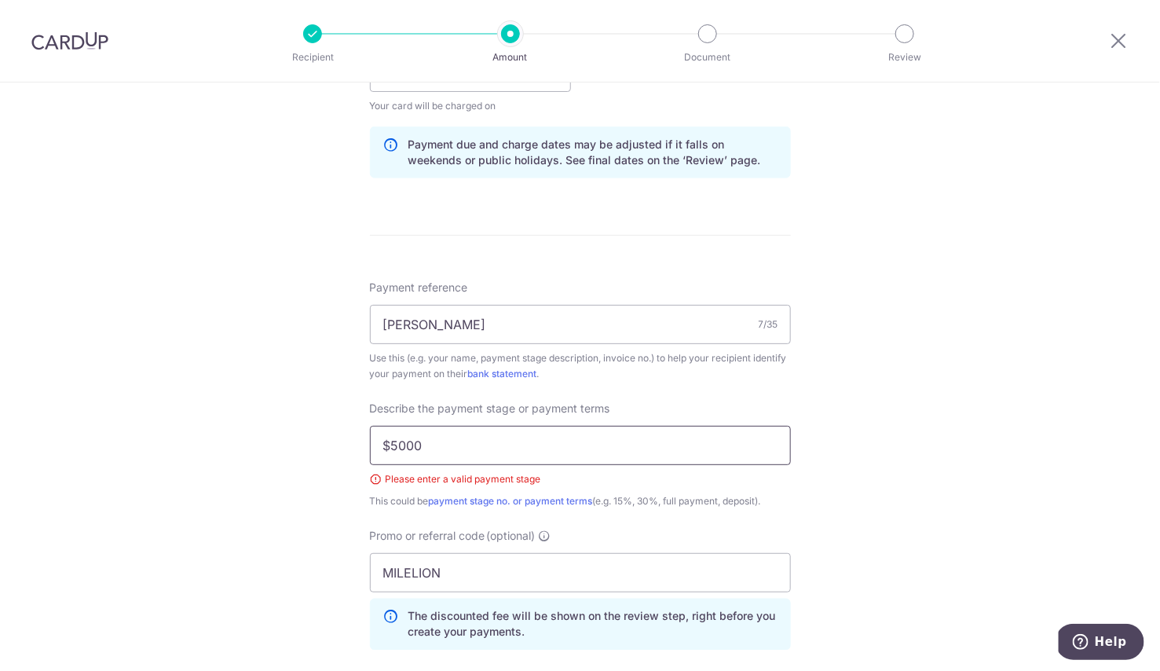
scroll to position [988, 0]
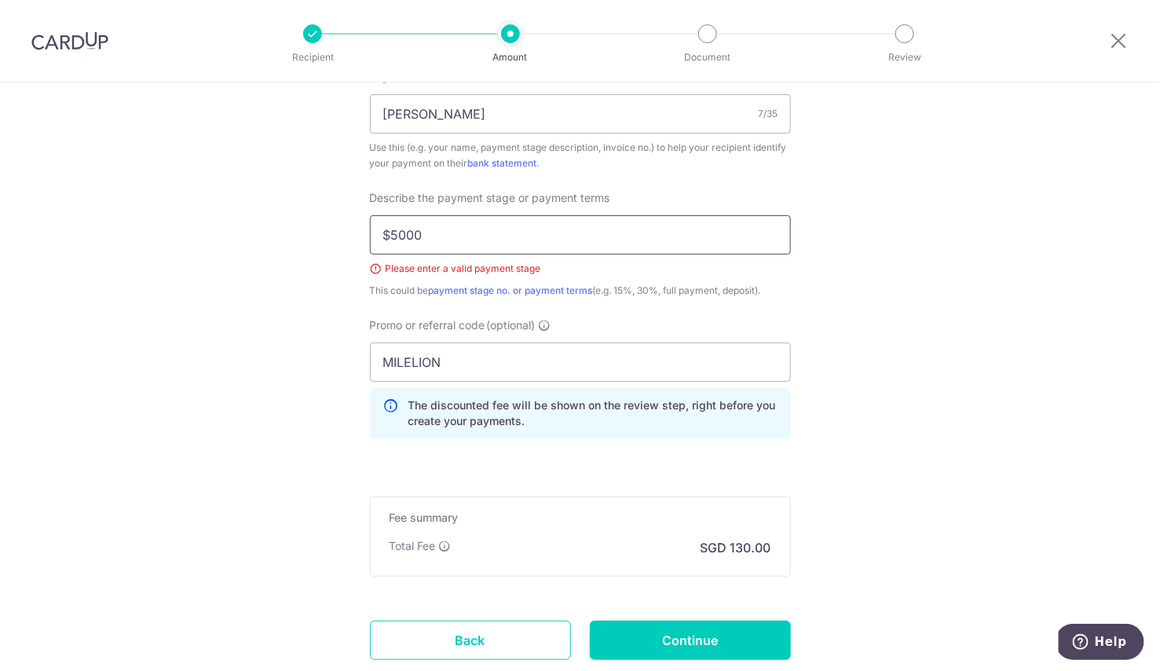
click at [437, 235] on input "$5000" at bounding box center [580, 234] width 421 height 39
type input "first payment"
click at [649, 631] on input "Continue" at bounding box center [690, 639] width 201 height 39
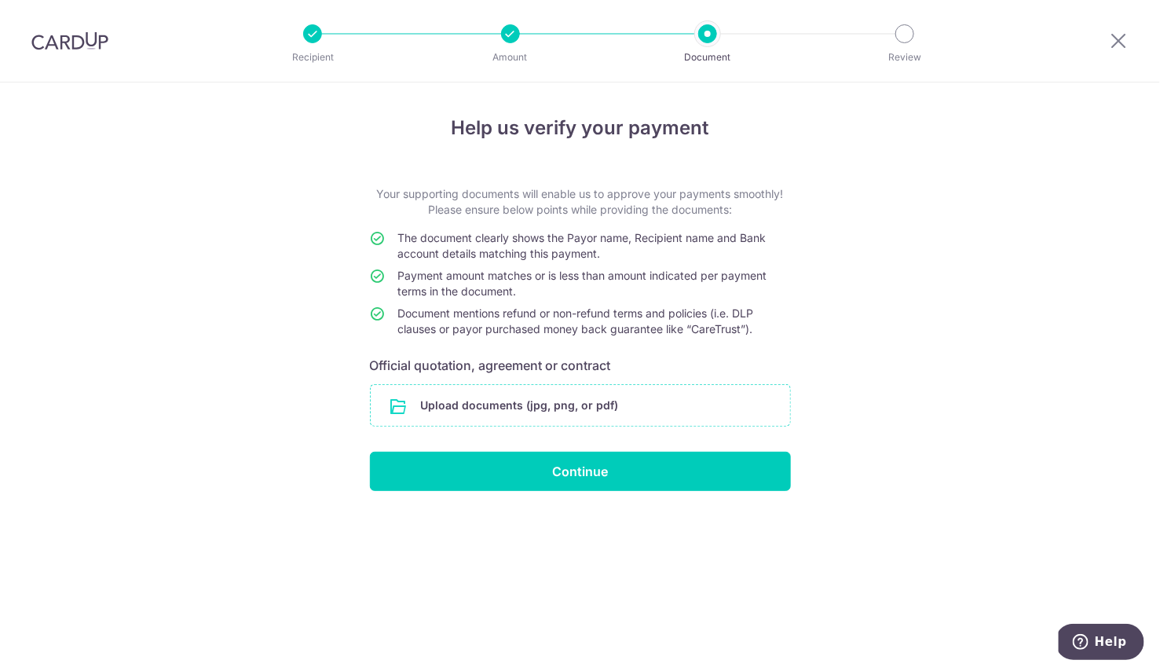
click at [512, 407] on input "file" at bounding box center [580, 405] width 419 height 41
click at [470, 391] on input "file" at bounding box center [580, 405] width 419 height 41
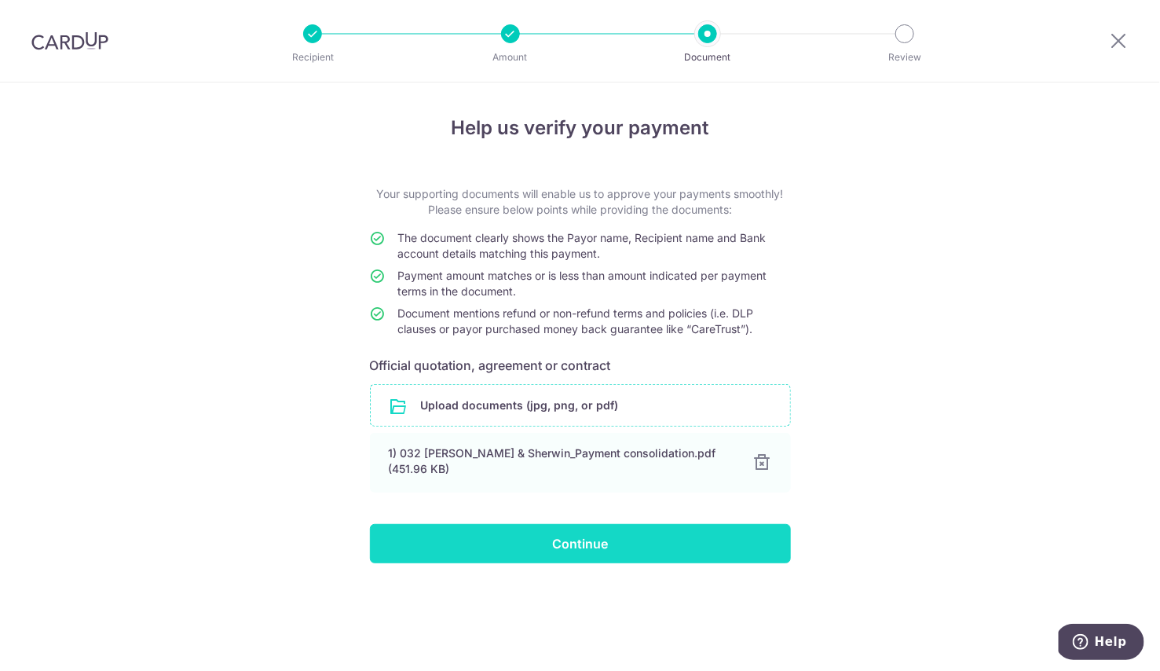
click at [499, 539] on input "Continue" at bounding box center [580, 543] width 421 height 39
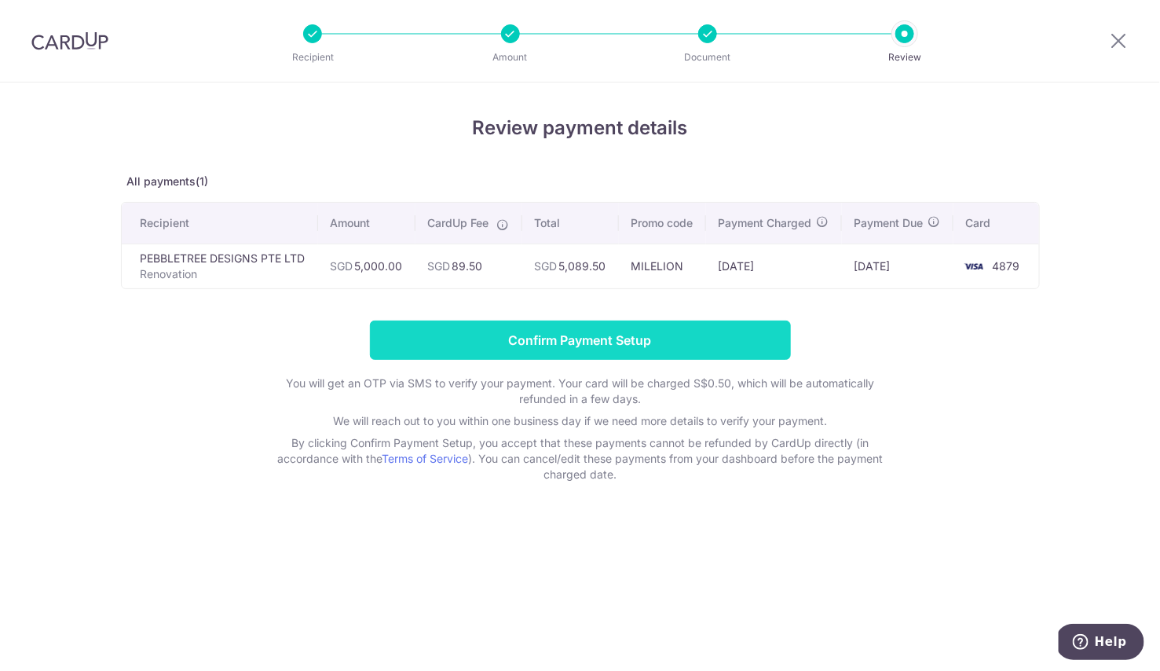
click at [542, 356] on input "Confirm Payment Setup" at bounding box center [580, 339] width 421 height 39
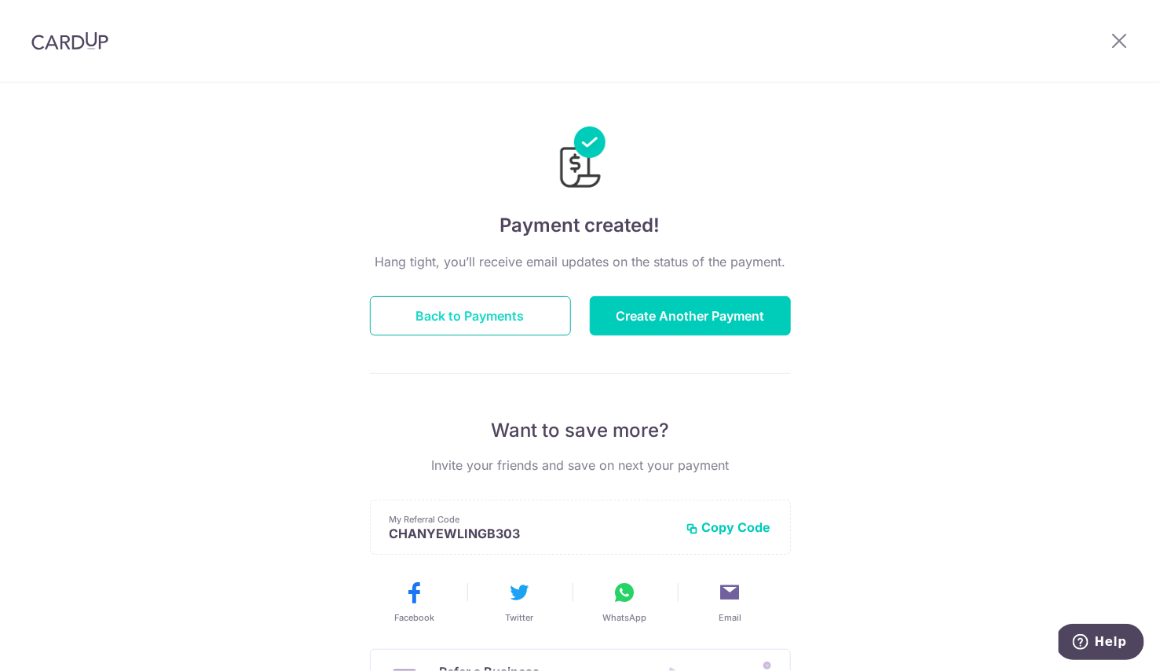
click at [535, 316] on button "Back to Payments" at bounding box center [470, 315] width 201 height 39
